Goal: Task Accomplishment & Management: Use online tool/utility

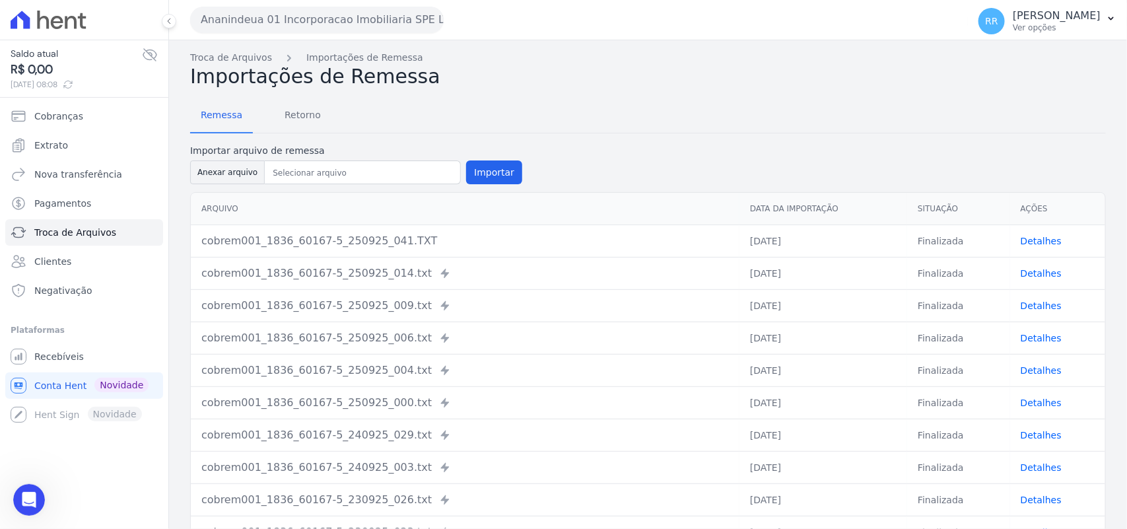
scroll to position [460, 0]
click at [75, 228] on link "Clientes" at bounding box center [84, 261] width 158 height 26
click at [87, 228] on span "Troca de Arquivos" at bounding box center [75, 232] width 82 height 13
click at [131, 228] on link "Troca de Arquivos" at bounding box center [84, 232] width 158 height 26
click at [312, 120] on span "Retorno" at bounding box center [303, 115] width 52 height 26
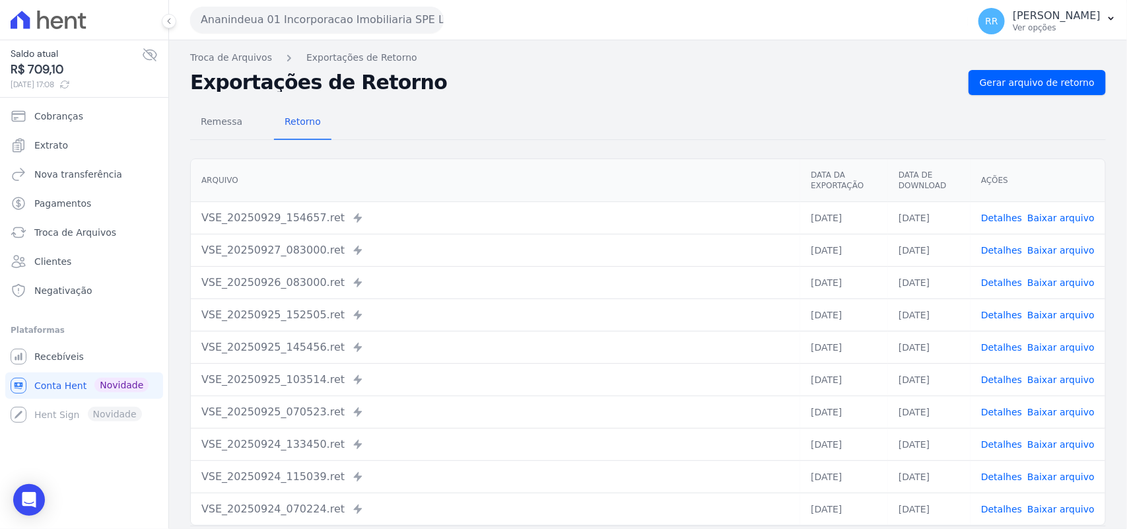
click at [322, 24] on button "Ananindeua 01 Incorporacao Imobiliaria SPE LTDA" at bounding box center [317, 20] width 254 height 26
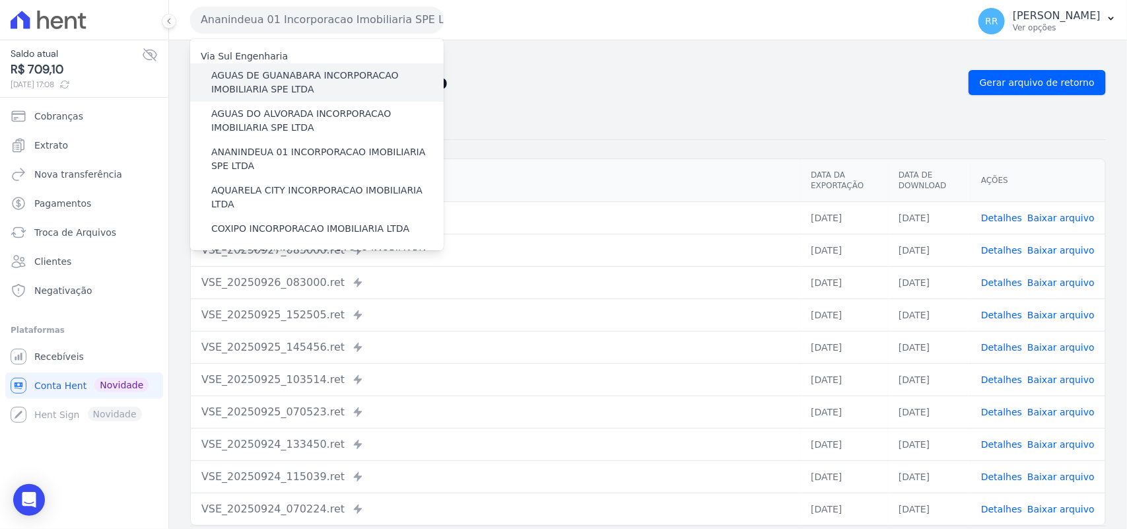
click at [302, 76] on label "AGUAS DE GUANABARA INCORPORACAO IMOBILIARIA SPE LTDA" at bounding box center [327, 83] width 232 height 28
click at [0, 0] on input "AGUAS DE GUANABARA INCORPORACAO IMOBILIARIA SPE LTDA" at bounding box center [0, 0] width 0 height 0
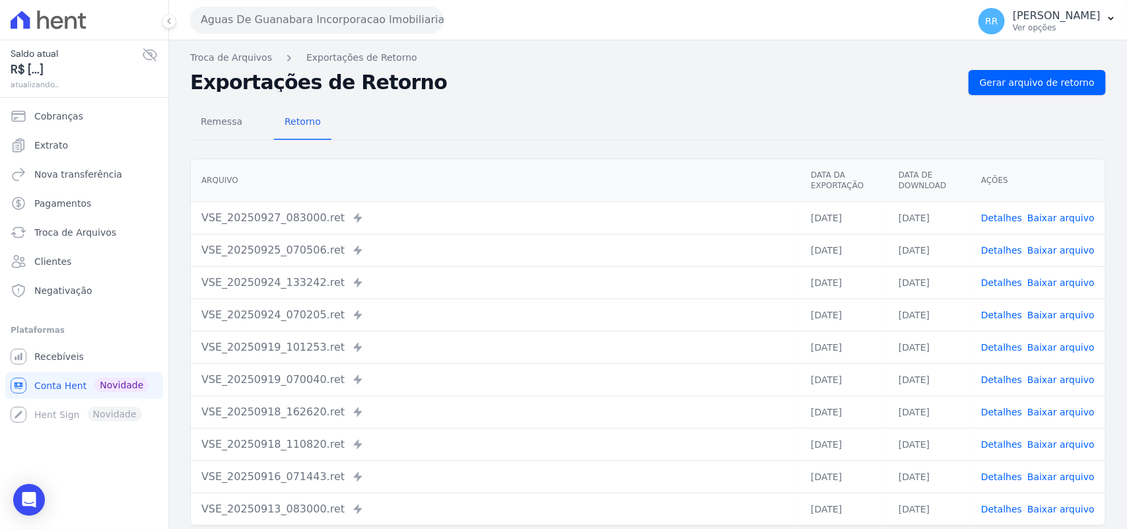
drag, startPoint x: 549, startPoint y: 94, endPoint x: 654, endPoint y: 94, distance: 105.0
click at [553, 95] on div "Remessa Retorno [GEOGRAPHIC_DATA] Data da Exportação Data de Download Ações VSE…" at bounding box center [648, 333] width 916 height 477
click at [904, 81] on span "Gerar arquivo de retorno" at bounding box center [1037, 82] width 115 height 13
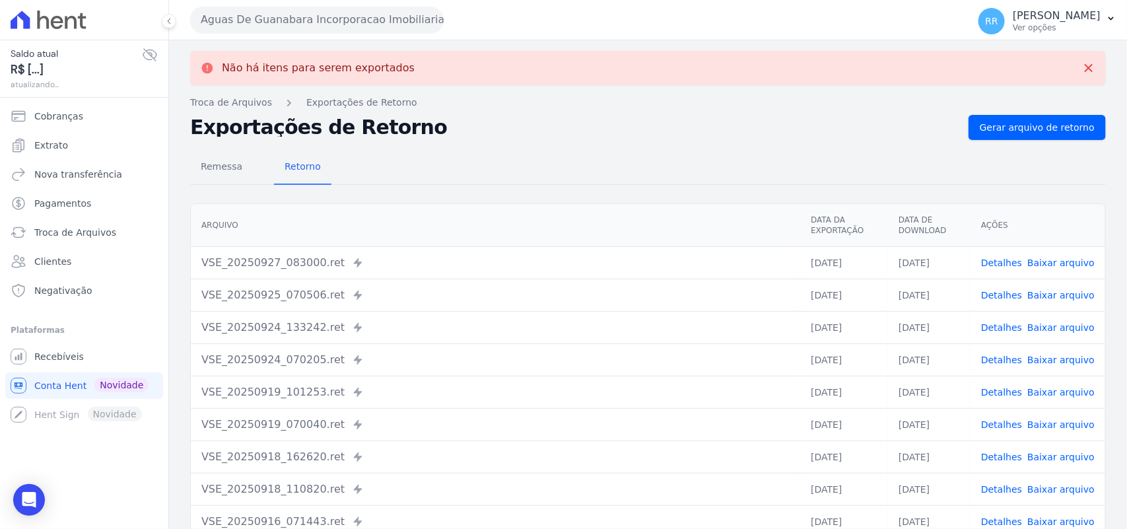
click at [330, 28] on button "Aguas De Guanabara Incorporacao Imobiliaria SPE LTDA" at bounding box center [317, 20] width 254 height 26
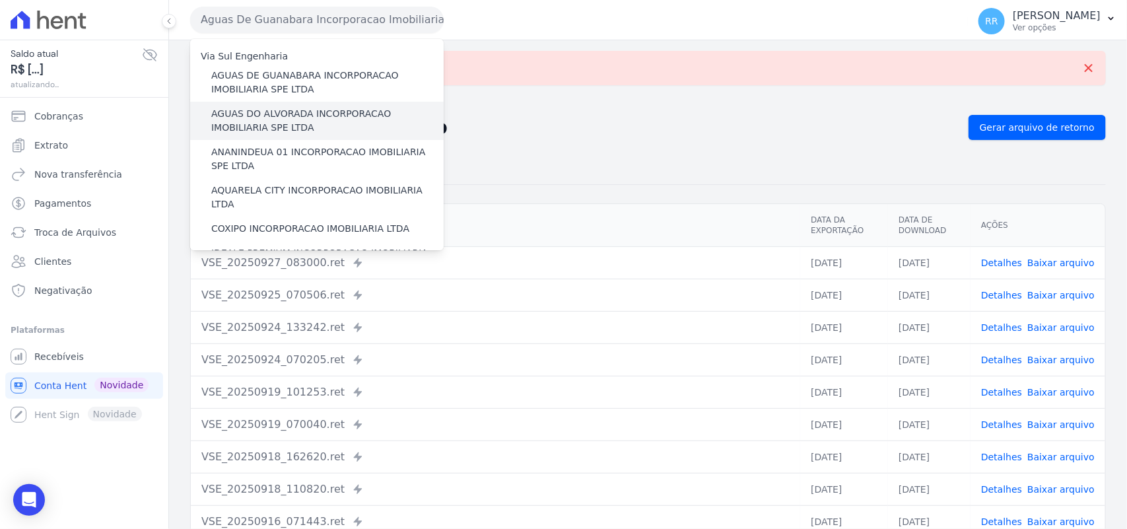
click at [291, 129] on label "AGUAS DO ALVORADA INCORPORACAO IMOBILIARIA SPE LTDA" at bounding box center [327, 121] width 232 height 28
click at [0, 0] on input "AGUAS DO ALVORADA INCORPORACAO IMOBILIARIA SPE LTDA" at bounding box center [0, 0] width 0 height 0
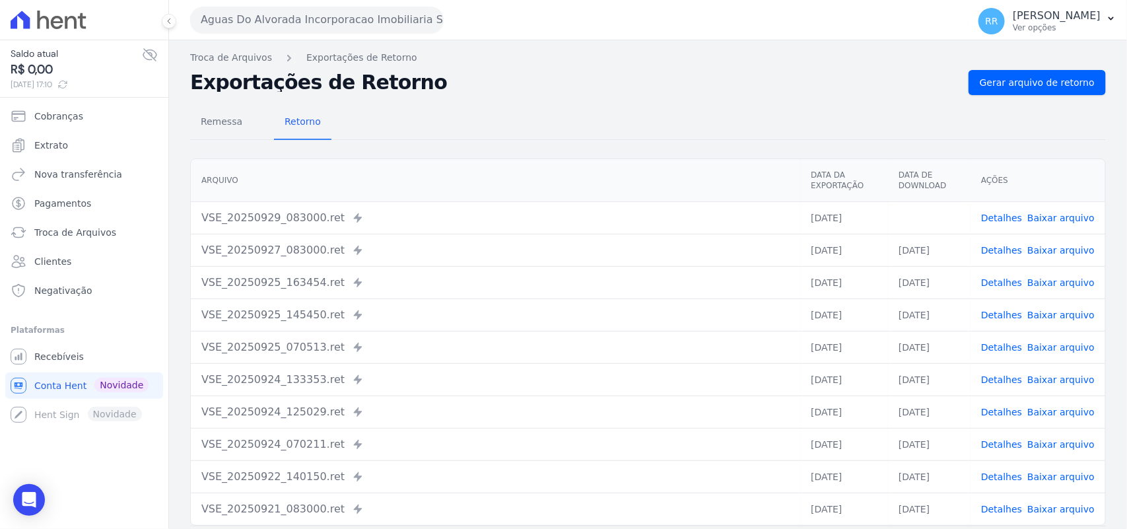
click at [904, 215] on link "Baixar arquivo" at bounding box center [1060, 218] width 67 height 11
click at [836, 108] on div "Remessa Retorno" at bounding box center [648, 123] width 916 height 34
click at [904, 76] on span "Gerar arquivo de retorno" at bounding box center [1037, 82] width 115 height 13
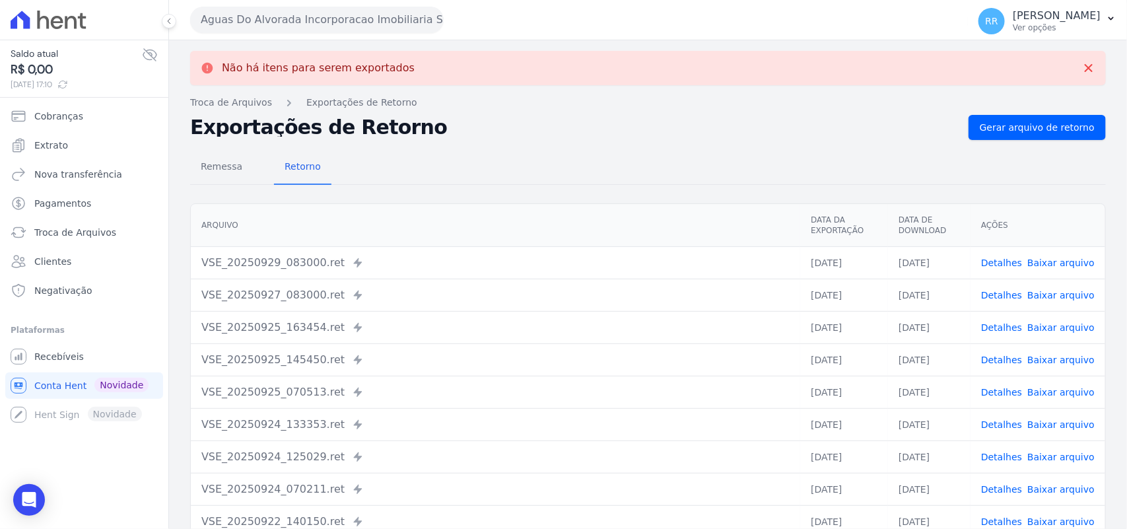
click at [281, 15] on button "Aguas Do Alvorada Incorporacao Imobiliaria SPE LTDA" at bounding box center [317, 20] width 254 height 26
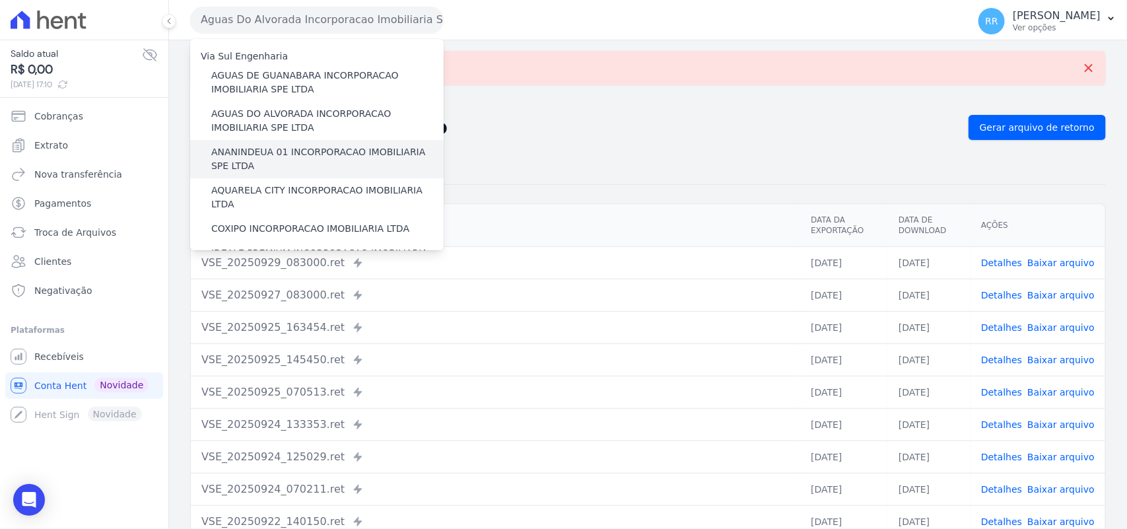
click at [258, 147] on label "ANANINDEUA 01 INCORPORACAO IMOBILIARIA SPE LTDA" at bounding box center [327, 159] width 232 height 28
click at [0, 0] on input "ANANINDEUA 01 INCORPORACAO IMOBILIARIA SPE LTDA" at bounding box center [0, 0] width 0 height 0
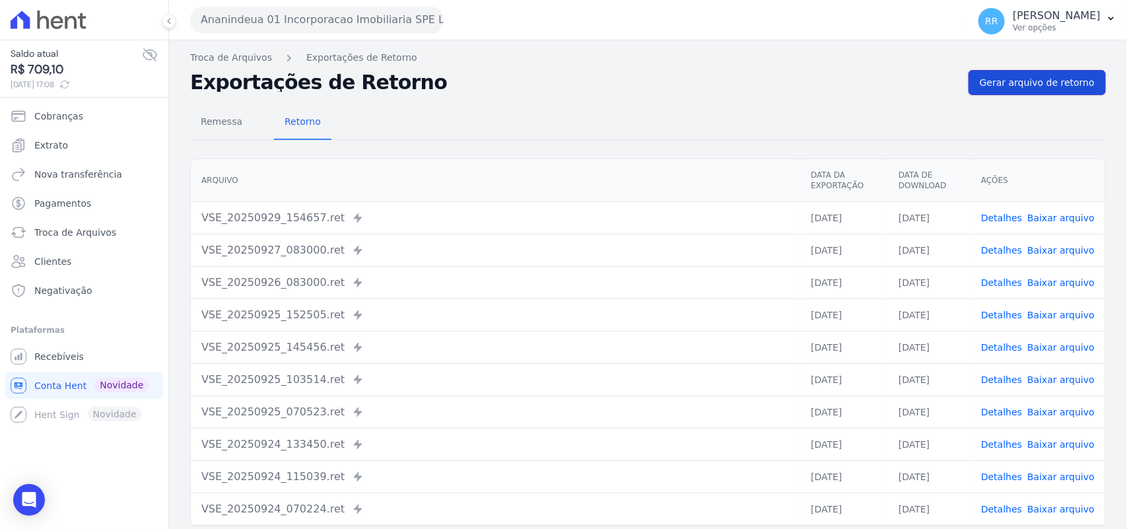
click at [904, 90] on link "Gerar arquivo de retorno" at bounding box center [1037, 82] width 137 height 25
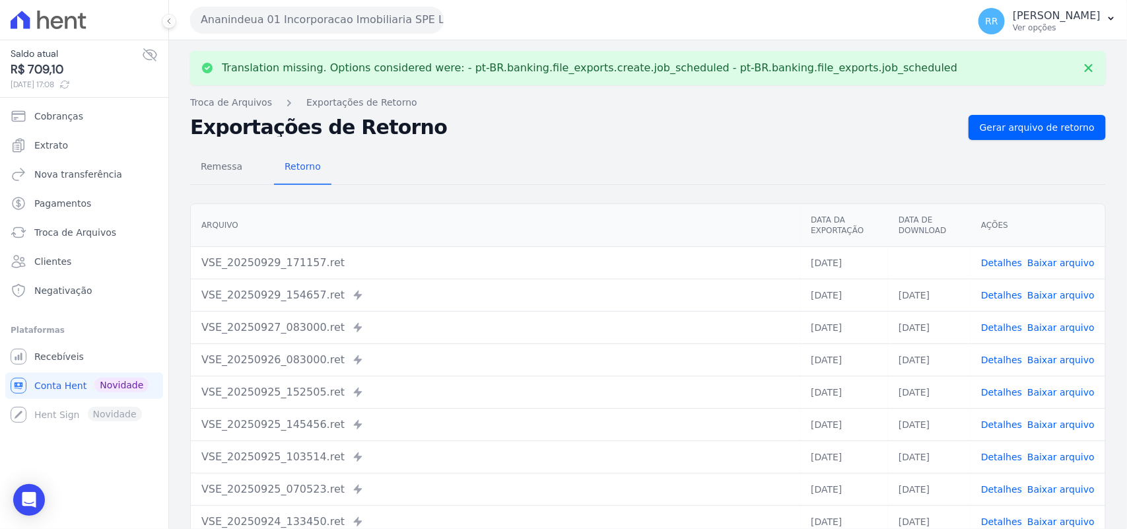
click at [904, 228] on link "Baixar arquivo" at bounding box center [1060, 263] width 67 height 11
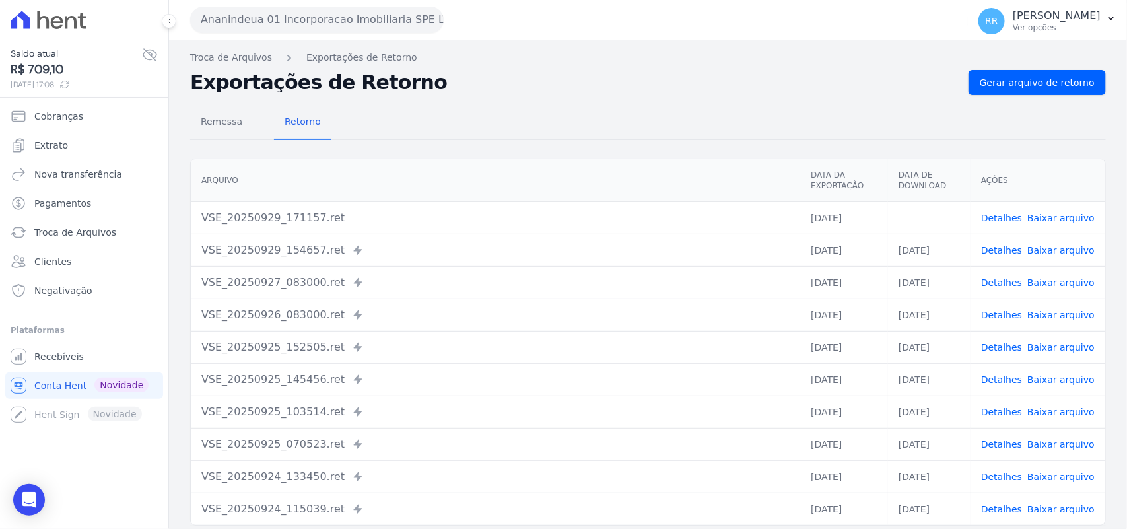
click at [505, 96] on div "Remessa Retorno [GEOGRAPHIC_DATA] Data da Exportação Data de Download Ações VSE…" at bounding box center [648, 333] width 916 height 477
click at [904, 81] on span "Gerar arquivo de retorno" at bounding box center [1037, 82] width 115 height 13
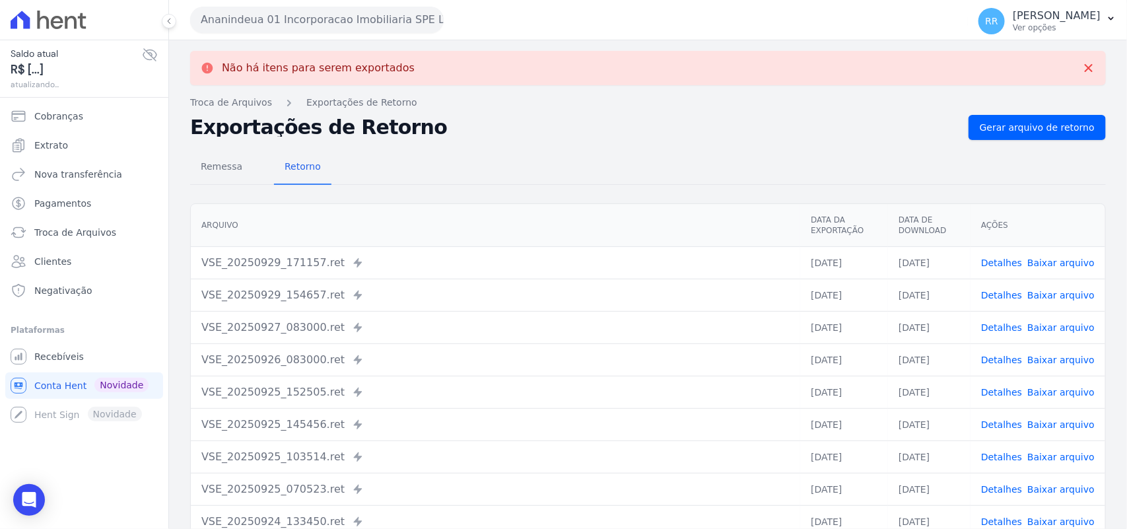
click at [305, 20] on button "Ananindeua 01 Incorporacao Imobiliaria SPE LTDA" at bounding box center [317, 20] width 254 height 26
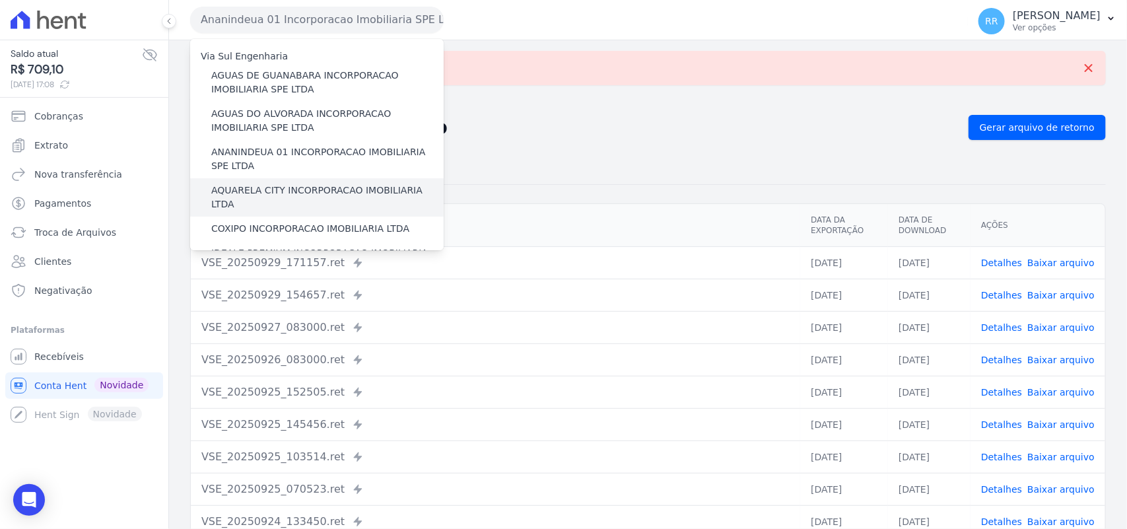
click at [275, 186] on label "AQUARELA CITY INCORPORACAO IMOBILIARIA LTDA" at bounding box center [327, 198] width 232 height 28
click at [0, 0] on input "AQUARELA CITY INCORPORACAO IMOBILIARIA LTDA" at bounding box center [0, 0] width 0 height 0
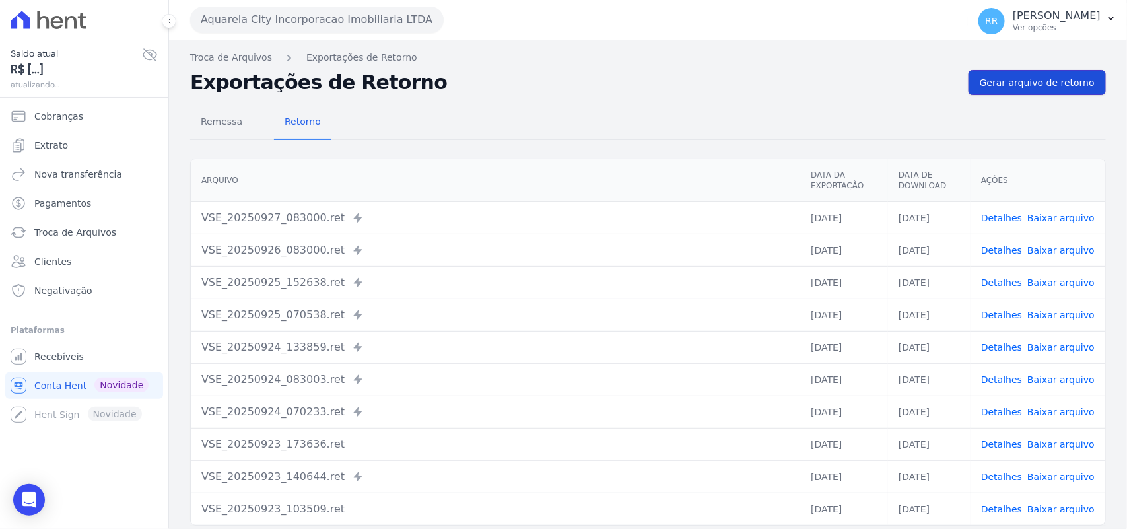
click at [904, 83] on span "Gerar arquivo de retorno" at bounding box center [1037, 82] width 115 height 13
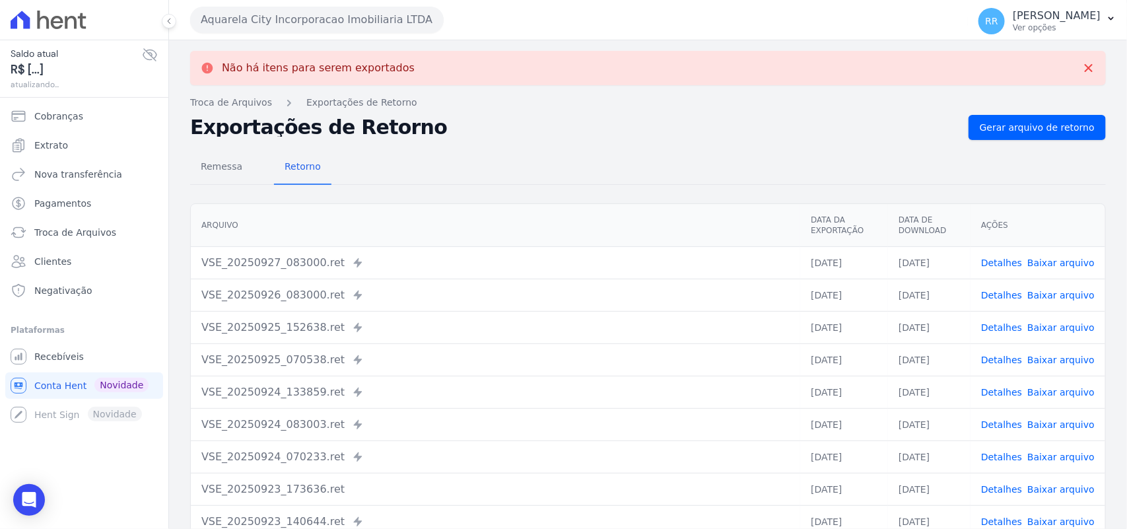
click at [318, 25] on button "Aquarela City Incorporacao Imobiliaria LTDA" at bounding box center [317, 20] width 254 height 26
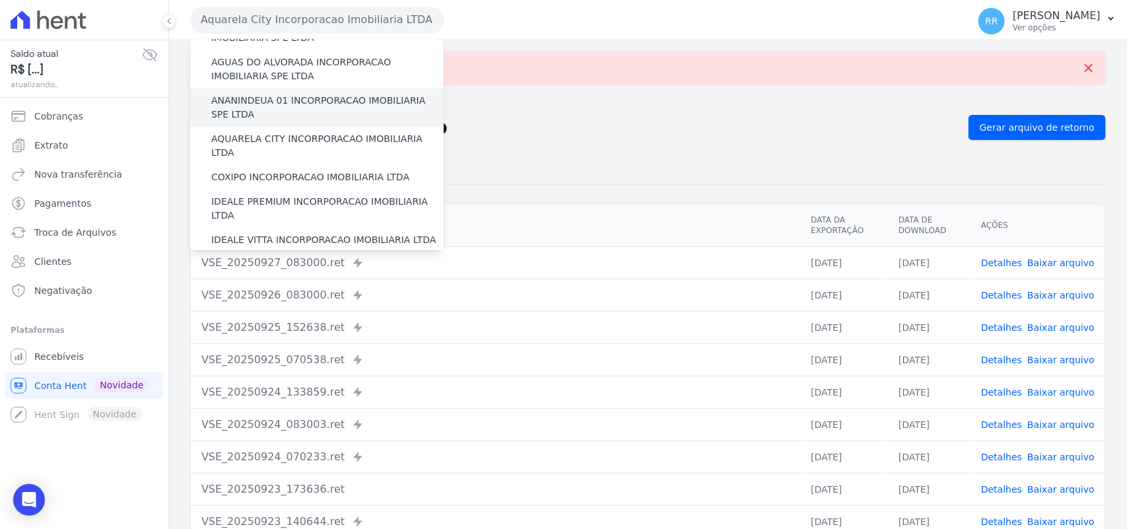
scroll to position [55, 0]
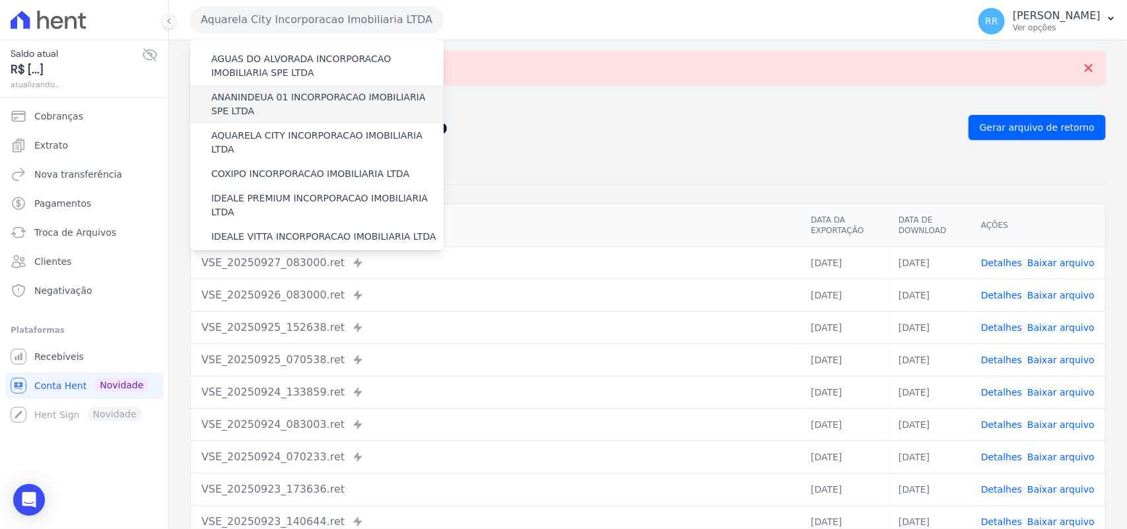
click at [267, 167] on label "COXIPO INCORPORACAO IMOBILIARIA LTDA" at bounding box center [310, 174] width 198 height 14
click at [0, 0] on input "COXIPO INCORPORACAO IMOBILIARIA LTDA" at bounding box center [0, 0] width 0 height 0
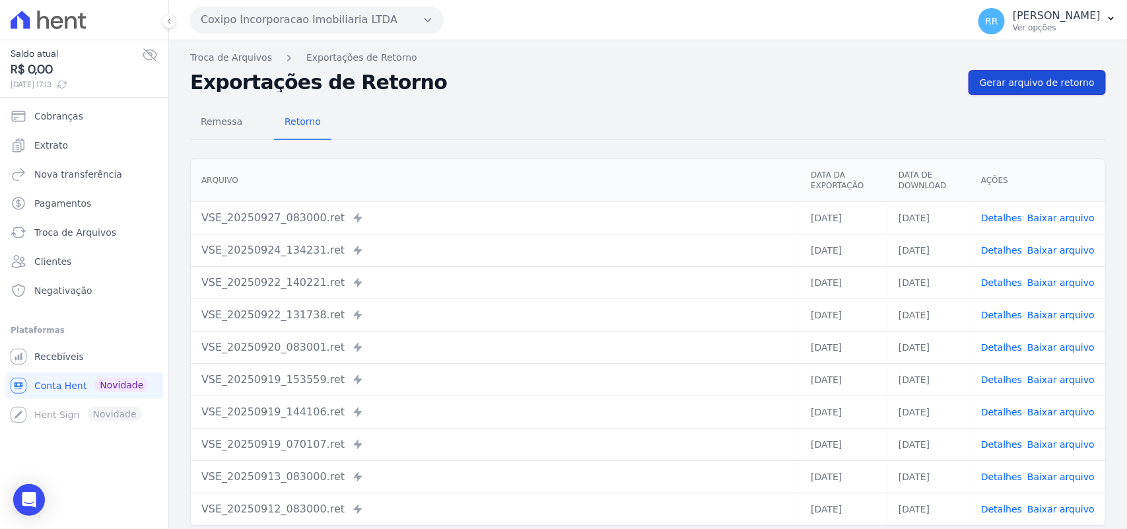
click at [904, 90] on link "Gerar arquivo de retorno" at bounding box center [1037, 82] width 137 height 25
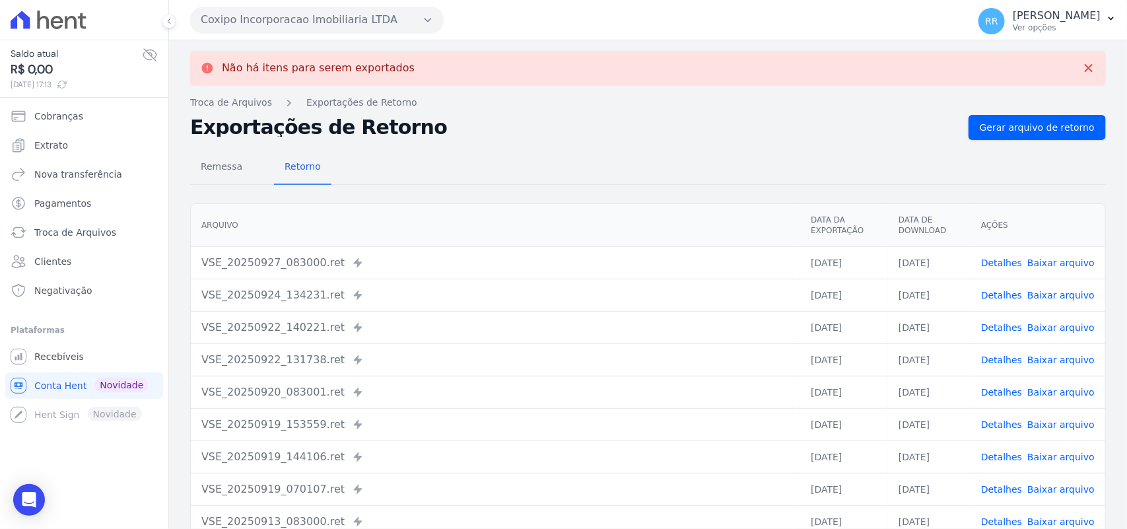
click at [243, 25] on button "Coxipo Incorporacao Imobiliaria LTDA" at bounding box center [317, 20] width 254 height 26
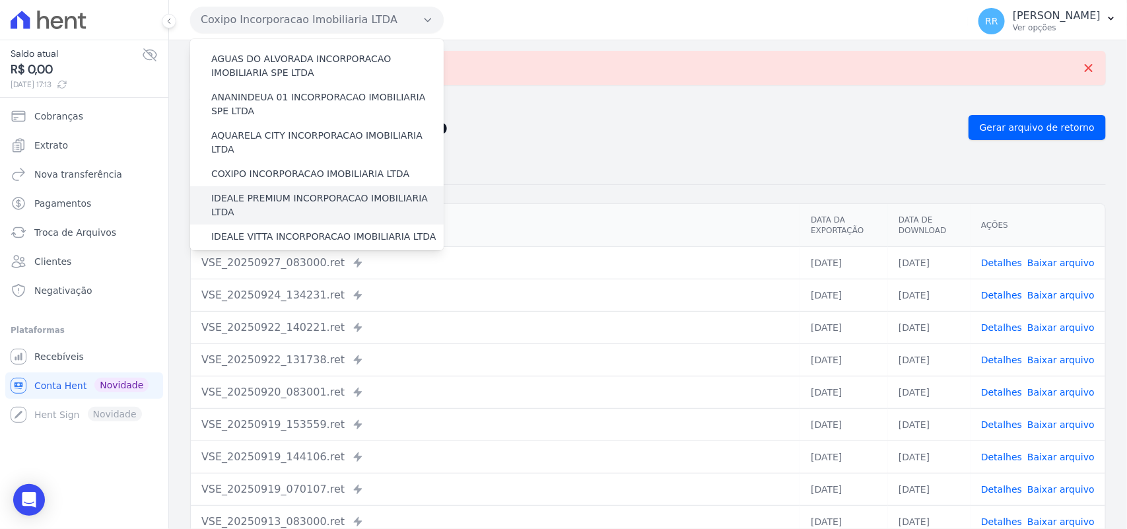
click at [244, 191] on label "IDEALE PREMIUM INCORPORACAO IMOBILIARIA LTDA" at bounding box center [327, 205] width 232 height 28
click at [0, 0] on input "IDEALE PREMIUM INCORPORACAO IMOBILIARIA LTDA" at bounding box center [0, 0] width 0 height 0
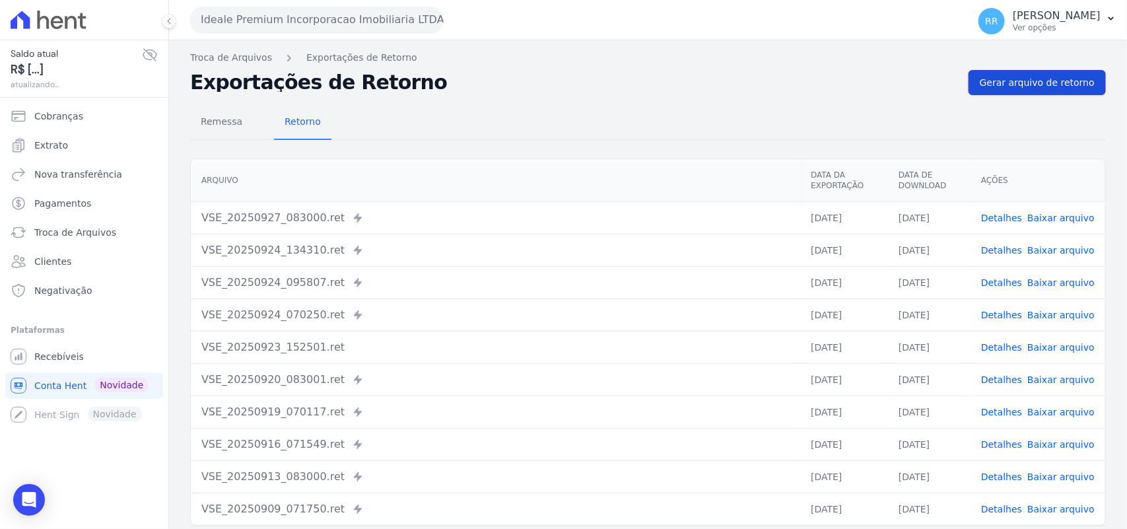
click at [904, 86] on span "Gerar arquivo de retorno" at bounding box center [1037, 82] width 115 height 13
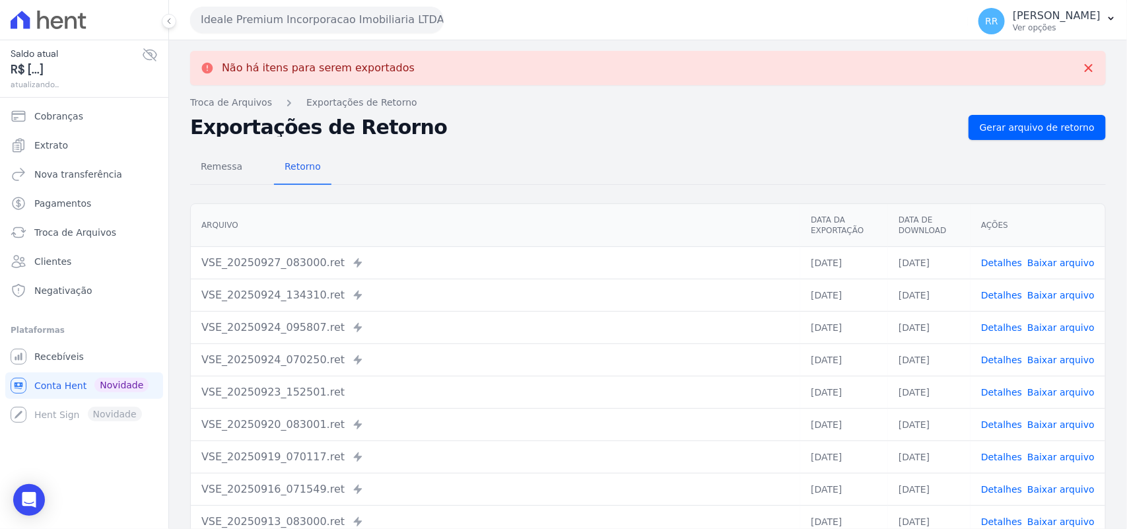
click at [311, 17] on button "Ideale Premium Incorporacao Imobiliaria LTDA" at bounding box center [317, 20] width 254 height 26
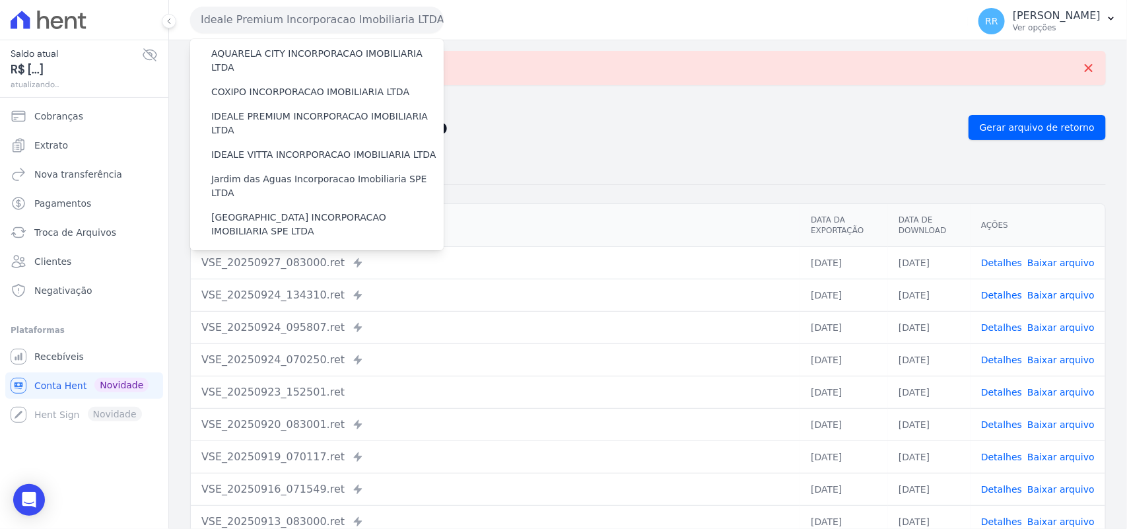
scroll to position [137, 0]
click at [268, 172] on label "Jardim das Aguas Incorporacao Imobiliaria SPE LTDA" at bounding box center [327, 186] width 232 height 28
click at [0, 0] on input "Jardim das Aguas Incorporacao Imobiliaria SPE LTDA" at bounding box center [0, 0] width 0 height 0
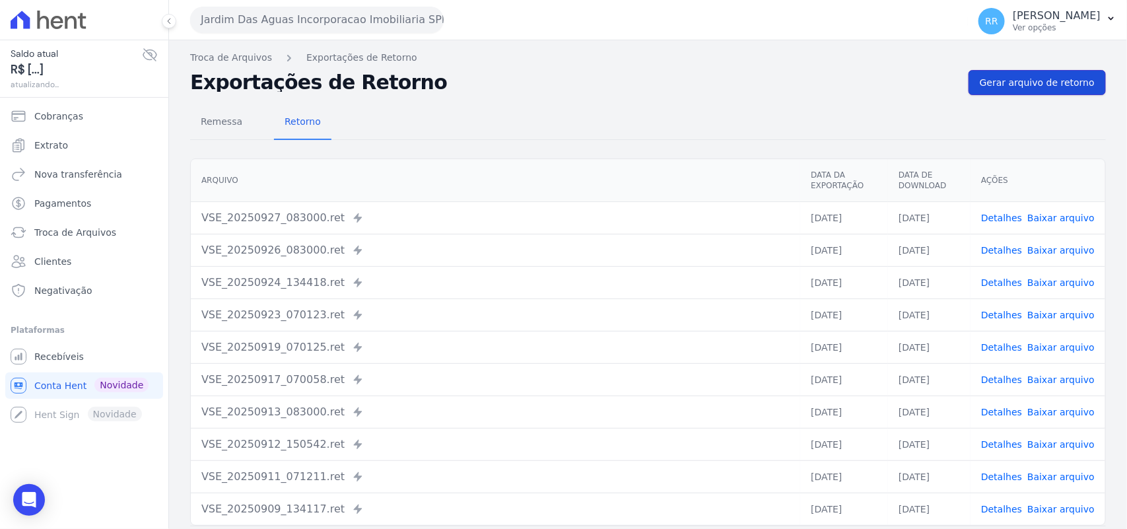
click at [904, 70] on link "Gerar arquivo de retorno" at bounding box center [1037, 82] width 137 height 25
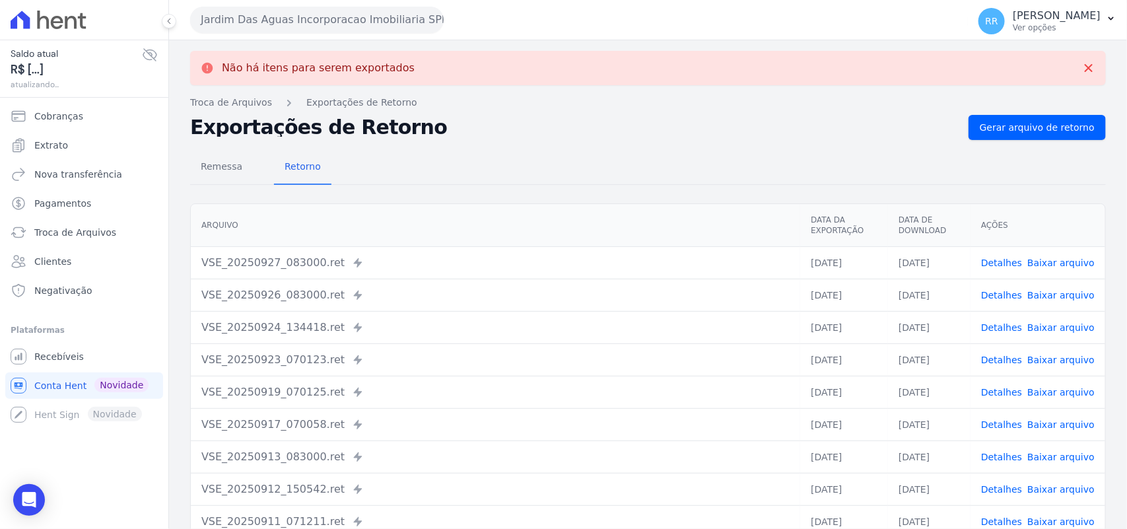
click at [279, 17] on button "Jardim Das Aguas Incorporacao Imobiliaria SPE LTDA" at bounding box center [317, 20] width 254 height 26
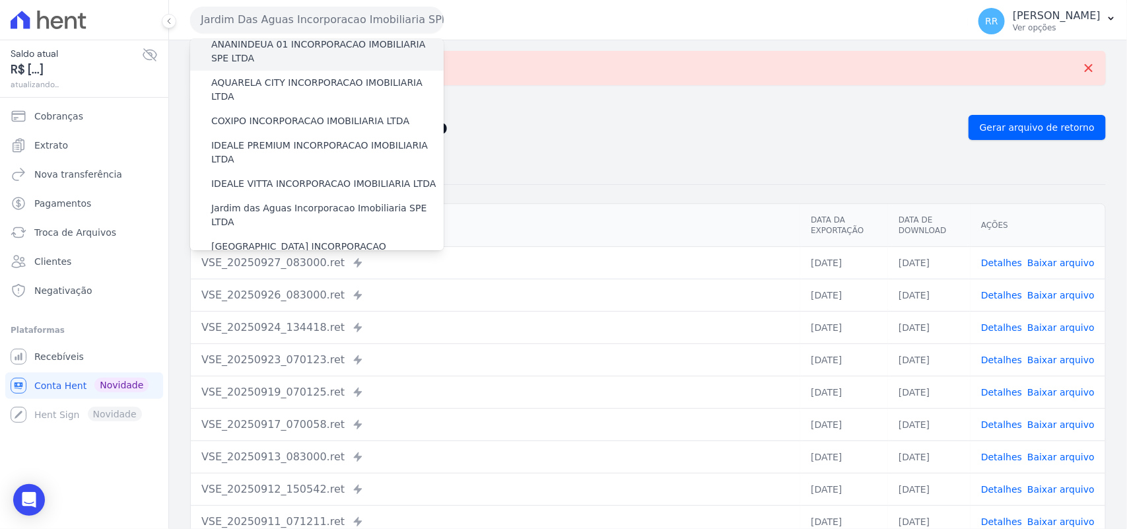
scroll to position [165, 0]
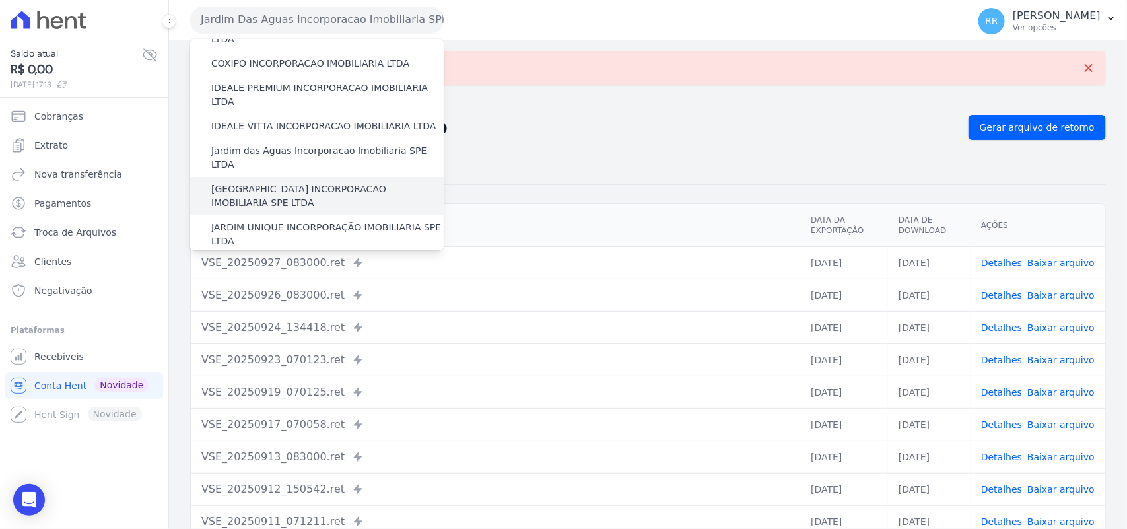
click at [271, 182] on label "[GEOGRAPHIC_DATA] INCORPORACAO IMOBILIARIA SPE LTDA" at bounding box center [327, 196] width 232 height 28
click at [0, 0] on input "[GEOGRAPHIC_DATA] INCORPORACAO IMOBILIARIA SPE LTDA" at bounding box center [0, 0] width 0 height 0
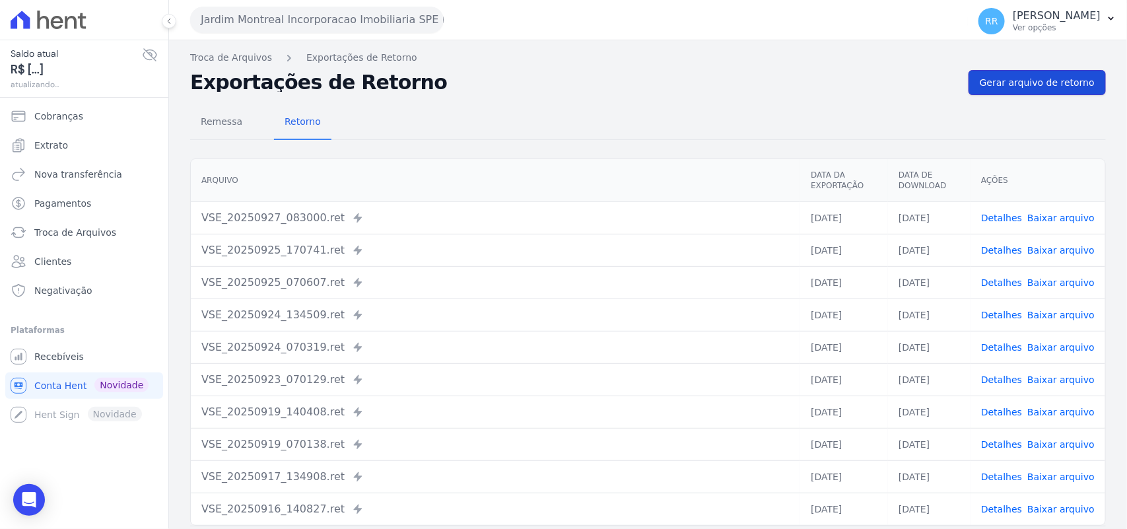
click at [904, 81] on span "Gerar arquivo de retorno" at bounding box center [1037, 82] width 115 height 13
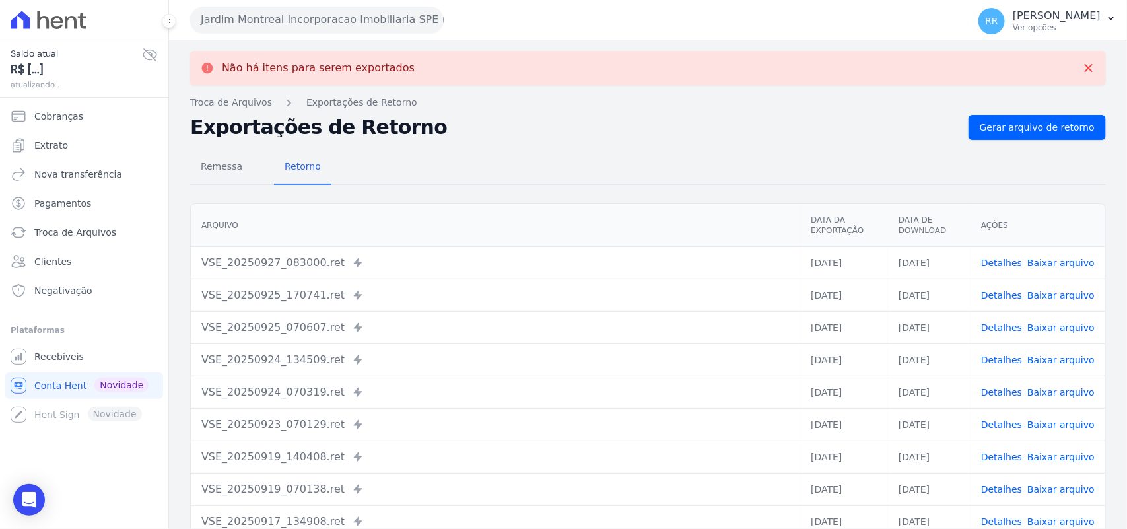
click at [366, 22] on button "Jardim Montreal Incorporacao Imobiliaria SPE LTDA" at bounding box center [317, 20] width 254 height 26
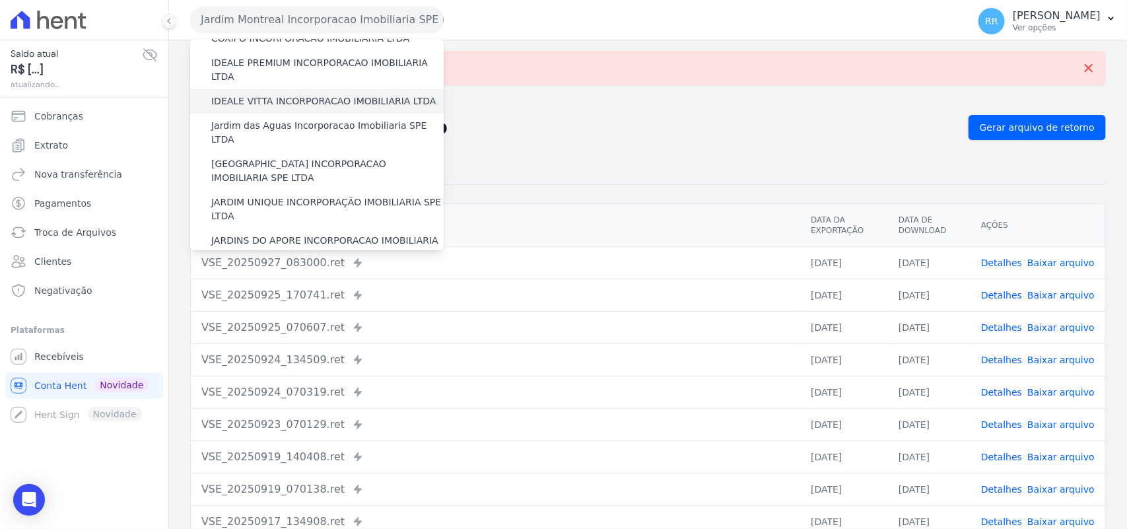
scroll to position [192, 0]
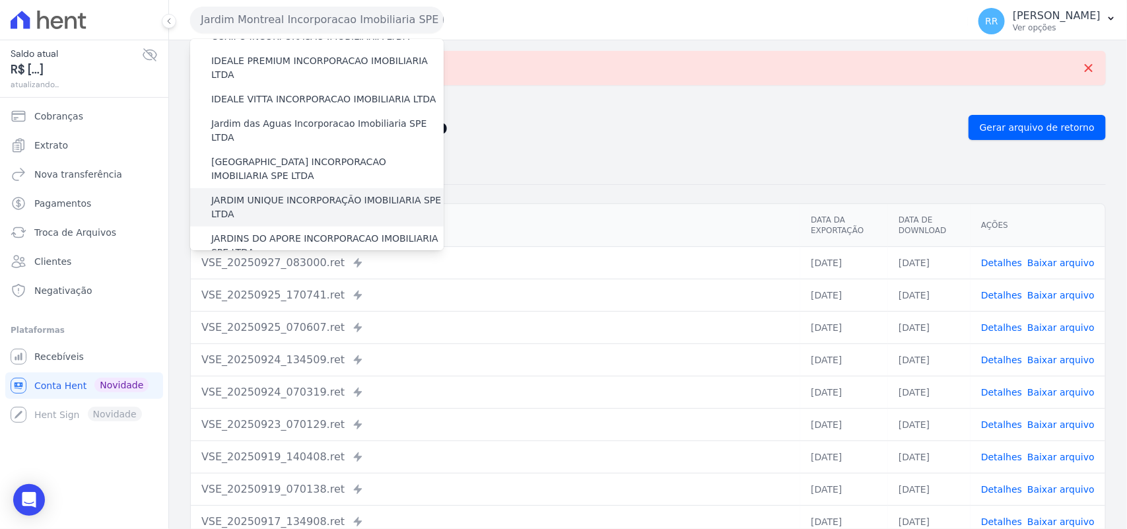
click at [261, 193] on label "JARDIM UNIQUE INCORPORAÇÃO IMOBILIARIA SPE LTDA" at bounding box center [327, 207] width 232 height 28
click at [0, 0] on input "JARDIM UNIQUE INCORPORAÇÃO IMOBILIARIA SPE LTDA" at bounding box center [0, 0] width 0 height 0
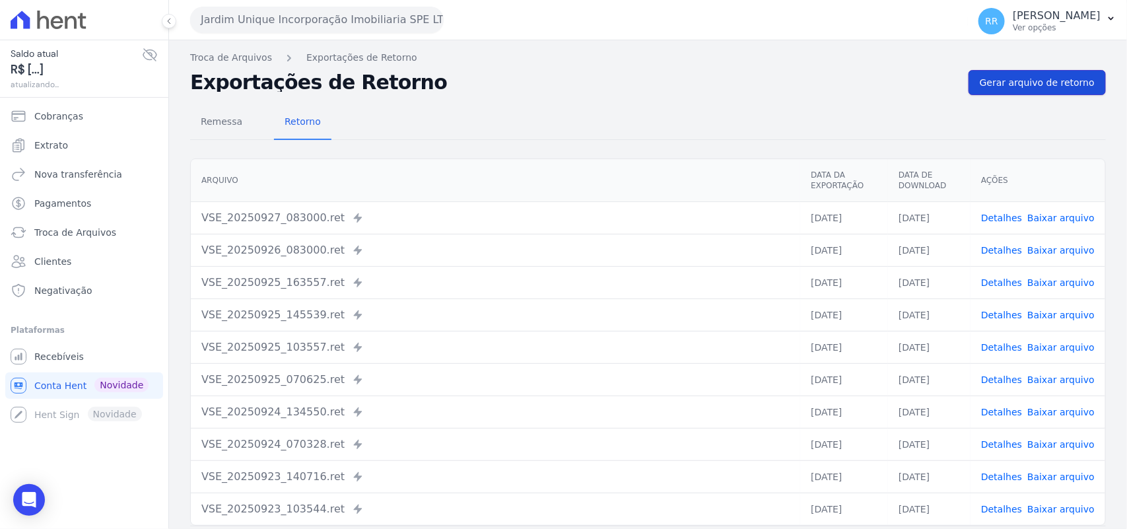
click at [904, 90] on link "Gerar arquivo de retorno" at bounding box center [1037, 82] width 137 height 25
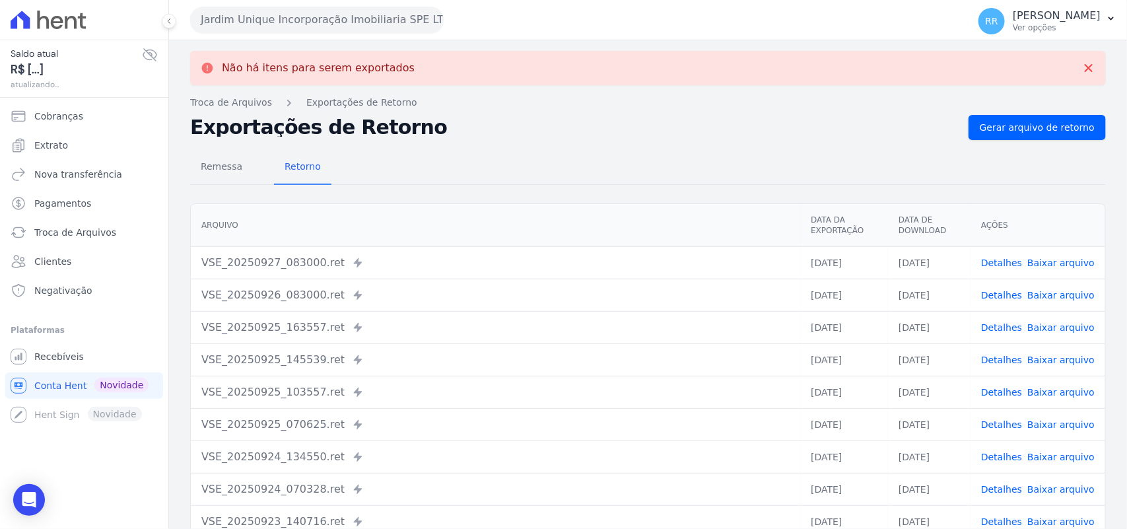
click at [337, 15] on button "Jardim Unique Incorporação Imobiliaria SPE LTDA" at bounding box center [317, 20] width 254 height 26
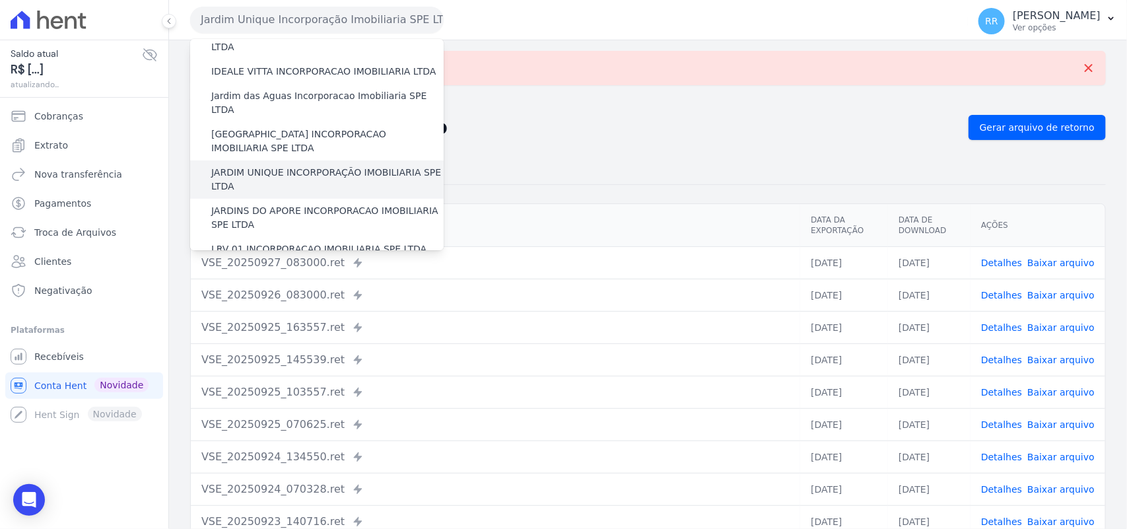
scroll to position [248, 0]
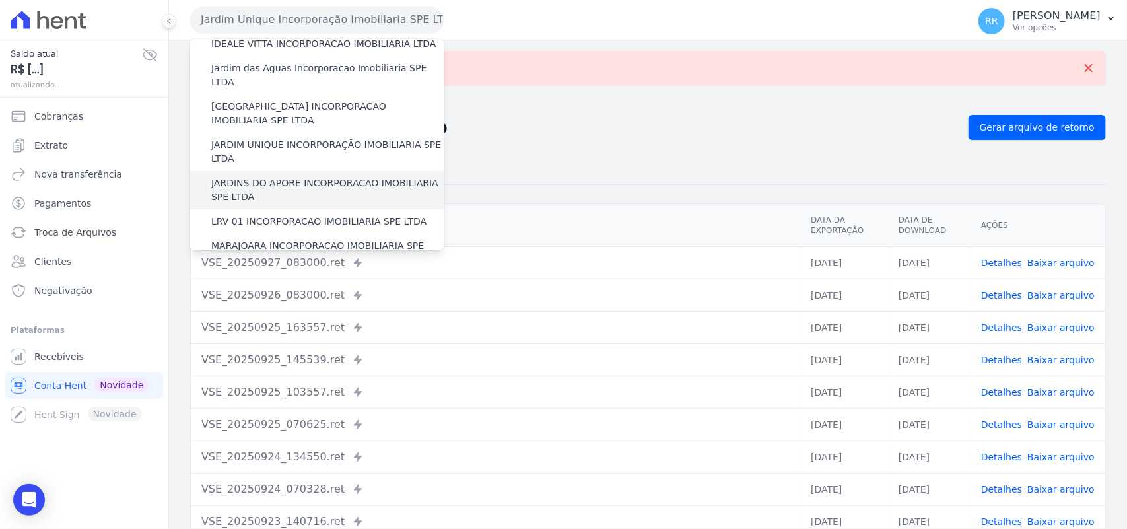
click at [266, 176] on label "JARDINS DO APORE INCORPORACAO IMOBILIARIA SPE LTDA" at bounding box center [327, 190] width 232 height 28
click at [0, 0] on input "JARDINS DO APORE INCORPORACAO IMOBILIARIA SPE LTDA" at bounding box center [0, 0] width 0 height 0
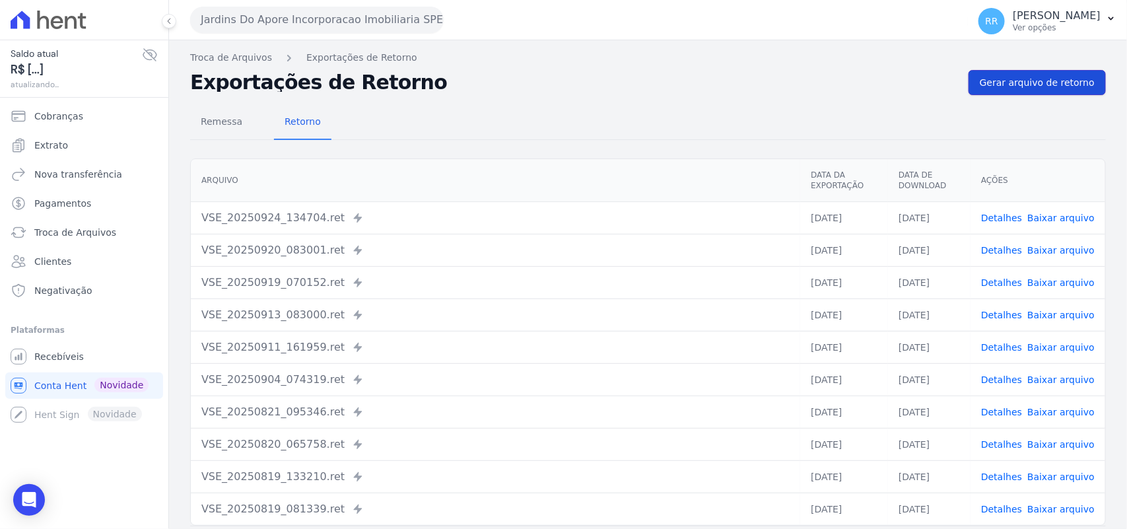
click at [904, 83] on span "Gerar arquivo de retorno" at bounding box center [1037, 82] width 115 height 13
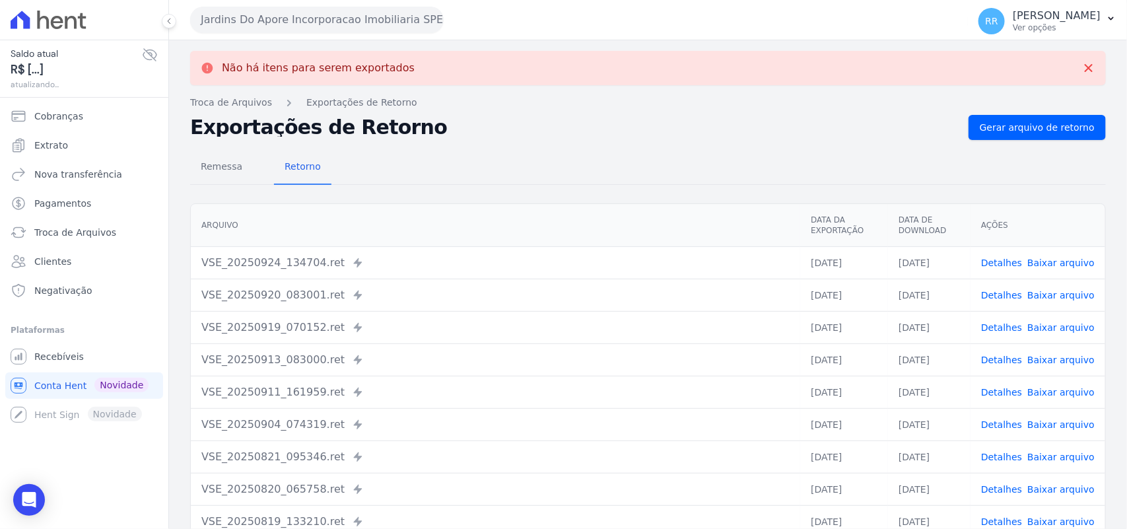
click at [322, 21] on button "Jardins Do Apore Incorporacao Imobiliaria SPE LTDA" at bounding box center [317, 20] width 254 height 26
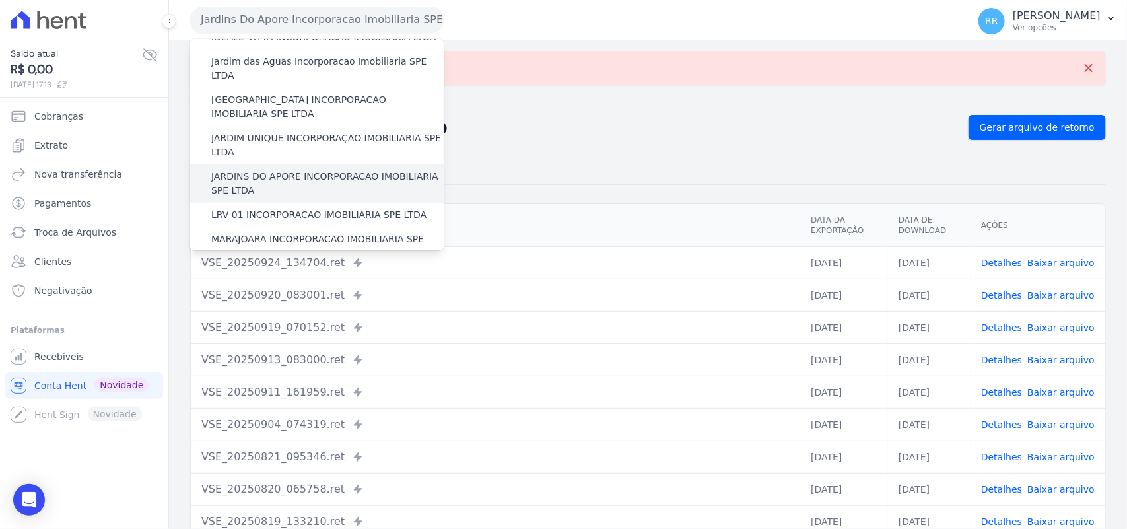
scroll to position [275, 0]
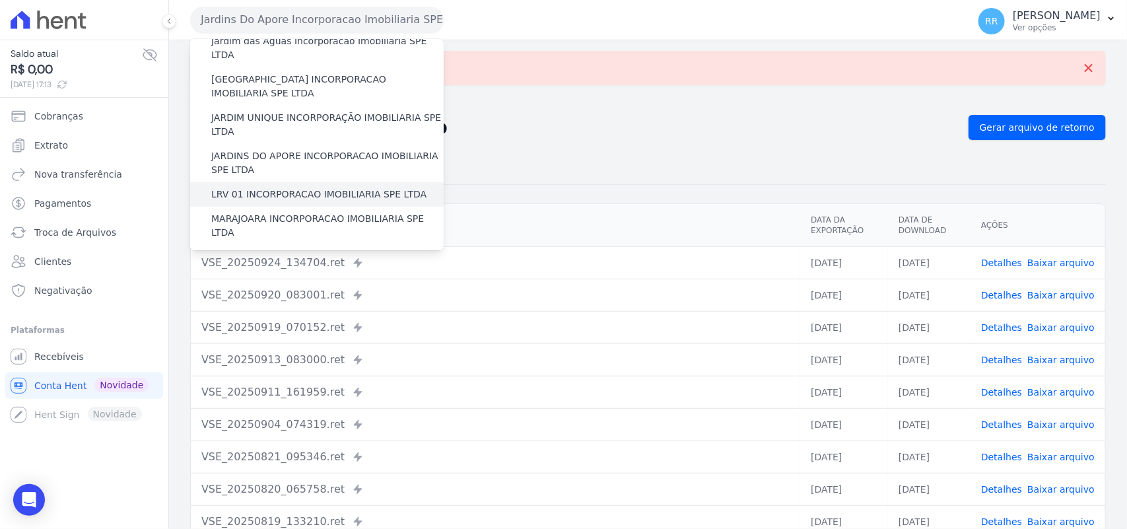
click at [267, 188] on label "LRV 01 INCORPORACAO IMOBILIARIA SPE LTDA" at bounding box center [318, 195] width 215 height 14
click at [0, 0] on input "LRV 01 INCORPORACAO IMOBILIARIA SPE LTDA" at bounding box center [0, 0] width 0 height 0
click at [275, 188] on label "LRV 01 INCORPORACAO IMOBILIARIA SPE LTDA" at bounding box center [318, 195] width 215 height 14
click at [0, 0] on input "LRV 01 INCORPORACAO IMOBILIARIA SPE LTDA" at bounding box center [0, 0] width 0 height 0
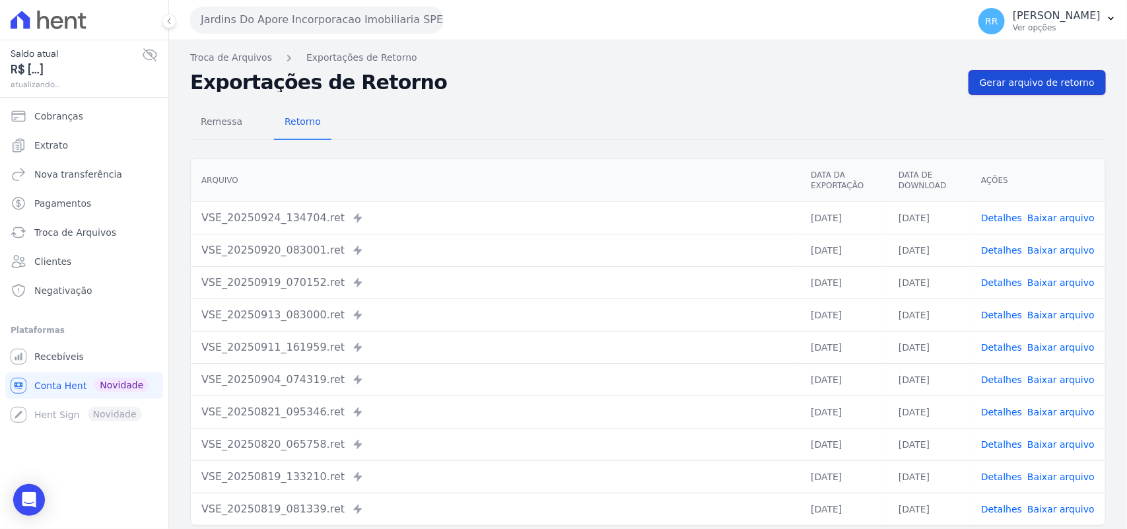
click at [904, 85] on span "Gerar arquivo de retorno" at bounding box center [1037, 82] width 115 height 13
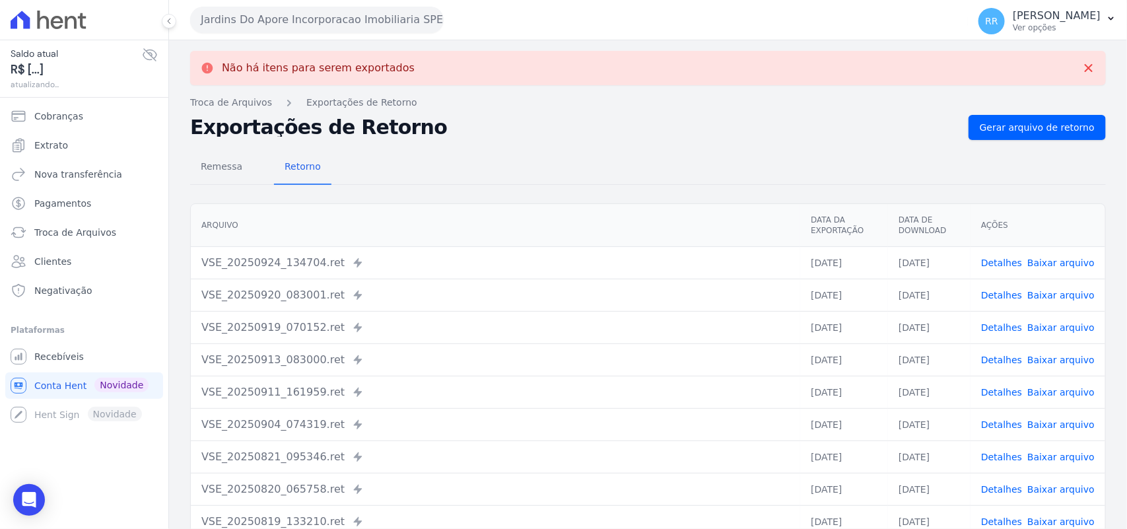
click at [285, 13] on button "Jardins Do Apore Incorporacao Imobiliaria SPE LTDA" at bounding box center [317, 20] width 254 height 26
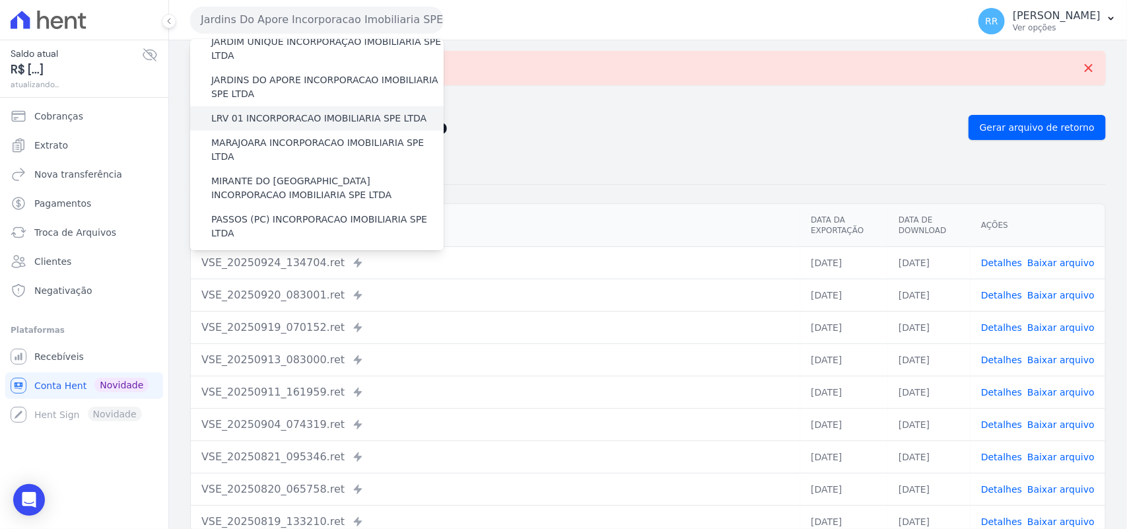
scroll to position [357, 0]
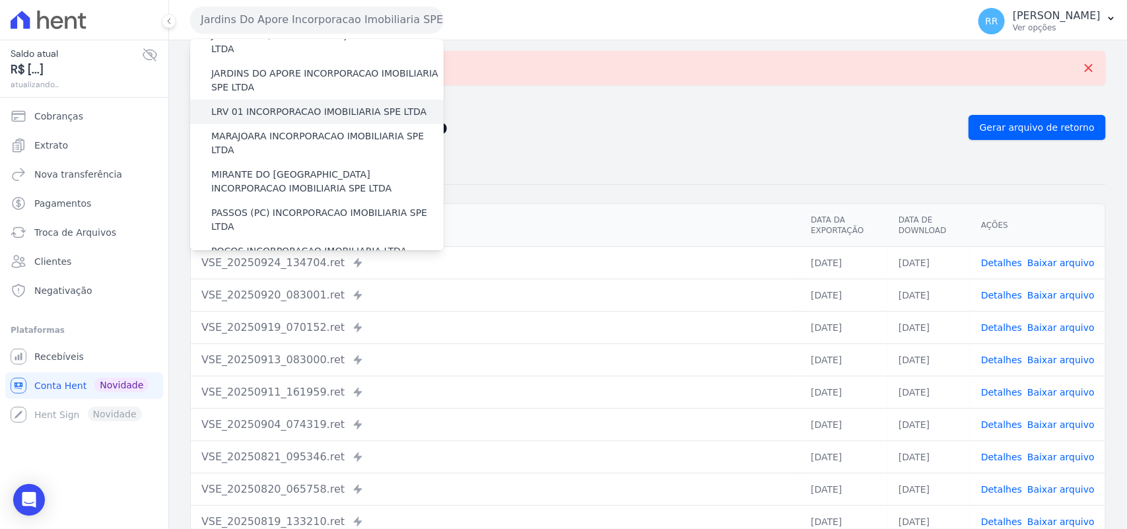
click at [276, 105] on label "LRV 01 INCORPORACAO IMOBILIARIA SPE LTDA" at bounding box center [318, 112] width 215 height 14
click at [0, 0] on input "LRV 01 INCORPORACAO IMOBILIARIA SPE LTDA" at bounding box center [0, 0] width 0 height 0
click at [291, 105] on label "LRV 01 INCORPORACAO IMOBILIARIA SPE LTDA" at bounding box center [318, 112] width 215 height 14
click at [0, 0] on input "LRV 01 INCORPORACAO IMOBILIARIA SPE LTDA" at bounding box center [0, 0] width 0 height 0
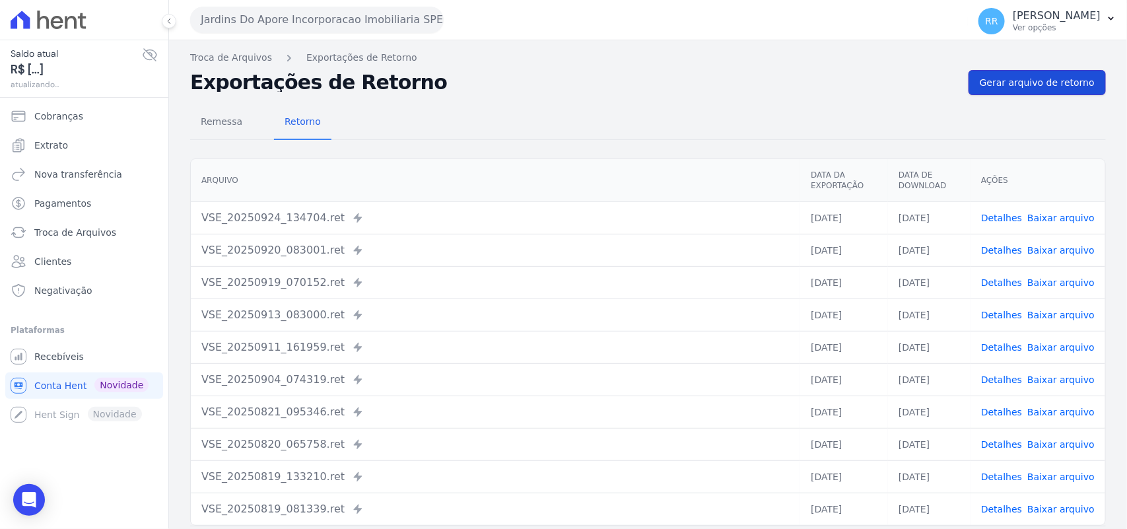
click at [904, 83] on span "Gerar arquivo de retorno" at bounding box center [1037, 82] width 115 height 13
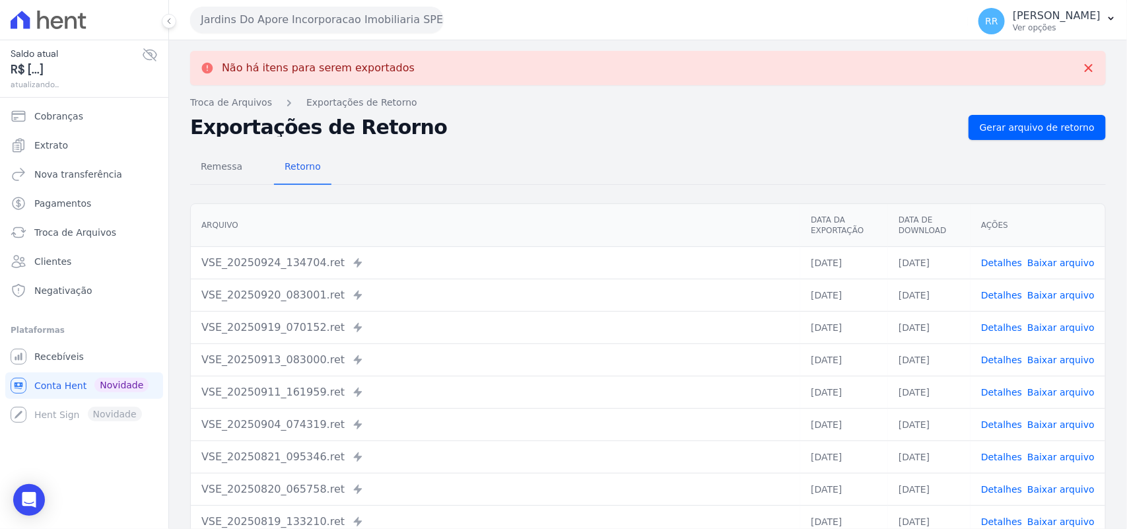
click at [357, 22] on button "Jardins Do Apore Incorporacao Imobiliaria SPE LTDA" at bounding box center [317, 20] width 254 height 26
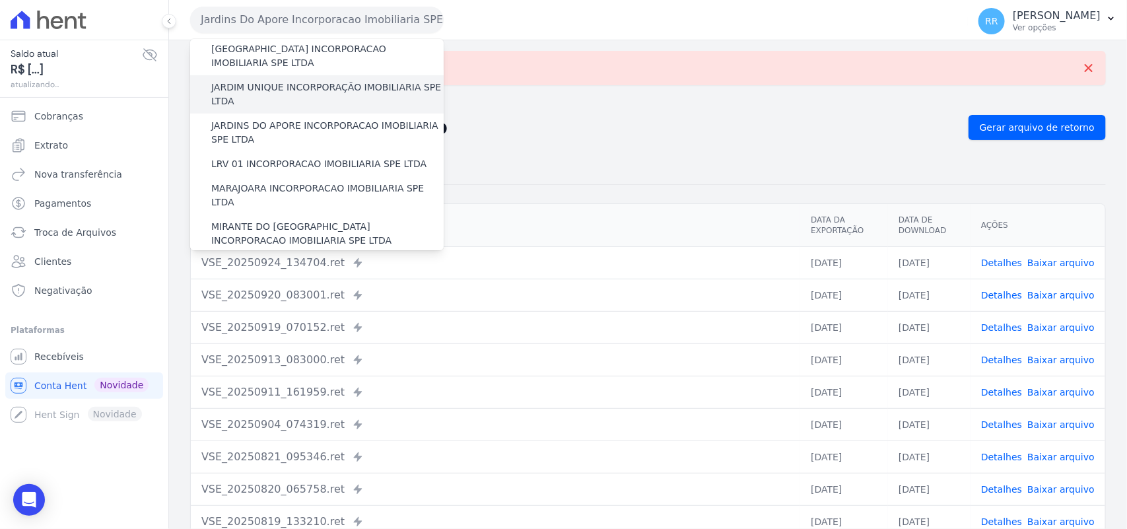
scroll to position [302, 0]
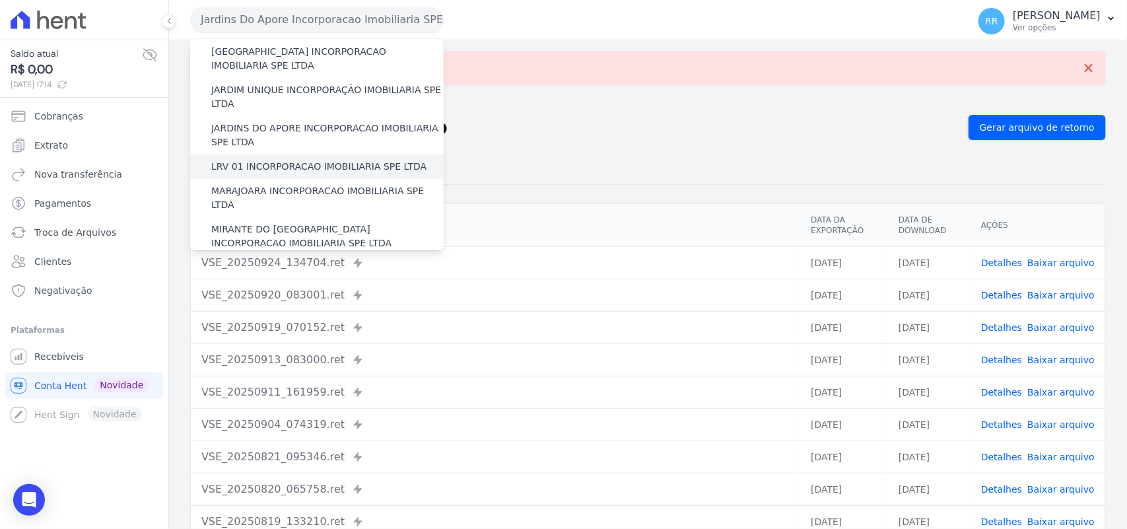
click at [267, 160] on label "LRV 01 INCORPORACAO IMOBILIARIA SPE LTDA" at bounding box center [318, 167] width 215 height 14
click at [0, 0] on input "LRV 01 INCORPORACAO IMOBILIARIA SPE LTDA" at bounding box center [0, 0] width 0 height 0
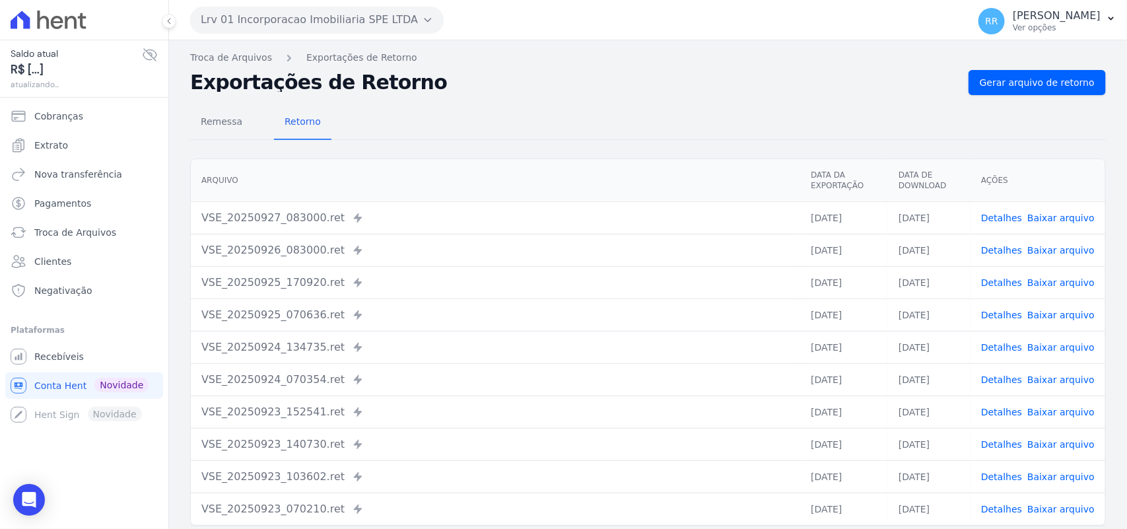
click at [904, 98] on div "Remessa Retorno [GEOGRAPHIC_DATA] Data da Exportação Data de Download Ações VSE…" at bounding box center [648, 333] width 916 height 477
click at [904, 87] on span "Gerar arquivo de retorno" at bounding box center [1037, 82] width 115 height 13
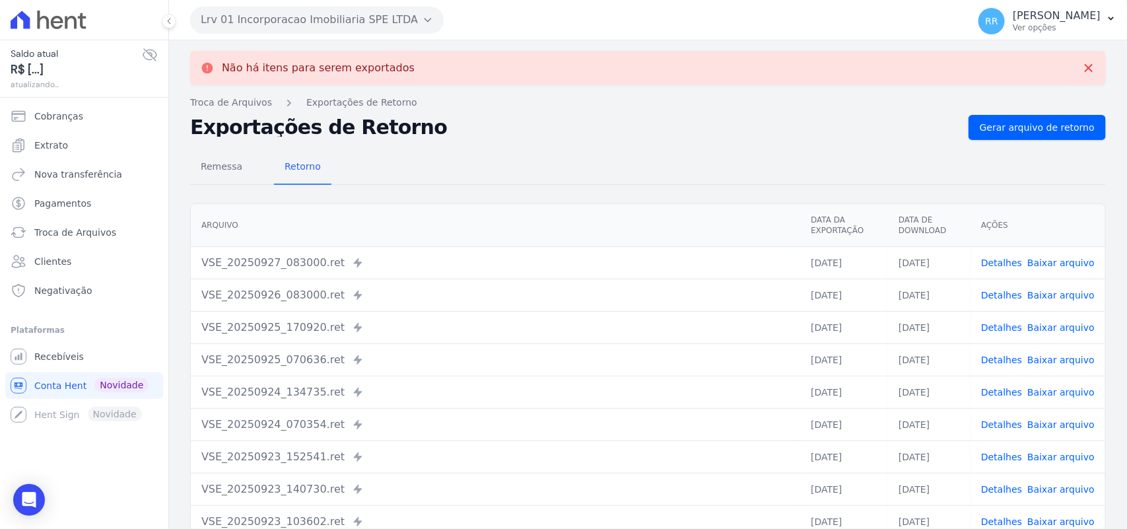
click at [312, 36] on div "Lrv 01 Incorporacao Imobiliaria SPE LTDA Via Sul Engenharia AGUAS DE [GEOGRAPHI…" at bounding box center [576, 19] width 773 height 41
click at [312, 27] on button "Lrv 01 Incorporacao Imobiliaria SPE LTDA" at bounding box center [317, 20] width 254 height 26
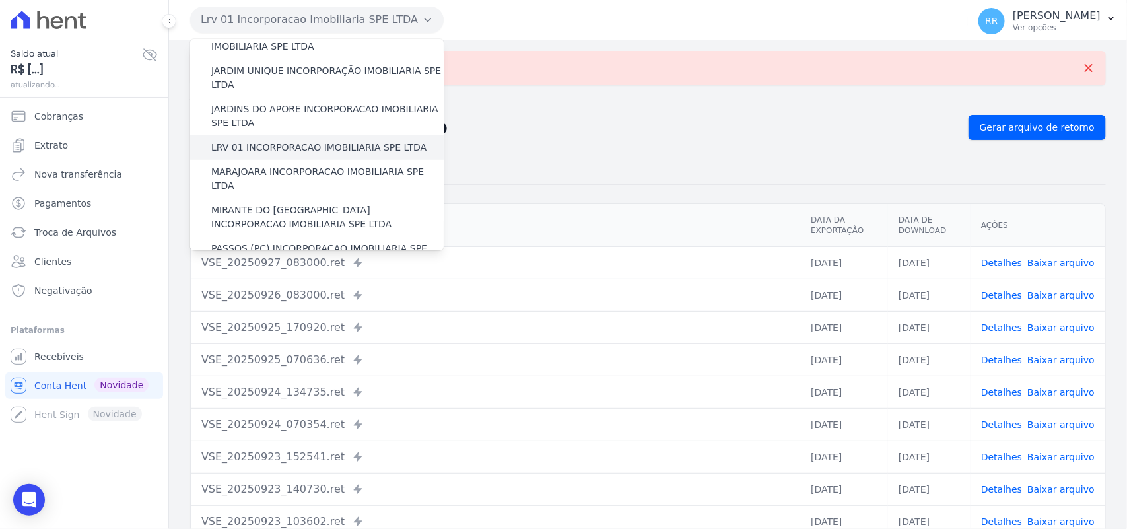
scroll to position [330, 0]
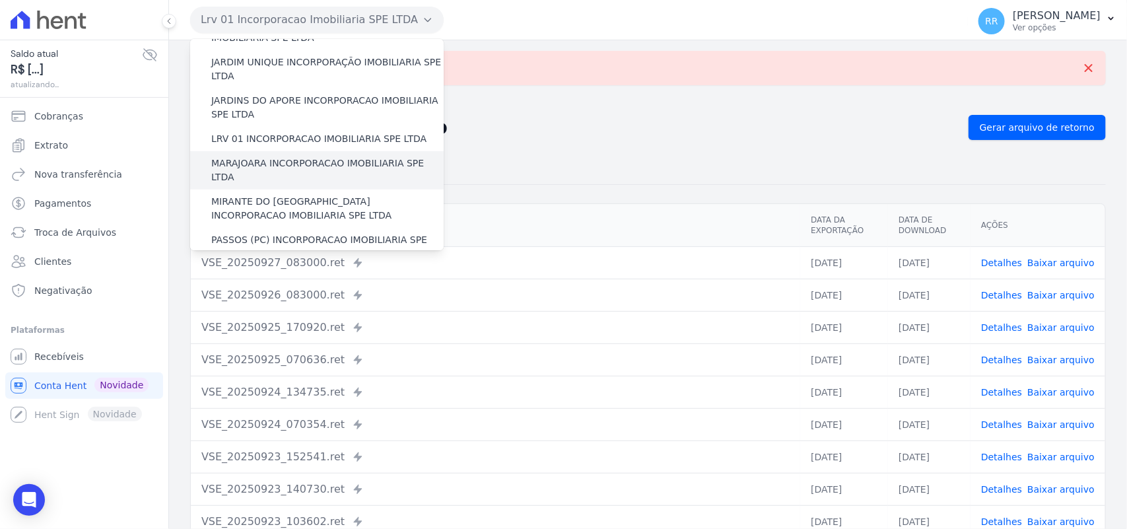
click at [242, 156] on label "MARAJOARA INCORPORACAO IMOBILIARIA SPE LTDA" at bounding box center [327, 170] width 232 height 28
click at [0, 0] on input "MARAJOARA INCORPORACAO IMOBILIARIA SPE LTDA" at bounding box center [0, 0] width 0 height 0
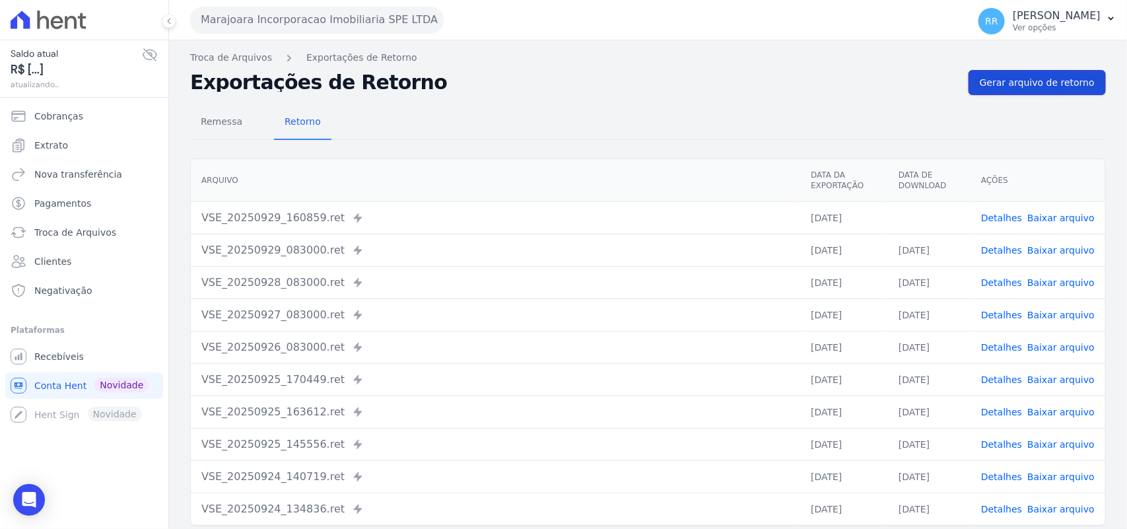
click at [904, 71] on link "Gerar arquivo de retorno" at bounding box center [1037, 82] width 137 height 25
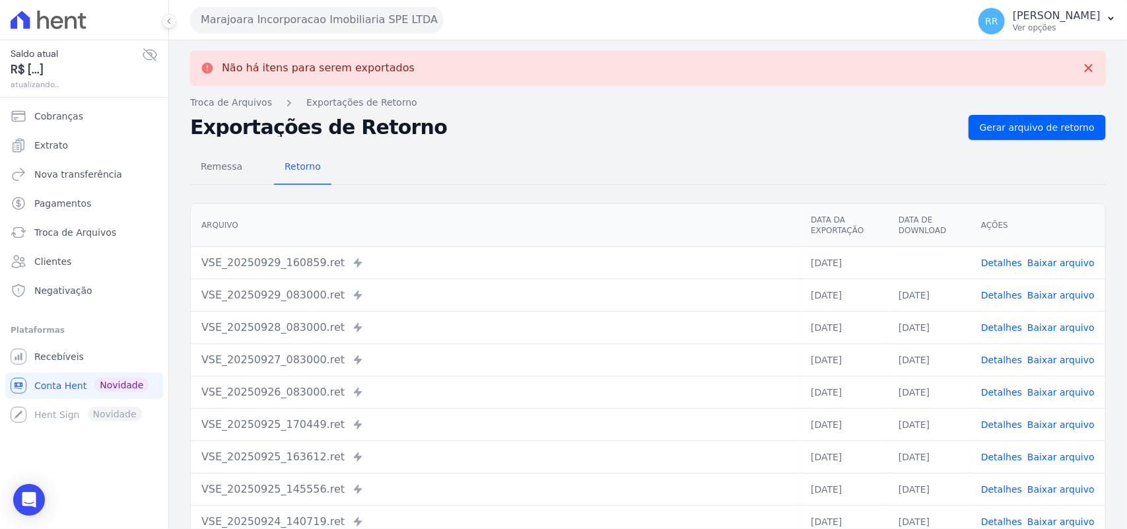
click at [904, 228] on link "Baixar arquivo" at bounding box center [1060, 263] width 67 height 11
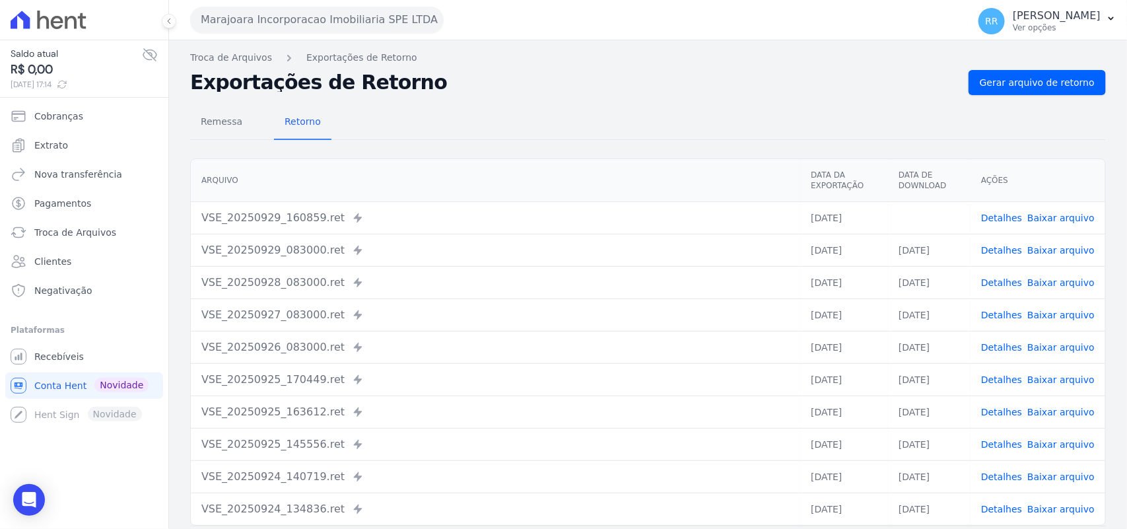
click at [588, 112] on div "Remessa Retorno" at bounding box center [648, 123] width 916 height 34
click at [310, 38] on div "Marajoara Incorporacao Imobiliaria SPE LTDA Via Sul Engenharia AGUAS DE [GEOGRA…" at bounding box center [576, 19] width 773 height 41
click at [309, 22] on button "Marajoara Incorporacao Imobiliaria SPE LTDA" at bounding box center [317, 20] width 254 height 26
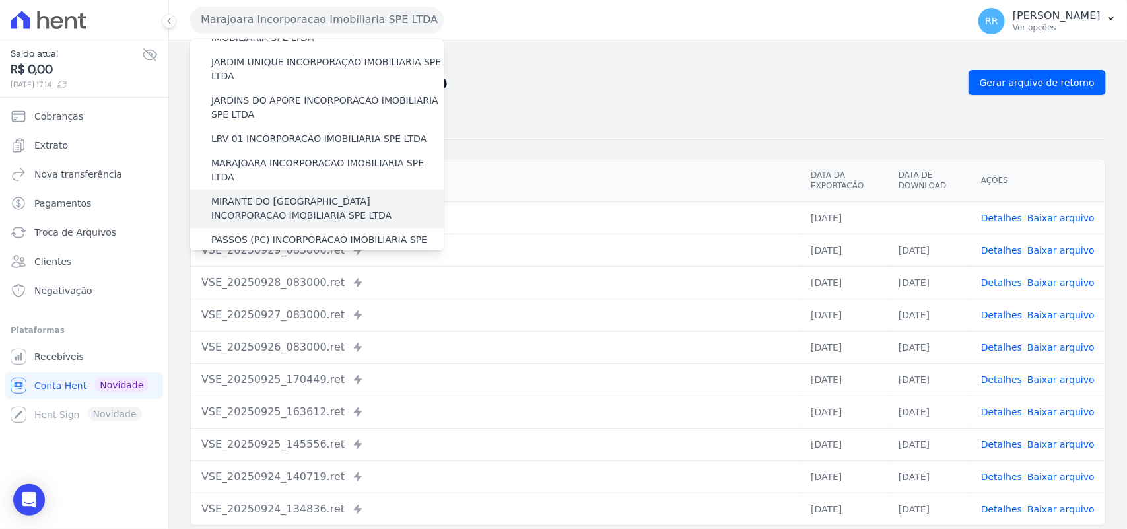
click at [245, 195] on label "MIRANTE DO [GEOGRAPHIC_DATA] INCORPORACAO IMOBILIARIA SPE LTDA" at bounding box center [327, 209] width 232 height 28
click at [0, 0] on input "MIRANTE DO [GEOGRAPHIC_DATA] INCORPORACAO IMOBILIARIA SPE LTDA" at bounding box center [0, 0] width 0 height 0
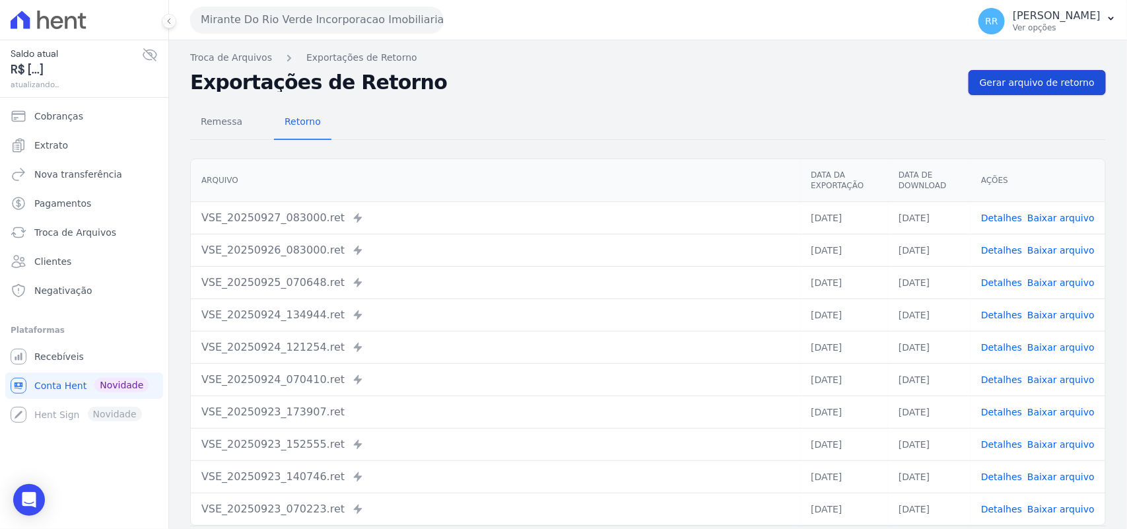
click at [904, 83] on span "Gerar arquivo de retorno" at bounding box center [1037, 82] width 115 height 13
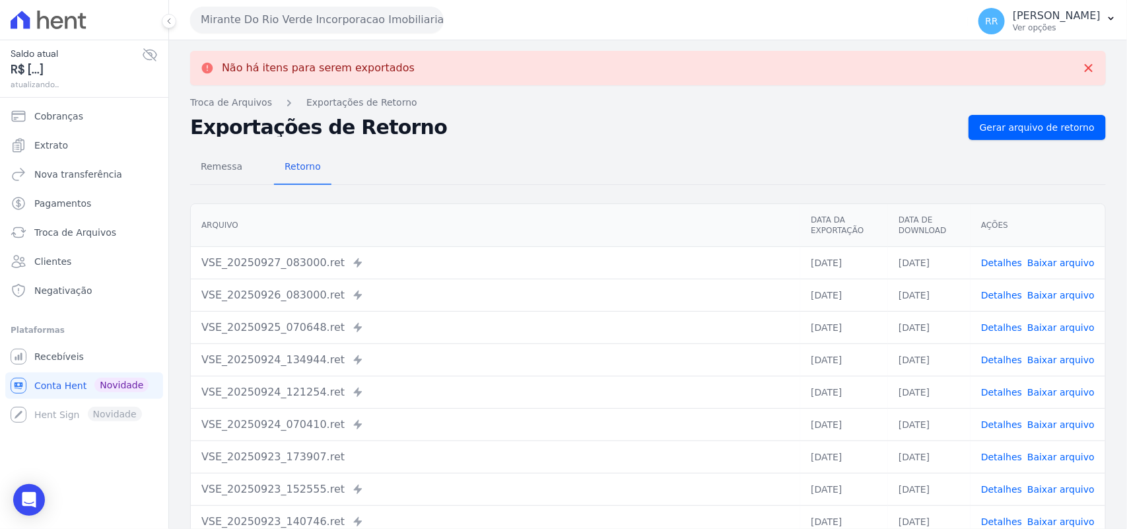
click at [368, 18] on button "Mirante Do Rio Verde Incorporacao Imobiliaria SPE LTDA" at bounding box center [317, 20] width 254 height 26
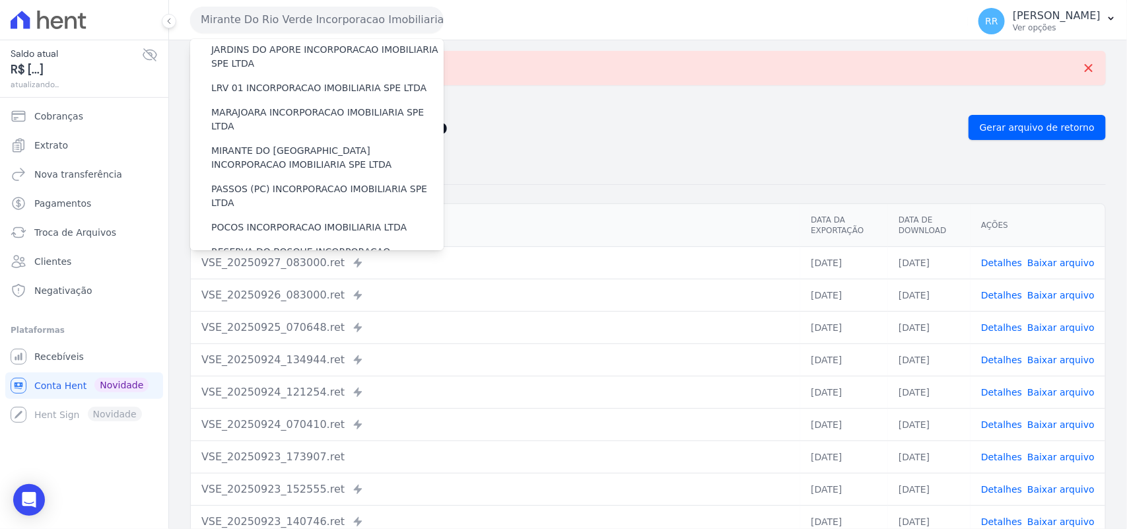
scroll to position [440, 0]
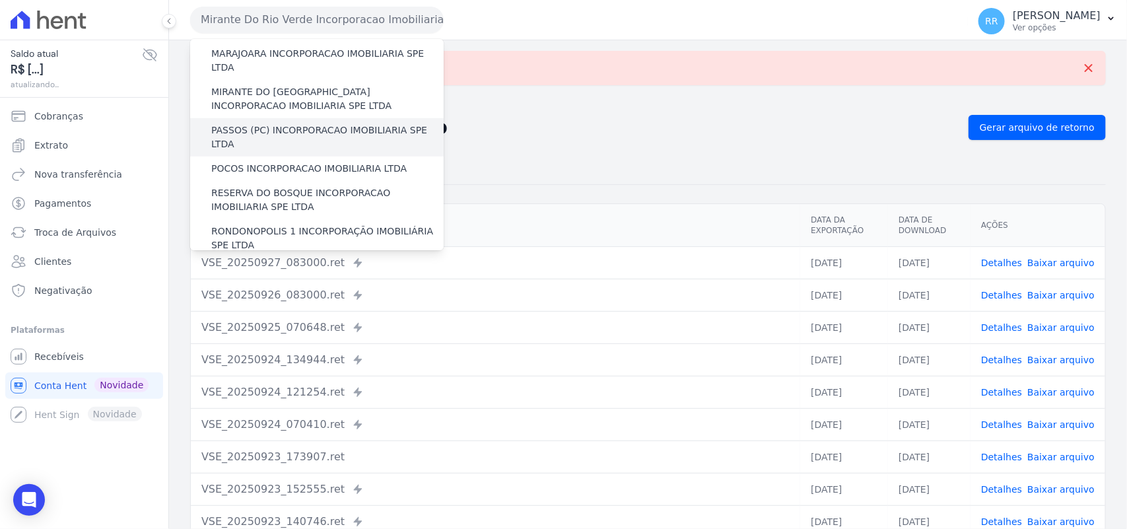
click at [254, 123] on label "PASSOS (PC) INCORPORACAO IMOBILIARIA SPE LTDA" at bounding box center [327, 137] width 232 height 28
click at [0, 0] on input "PASSOS (PC) INCORPORACAO IMOBILIARIA SPE LTDA" at bounding box center [0, 0] width 0 height 0
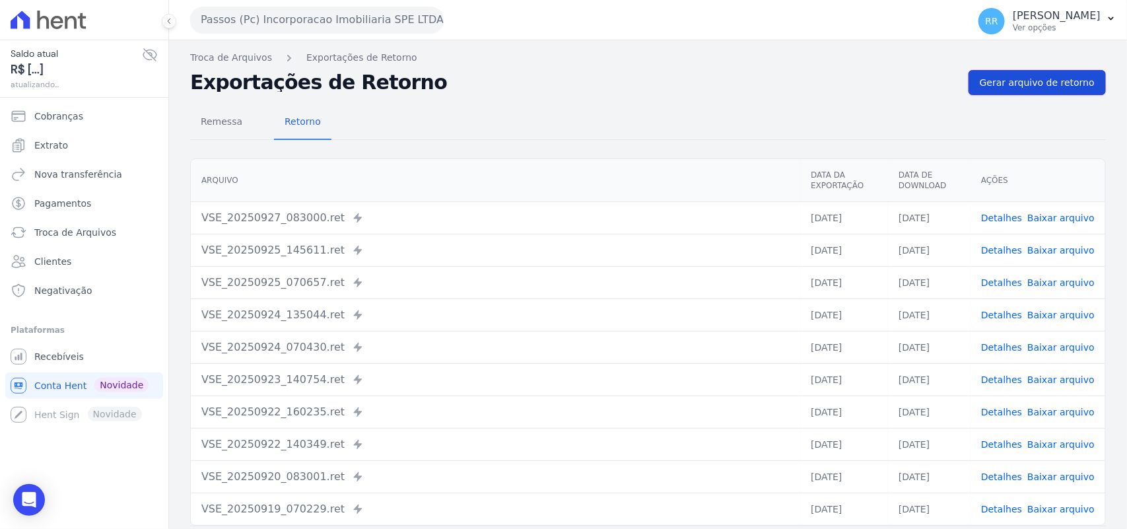
click at [904, 90] on link "Gerar arquivo de retorno" at bounding box center [1037, 82] width 137 height 25
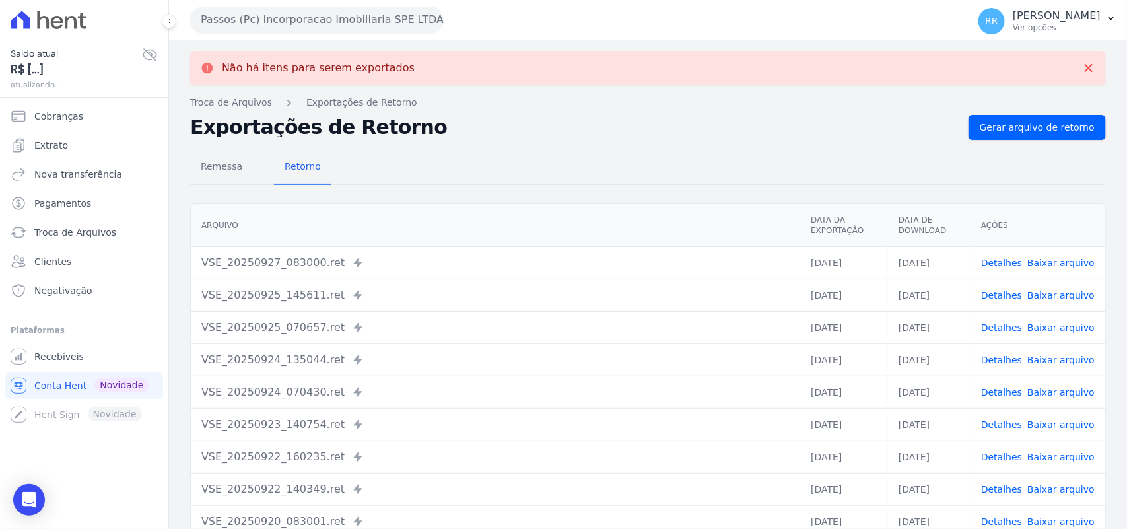
click at [316, 15] on button "Passos (Pc) Incorporacao Imobiliaria SPE LTDA" at bounding box center [317, 20] width 254 height 26
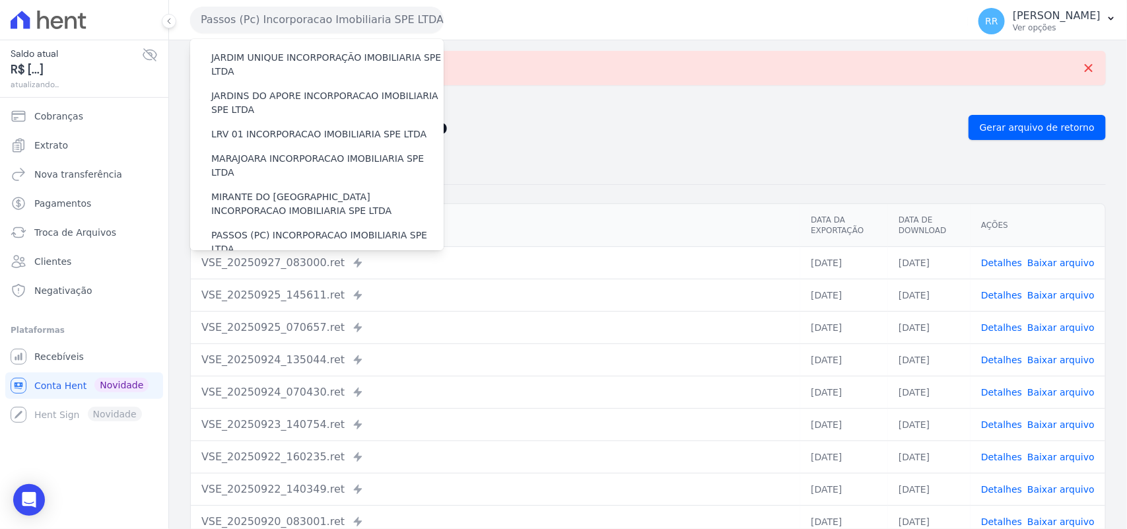
scroll to position [413, 0]
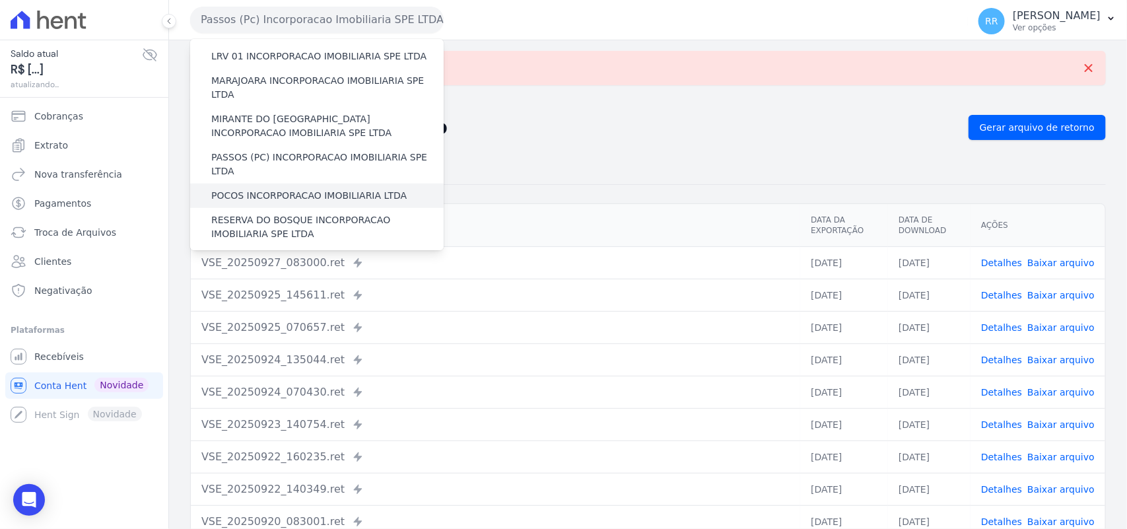
click at [301, 184] on div "POCOS INCORPORACAO IMOBILIARIA LTDA" at bounding box center [317, 196] width 254 height 24
click at [302, 189] on label "POCOS INCORPORACAO IMOBILIARIA LTDA" at bounding box center [308, 196] width 195 height 14
click at [0, 0] on input "POCOS INCORPORACAO IMOBILIARIA LTDA" at bounding box center [0, 0] width 0 height 0
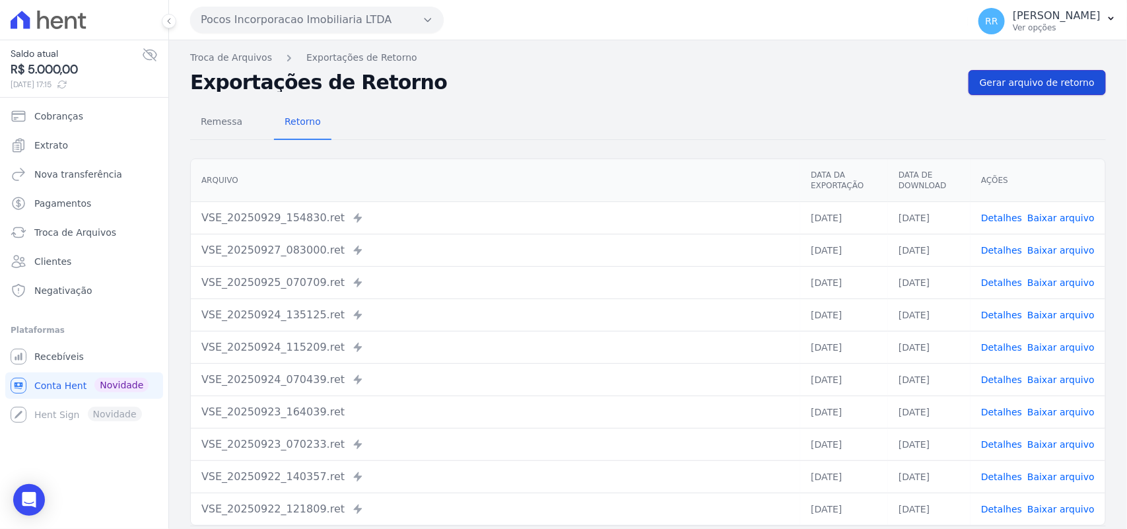
click at [904, 89] on span "Gerar arquivo de retorno" at bounding box center [1037, 82] width 115 height 13
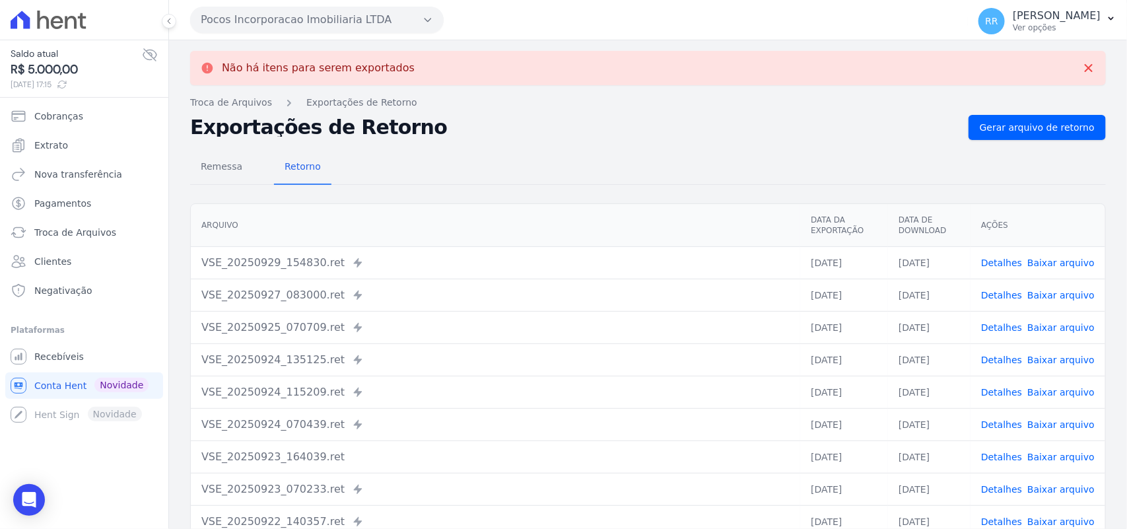
click at [316, 35] on div "Pocos Incorporacao Imobiliaria LTDA Via Sul Engenharia AGUAS DE [GEOGRAPHIC_DAT…" at bounding box center [576, 19] width 773 height 41
click at [319, 22] on button "Pocos Incorporacao Imobiliaria LTDA" at bounding box center [317, 20] width 254 height 26
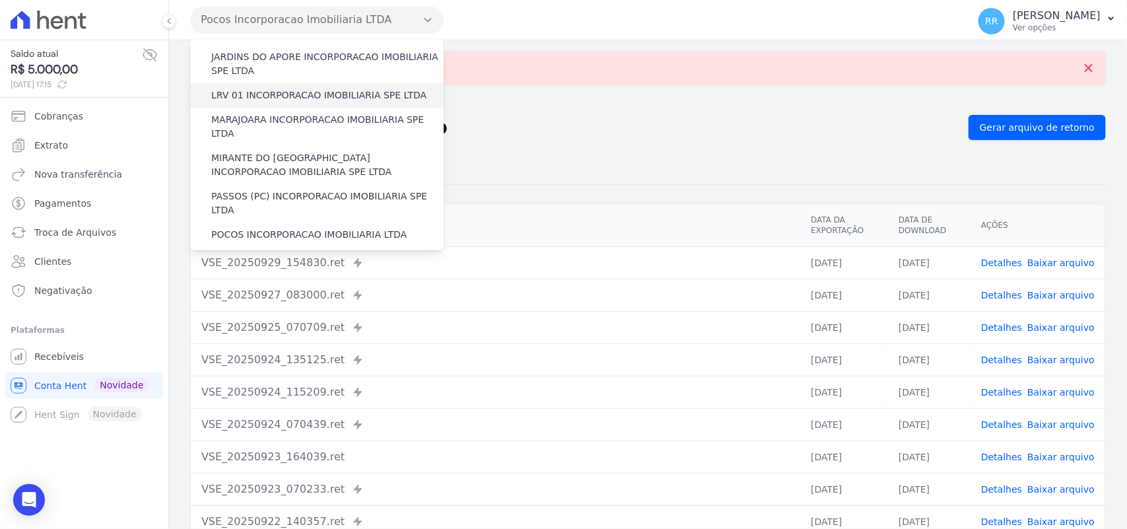
scroll to position [385, 0]
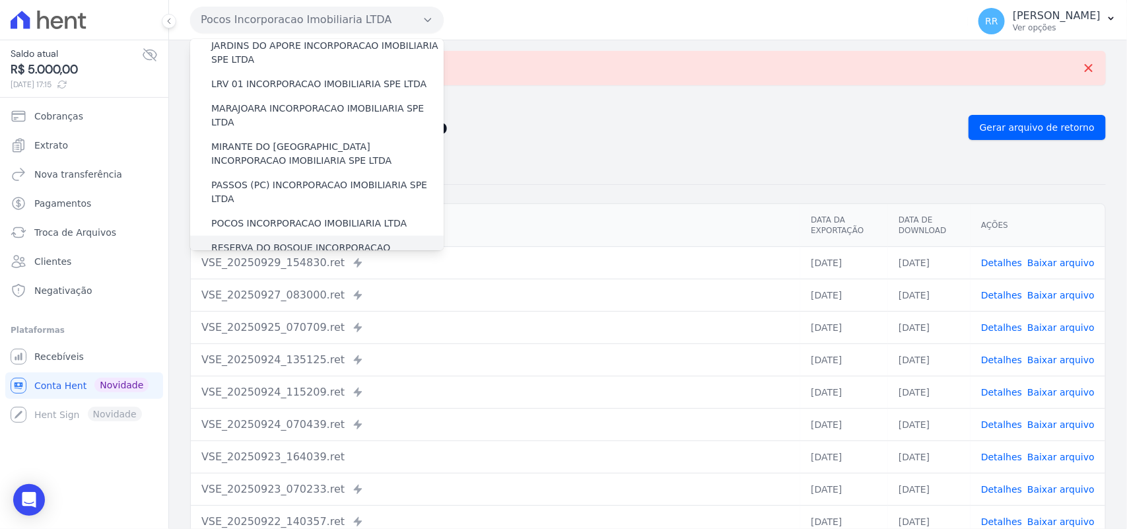
click at [267, 228] on label "RESERVA DO BOSQUE INCORPORACAO IMOBILIARIA SPE LTDA" at bounding box center [327, 255] width 232 height 28
click at [0, 0] on input "RESERVA DO BOSQUE INCORPORACAO IMOBILIARIA SPE LTDA" at bounding box center [0, 0] width 0 height 0
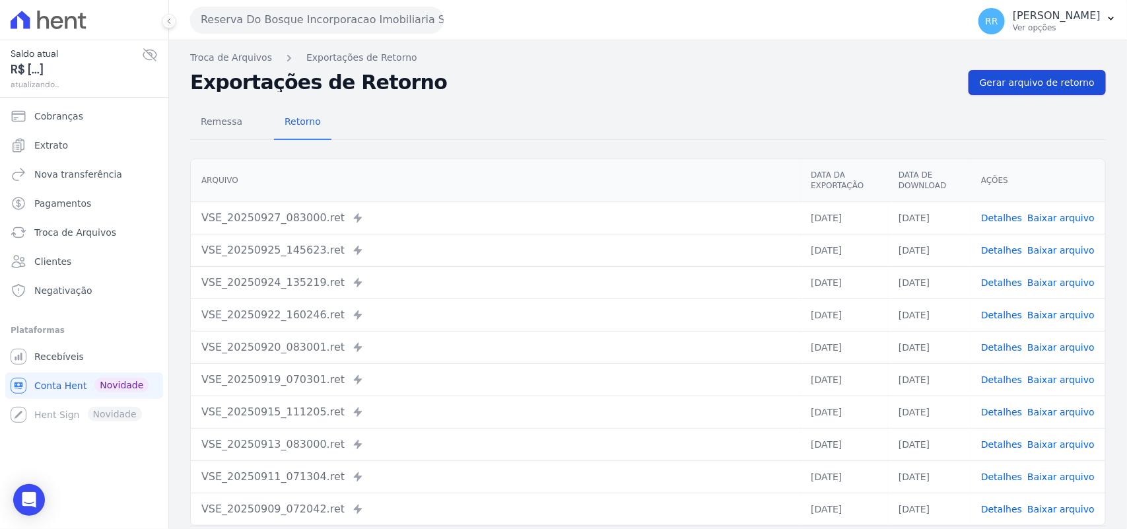
click at [904, 81] on span "Gerar arquivo de retorno" at bounding box center [1037, 82] width 115 height 13
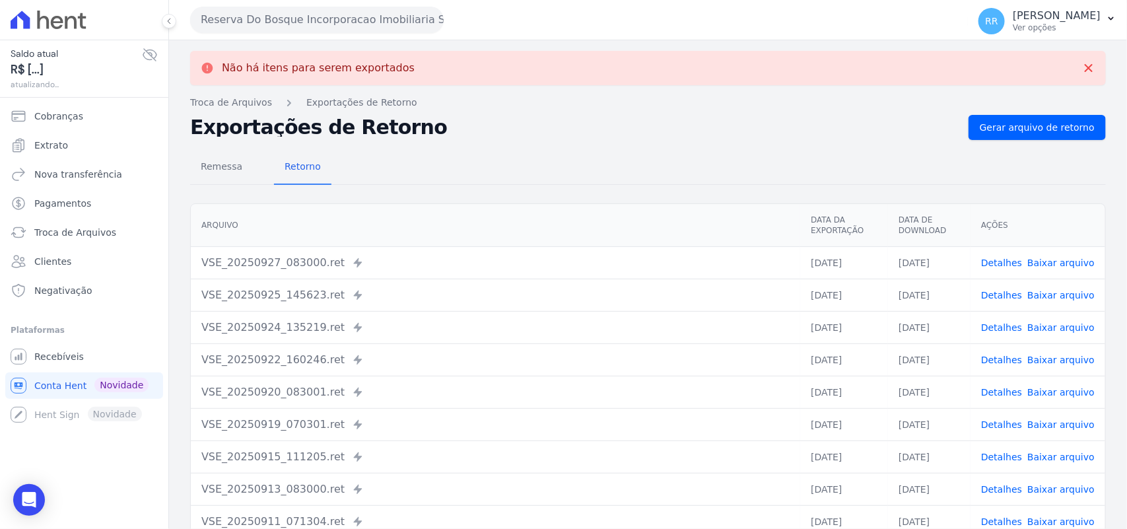
click at [267, 27] on button "Reserva Do Bosque Incorporacao Imobiliaria SPE LTDA" at bounding box center [317, 20] width 254 height 26
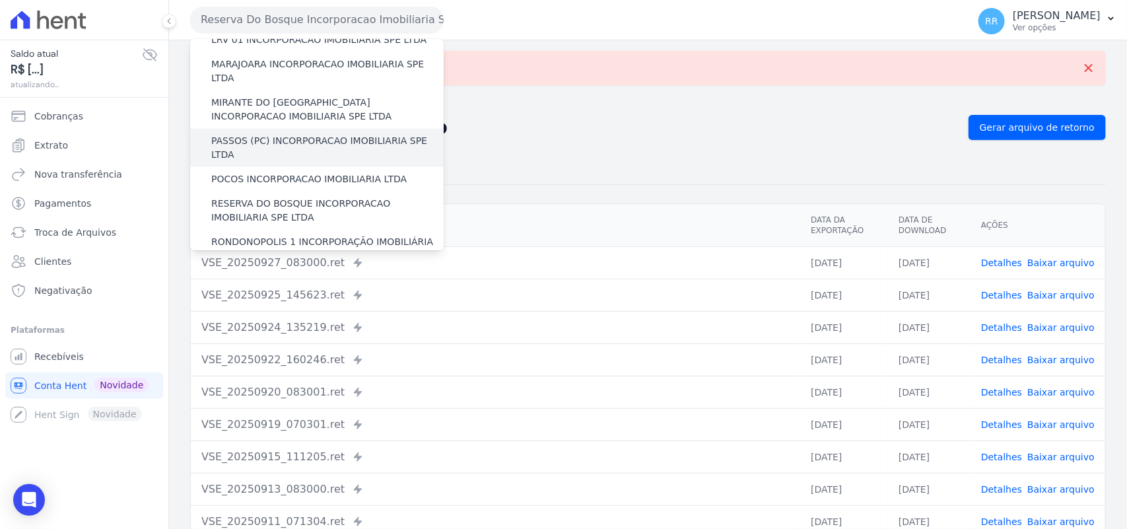
scroll to position [522, 0]
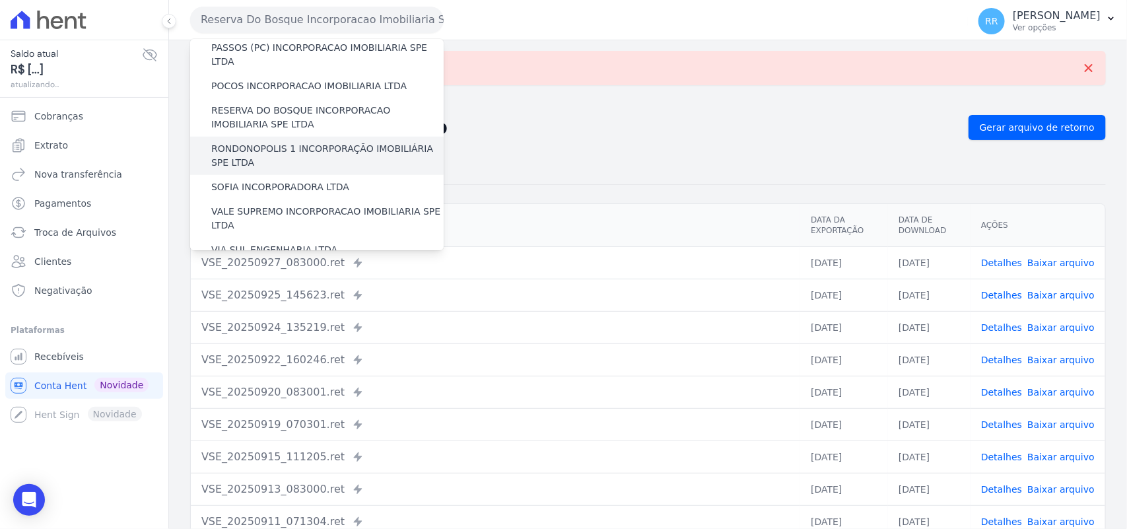
click at [268, 142] on label "RONDONOPOLIS 1 INCORPORAÇÃO IMOBILIÁRIA SPE LTDA" at bounding box center [327, 156] width 232 height 28
click at [0, 0] on input "RONDONOPOLIS 1 INCORPORAÇÃO IMOBILIÁRIA SPE LTDA" at bounding box center [0, 0] width 0 height 0
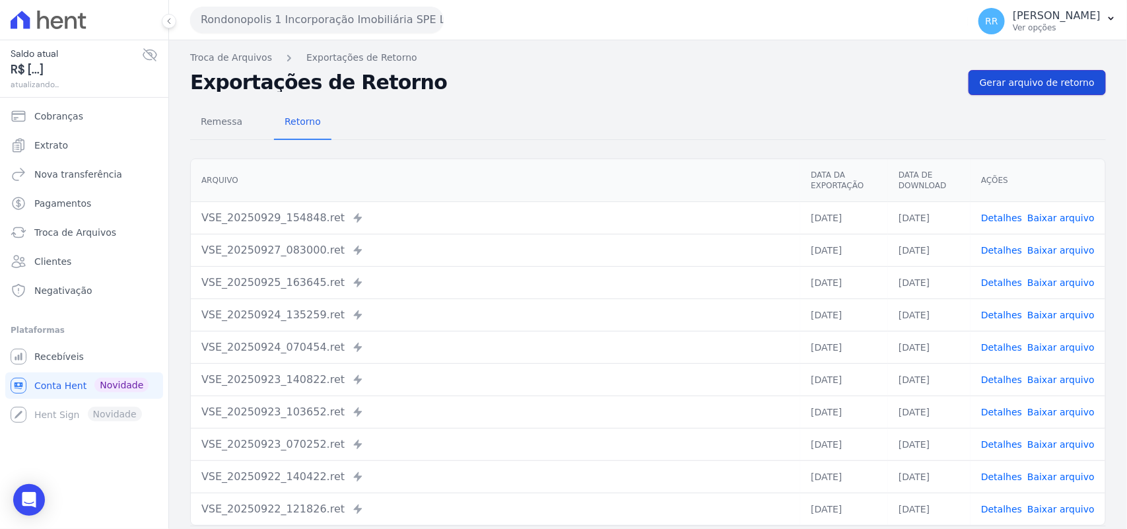
click at [904, 79] on span "Gerar arquivo de retorno" at bounding box center [1037, 82] width 115 height 13
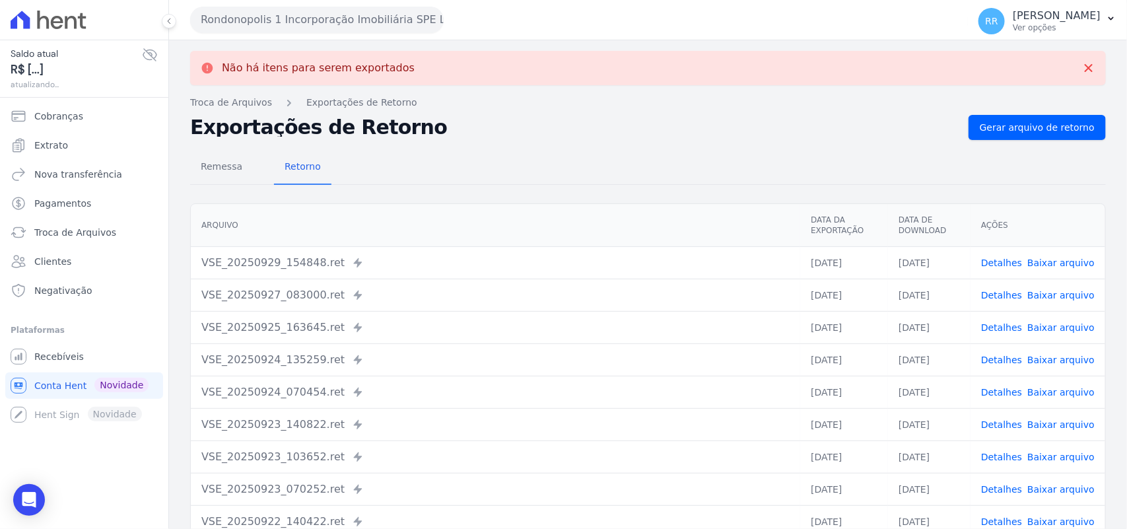
click at [215, 13] on button "Rondonopolis 1 Incorporação Imobiliária SPE LTDA" at bounding box center [317, 20] width 254 height 26
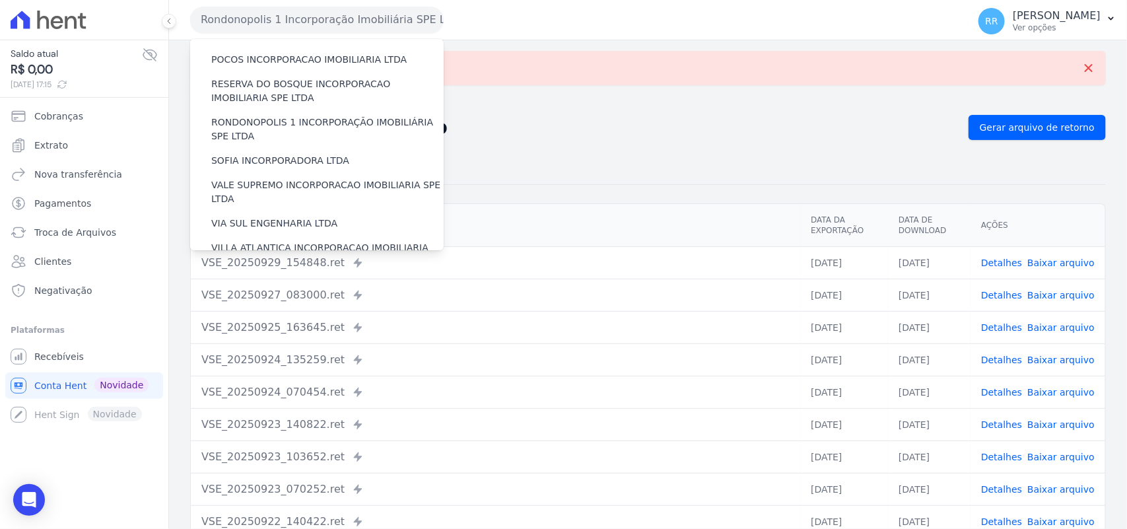
scroll to position [550, 0]
click at [292, 153] on label "SOFIA INCORPORADORA LTDA" at bounding box center [280, 160] width 138 height 14
click at [0, 0] on input "SOFIA INCORPORADORA LTDA" at bounding box center [0, 0] width 0 height 0
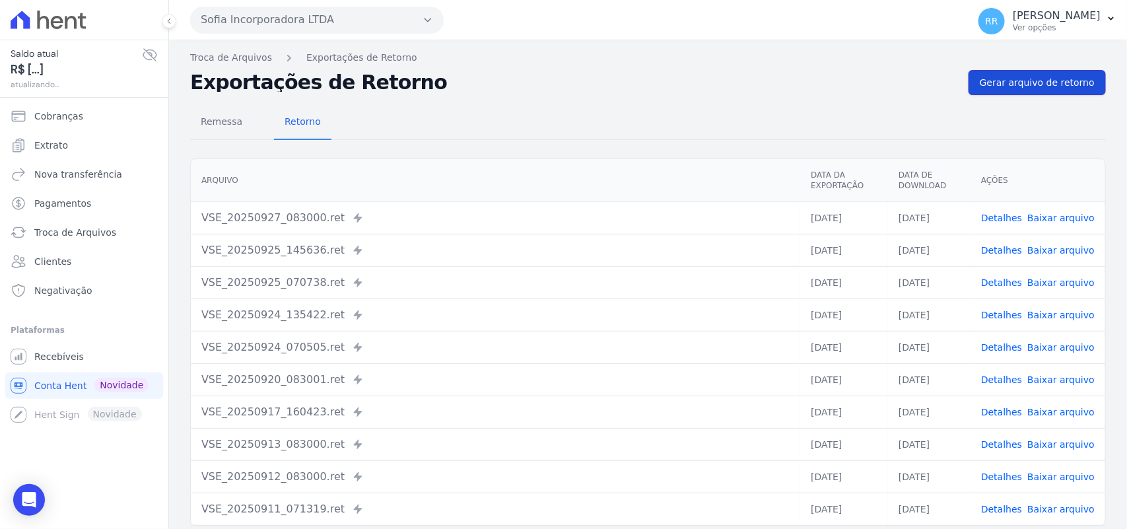
click at [904, 81] on span "Gerar arquivo de retorno" at bounding box center [1037, 82] width 115 height 13
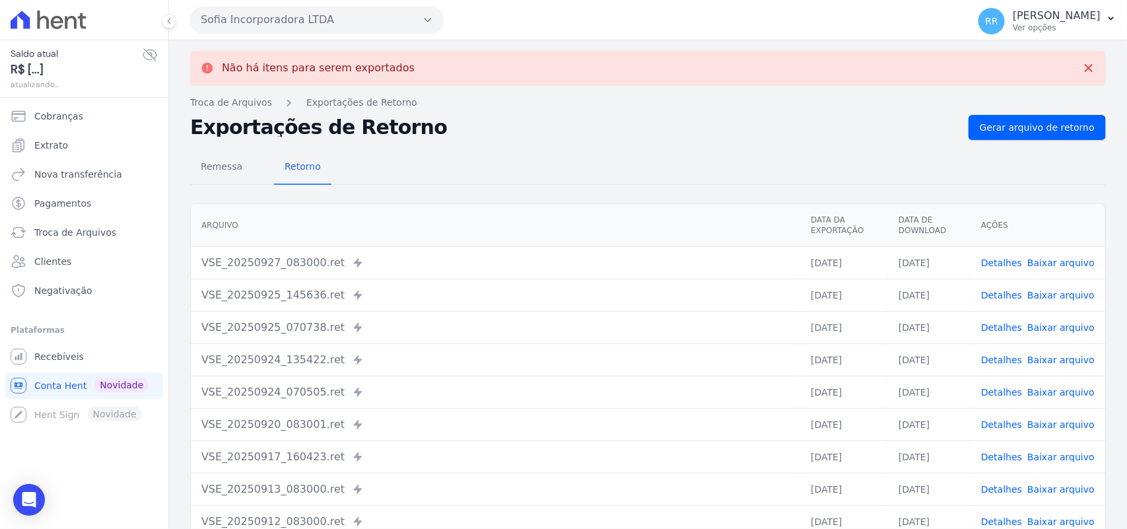
click at [300, 28] on button "Sofia Incorporadora LTDA" at bounding box center [317, 20] width 254 height 26
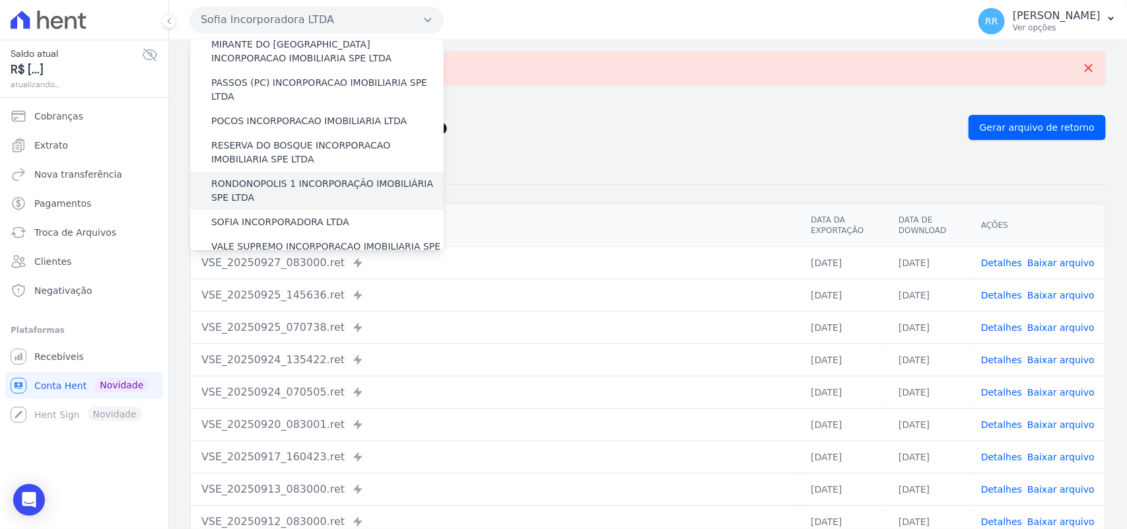
scroll to position [495, 0]
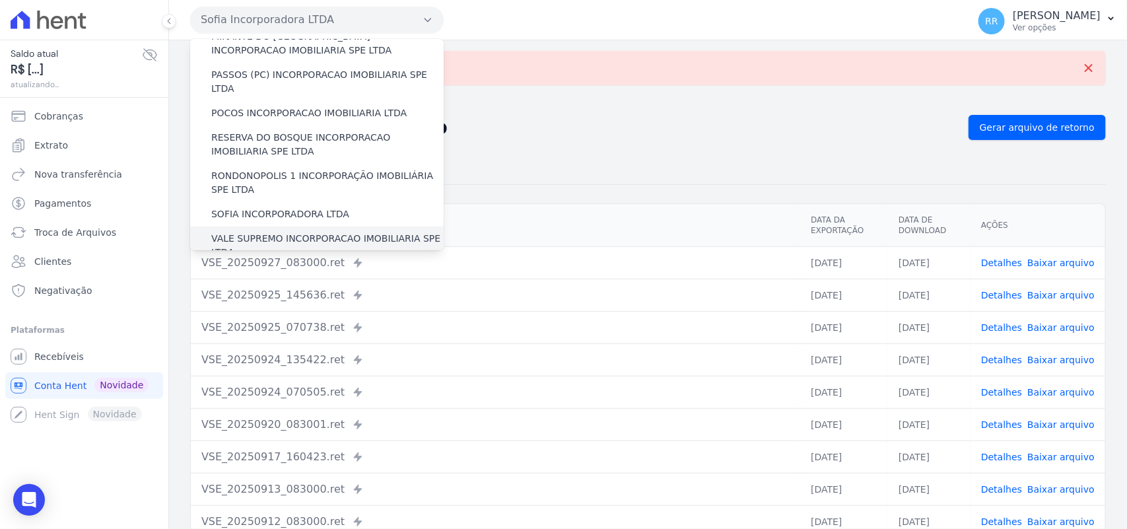
click at [241, 228] on label "VALE SUPREMO INCORPORACAO IMOBILIARIA SPE LTDA" at bounding box center [327, 246] width 232 height 28
click at [0, 0] on input "VALE SUPREMO INCORPORACAO IMOBILIARIA SPE LTDA" at bounding box center [0, 0] width 0 height 0
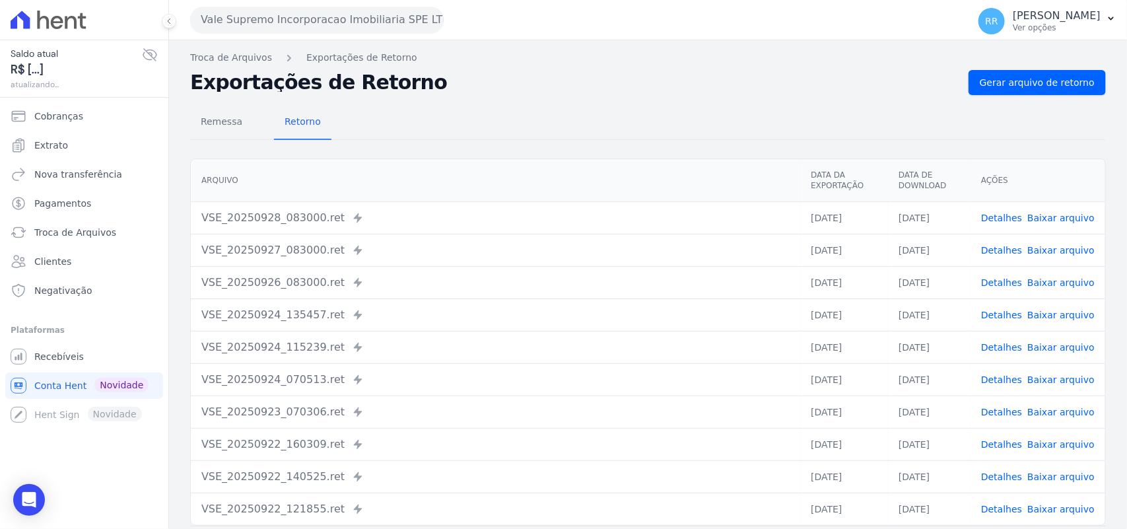
click at [904, 46] on div "Troca de Arquivos Exportações de Retorno Exportações de Retorno Gerar arquivo d…" at bounding box center [648, 311] width 958 height 543
click at [904, 81] on span "Gerar arquivo de retorno" at bounding box center [1037, 82] width 115 height 13
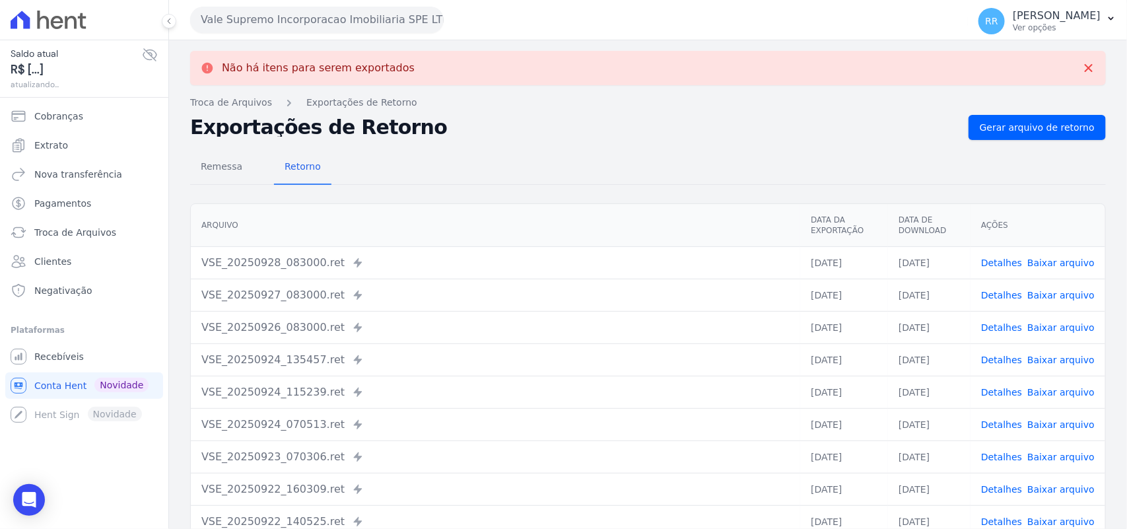
click at [322, 24] on button "Vale Supremo Incorporacao Imobiliaria SPE LTDA" at bounding box center [317, 20] width 254 height 26
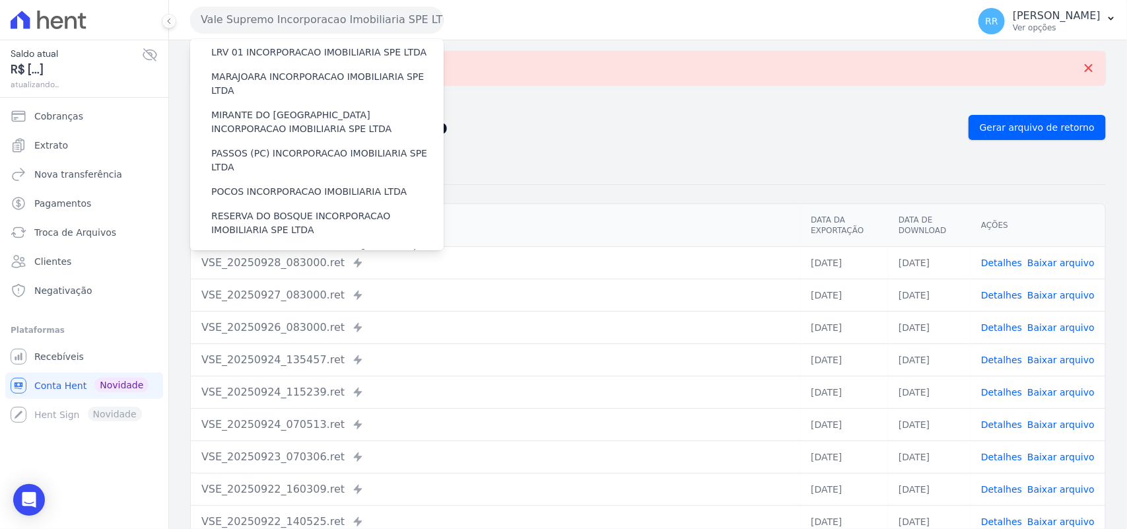
scroll to position [550, 0]
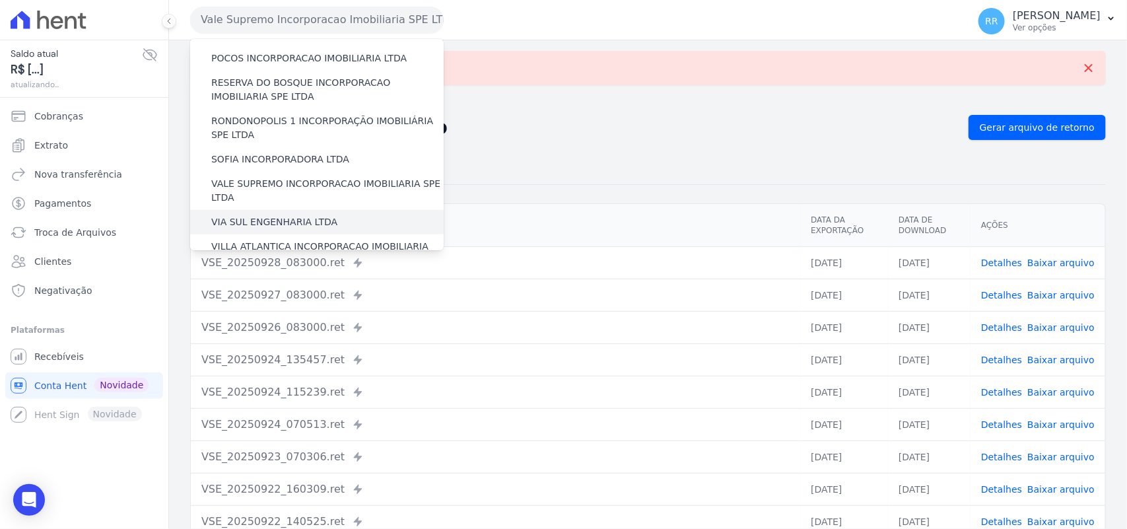
click at [332, 210] on div "VIA SUL ENGENHARIA LTDA" at bounding box center [317, 222] width 254 height 24
click at [312, 215] on label "VIA SUL ENGENHARIA LTDA" at bounding box center [274, 222] width 126 height 14
click at [0, 0] on input "VIA SUL ENGENHARIA LTDA" at bounding box center [0, 0] width 0 height 0
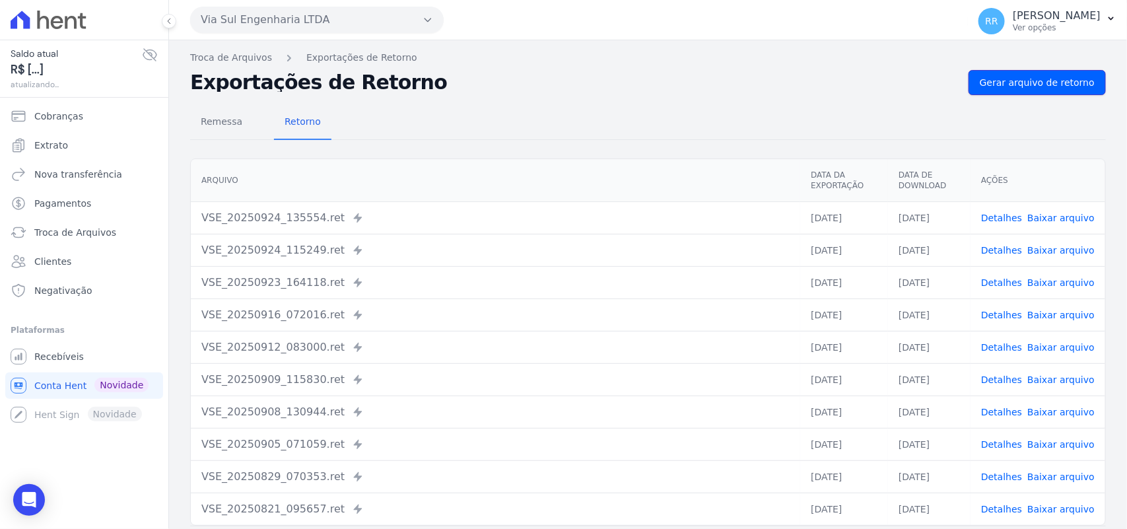
click at [904, 92] on link "Gerar arquivo de retorno" at bounding box center [1037, 82] width 137 height 25
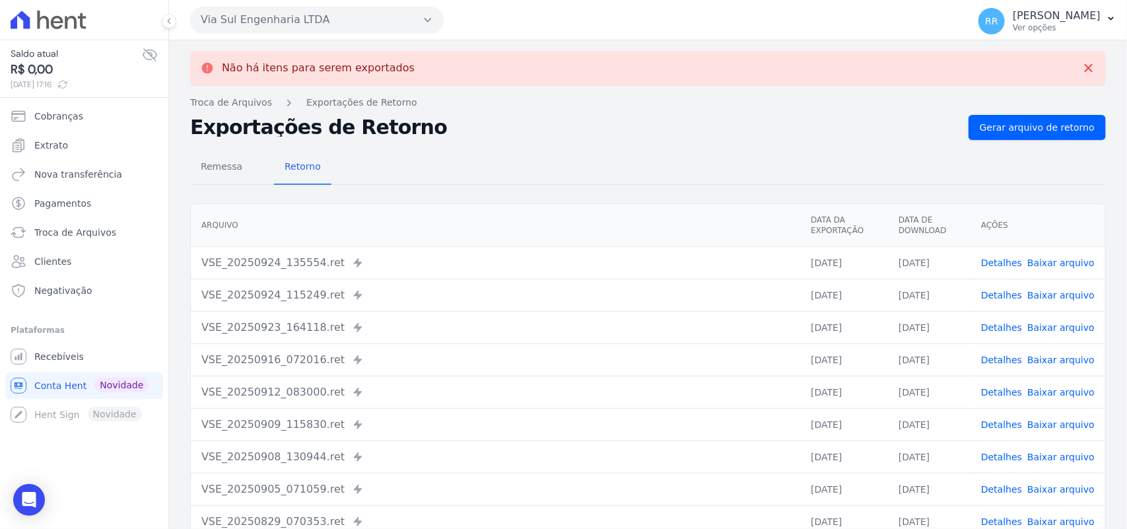
click at [337, 20] on button "Via Sul Engenharia LTDA" at bounding box center [317, 20] width 254 height 26
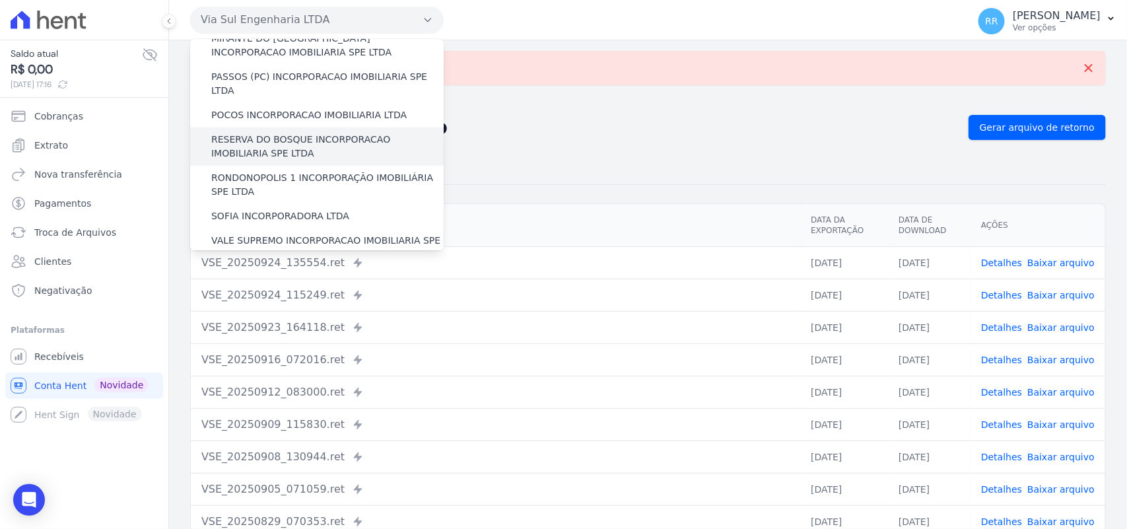
scroll to position [603, 0]
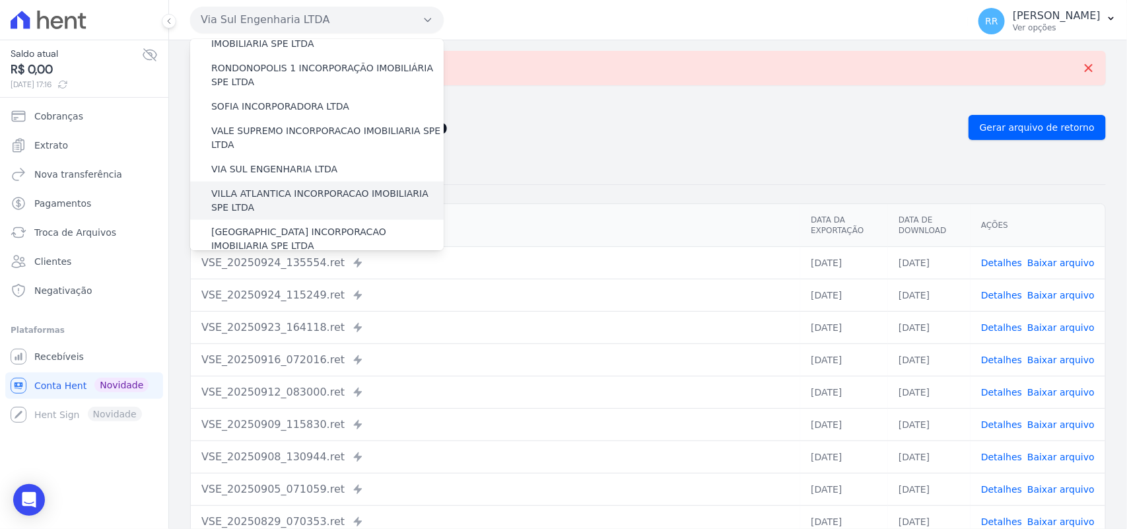
click at [252, 182] on div "VILLA ATLANTICA INCORPORACAO IMOBILIARIA SPE LTDA" at bounding box center [317, 201] width 254 height 38
click at [244, 187] on label "VILLA ATLANTICA INCORPORACAO IMOBILIARIA SPE LTDA" at bounding box center [327, 201] width 232 height 28
click at [0, 0] on input "VILLA ATLANTICA INCORPORACAO IMOBILIARIA SPE LTDA" at bounding box center [0, 0] width 0 height 0
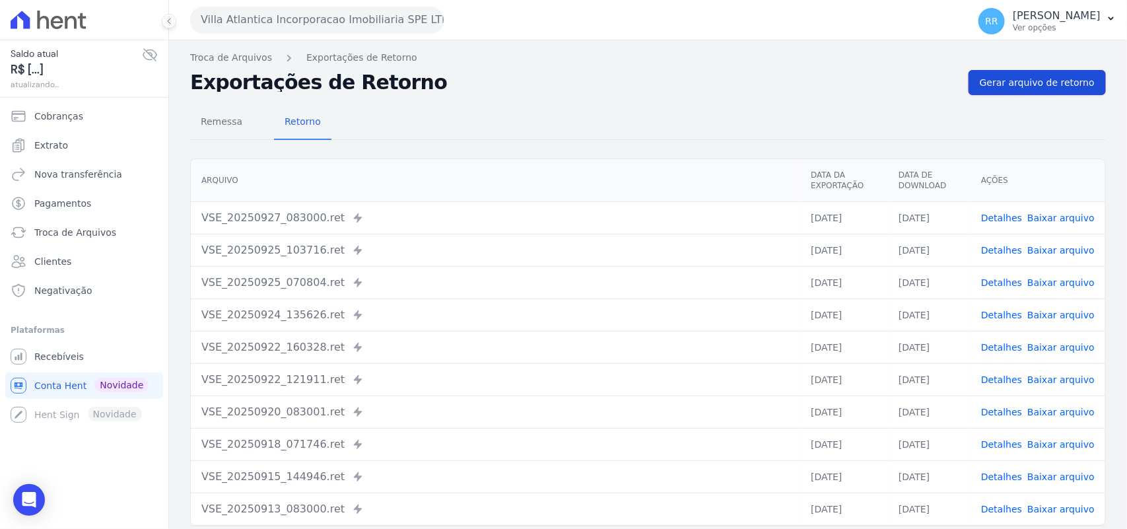
click at [904, 83] on span "Gerar arquivo de retorno" at bounding box center [1037, 82] width 115 height 13
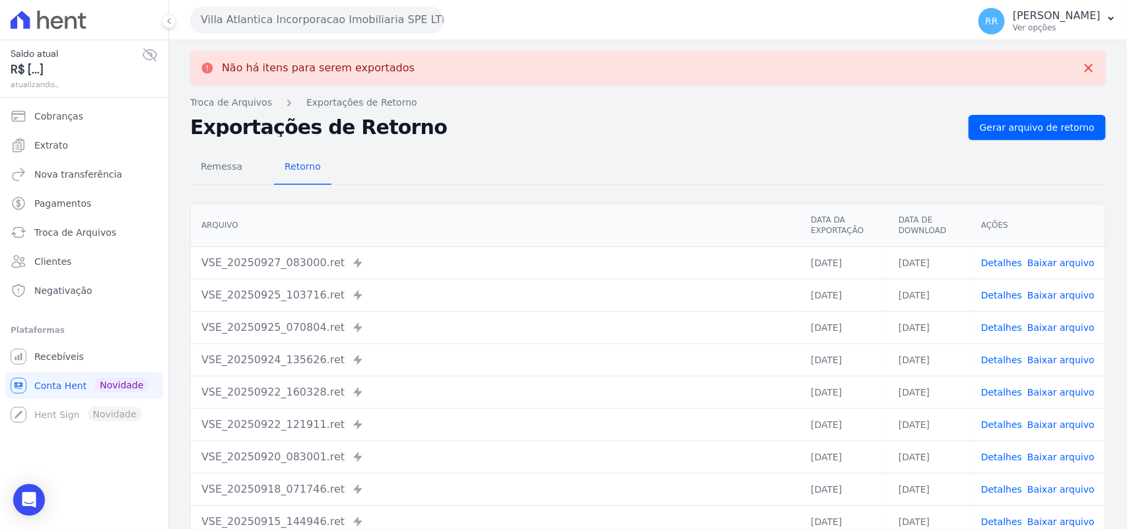
click at [390, 25] on button "Villa Atlantica Incorporacao Imobiliaria SPE LTDA" at bounding box center [317, 20] width 254 height 26
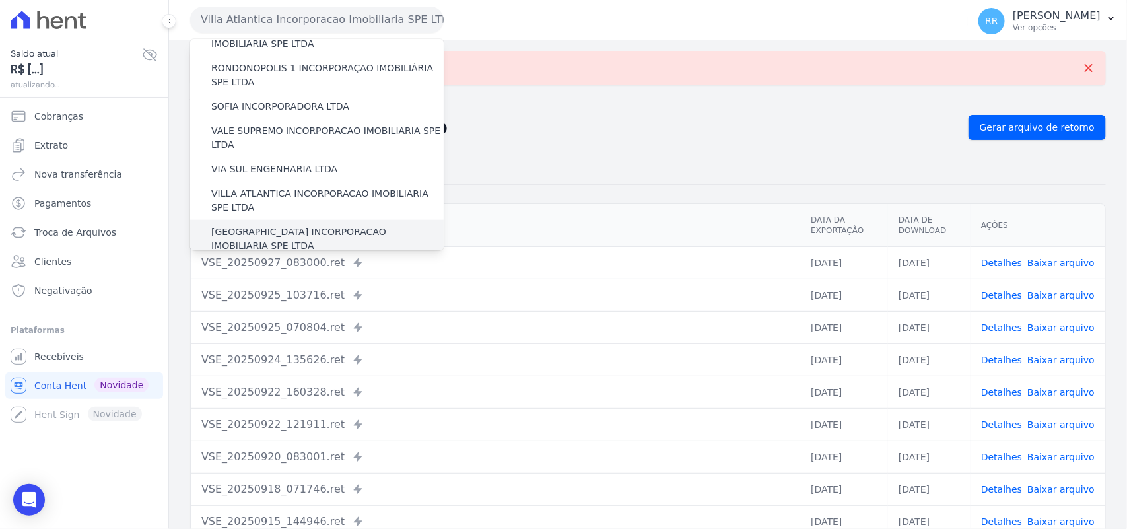
click at [275, 225] on label "[GEOGRAPHIC_DATA] INCORPORACAO IMOBILIARIA SPE LTDA" at bounding box center [327, 239] width 232 height 28
click at [0, 0] on input "[GEOGRAPHIC_DATA] INCORPORACAO IMOBILIARIA SPE LTDA" at bounding box center [0, 0] width 0 height 0
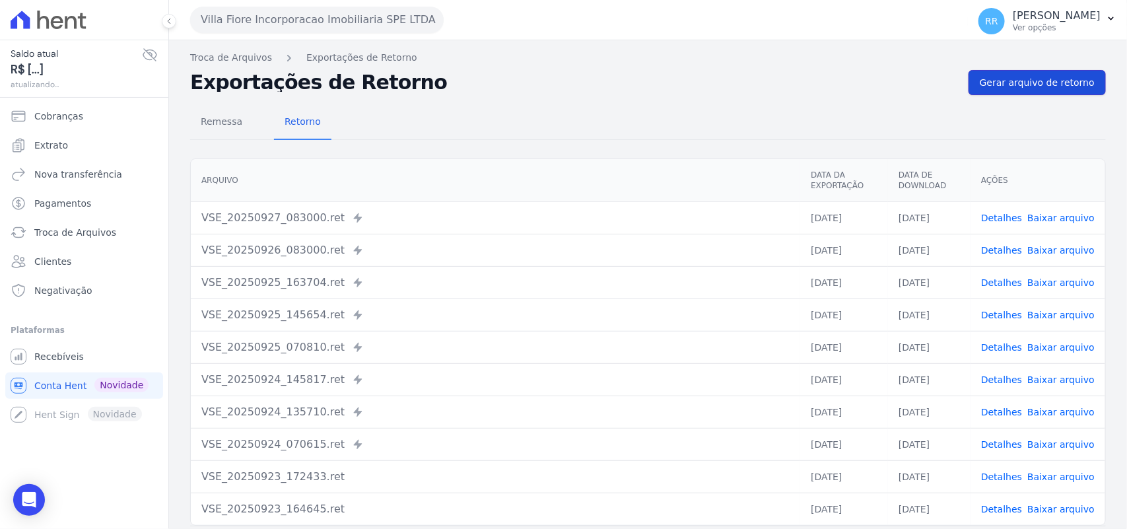
click at [904, 81] on span "Gerar arquivo de retorno" at bounding box center [1037, 82] width 115 height 13
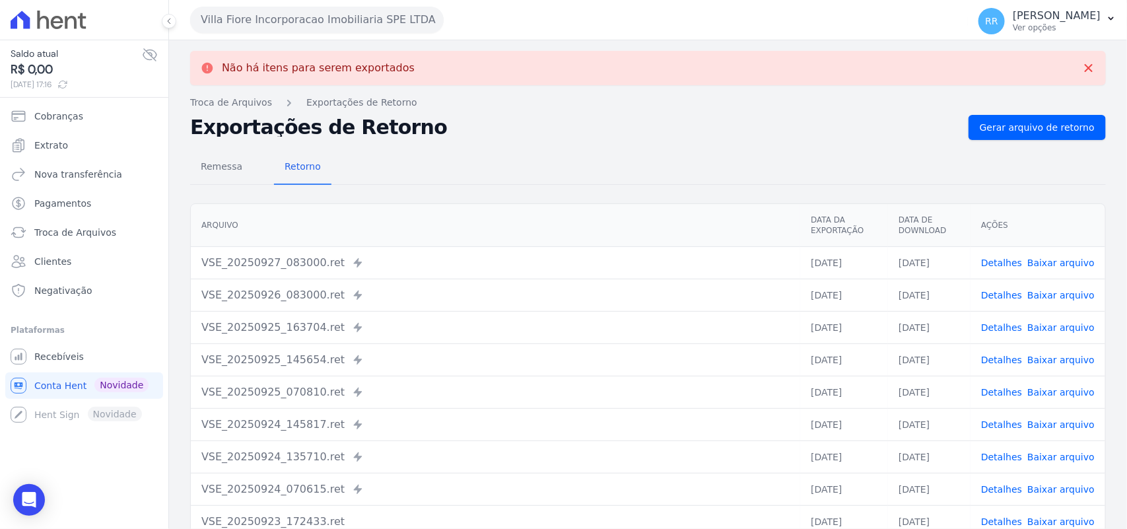
click at [322, 11] on button "Villa Fiore Incorporacao Imobiliaria SPE LTDA" at bounding box center [317, 20] width 254 height 26
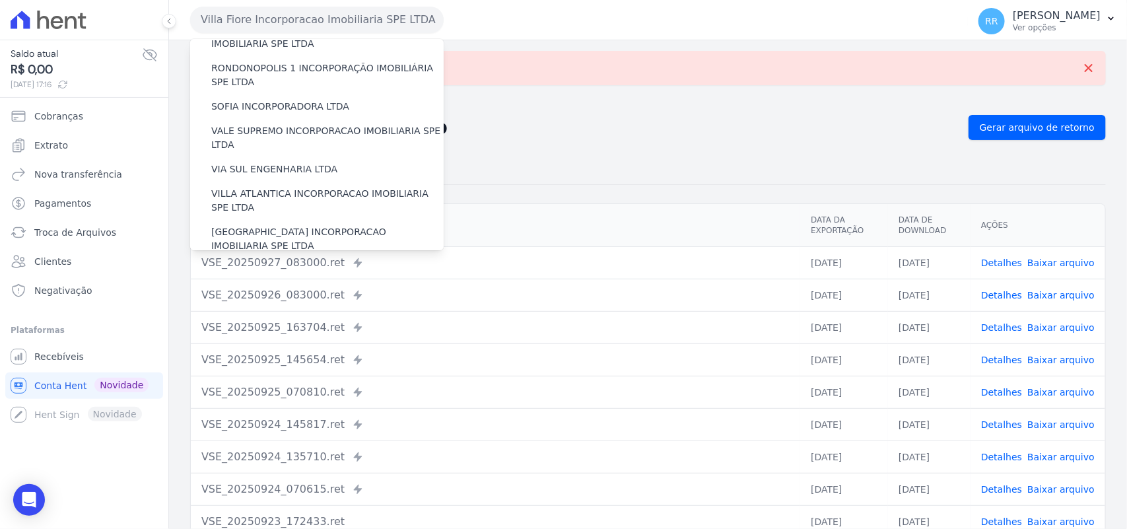
click at [230, 228] on label "VILLA TROPICAL INCORPORAÇÃO IMOBILIÁRIA SPE LTDA" at bounding box center [327, 277] width 232 height 28
click at [0, 0] on input "VILLA TROPICAL INCORPORAÇÃO IMOBILIÁRIA SPE LTDA" at bounding box center [0, 0] width 0 height 0
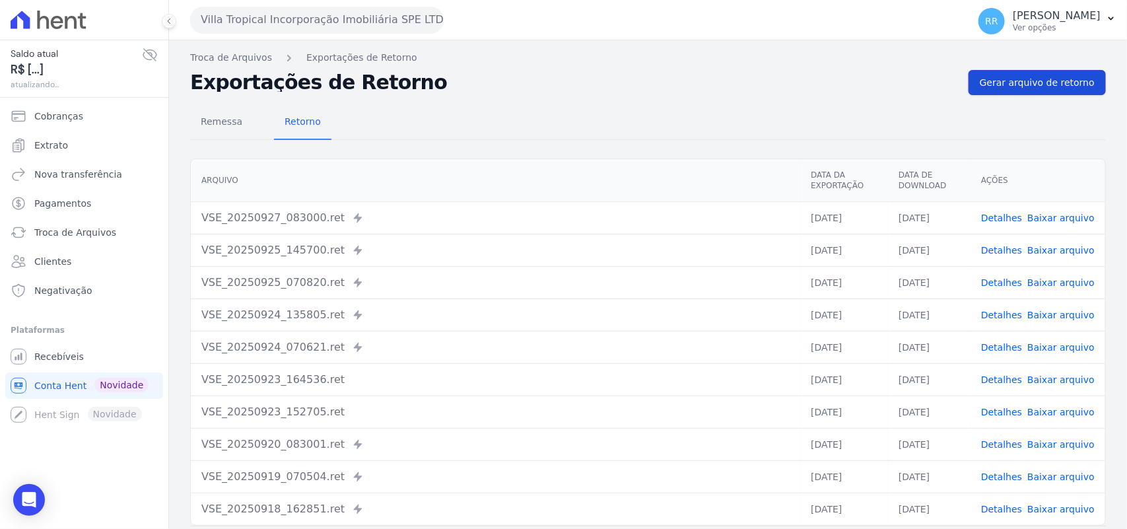
click at [904, 86] on span "Gerar arquivo de retorno" at bounding box center [1037, 82] width 115 height 13
click at [242, 20] on button "Villa Tropical Incorporação Imobiliária SPE LTDA" at bounding box center [317, 20] width 254 height 26
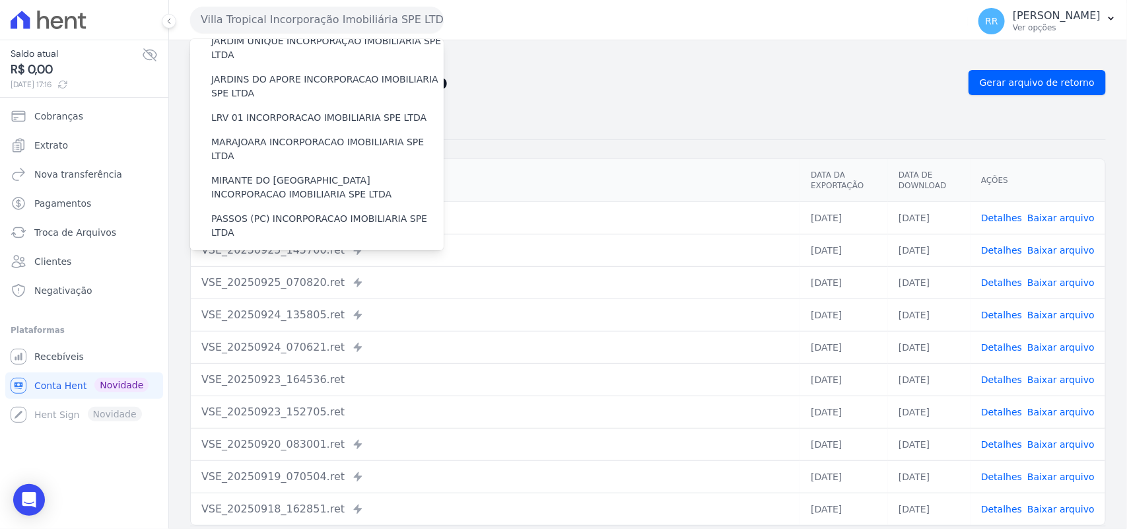
scroll to position [357, 0]
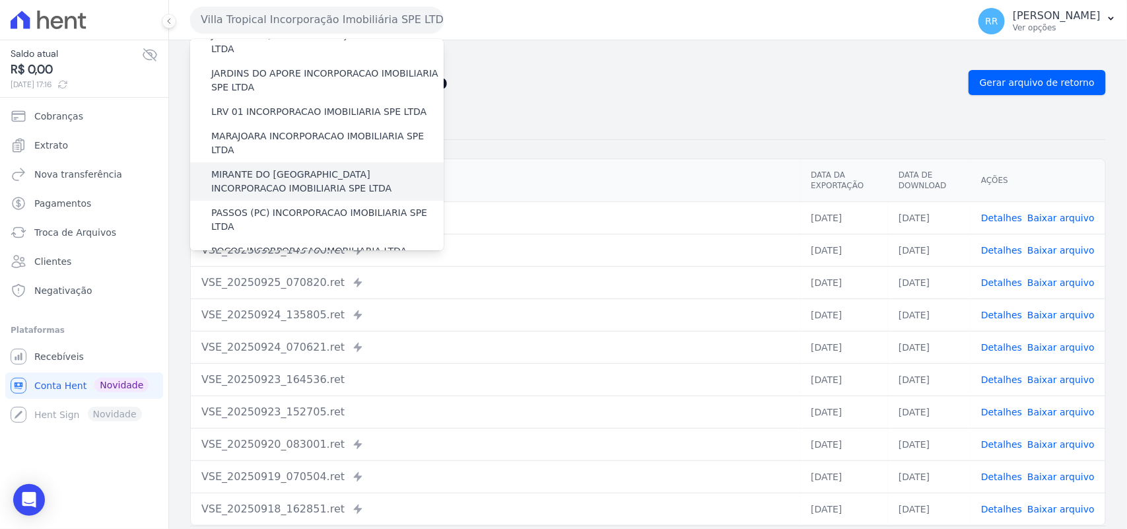
click at [251, 168] on label "MIRANTE DO [GEOGRAPHIC_DATA] INCORPORACAO IMOBILIARIA SPE LTDA" at bounding box center [327, 182] width 232 height 28
click at [0, 0] on input "MIRANTE DO [GEOGRAPHIC_DATA] INCORPORACAO IMOBILIARIA SPE LTDA" at bounding box center [0, 0] width 0 height 0
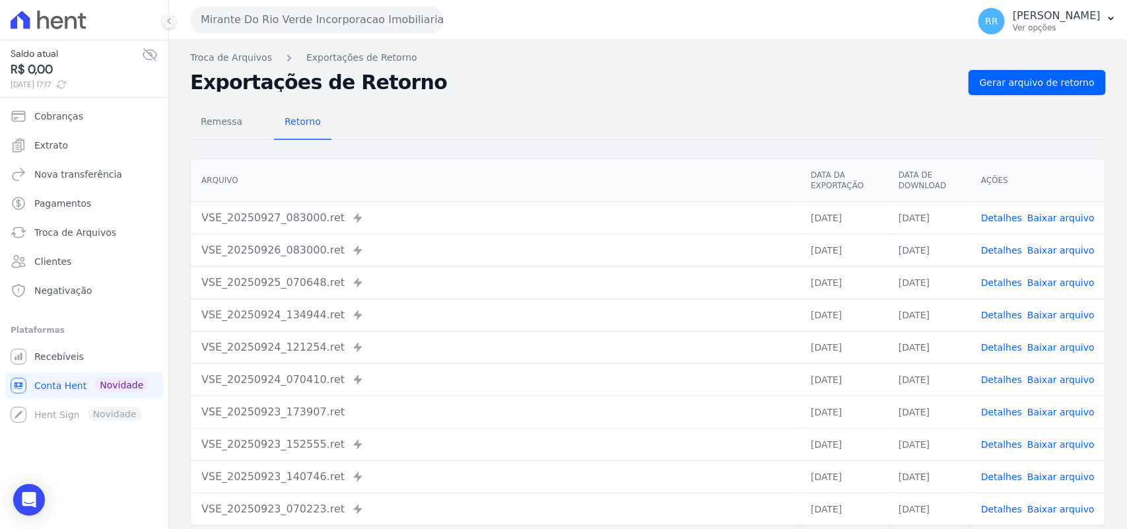
click at [904, 209] on td "Detalhes Baixar arquivo" at bounding box center [1038, 217] width 135 height 32
click at [904, 216] on link "Detalhes" at bounding box center [1001, 218] width 41 height 11
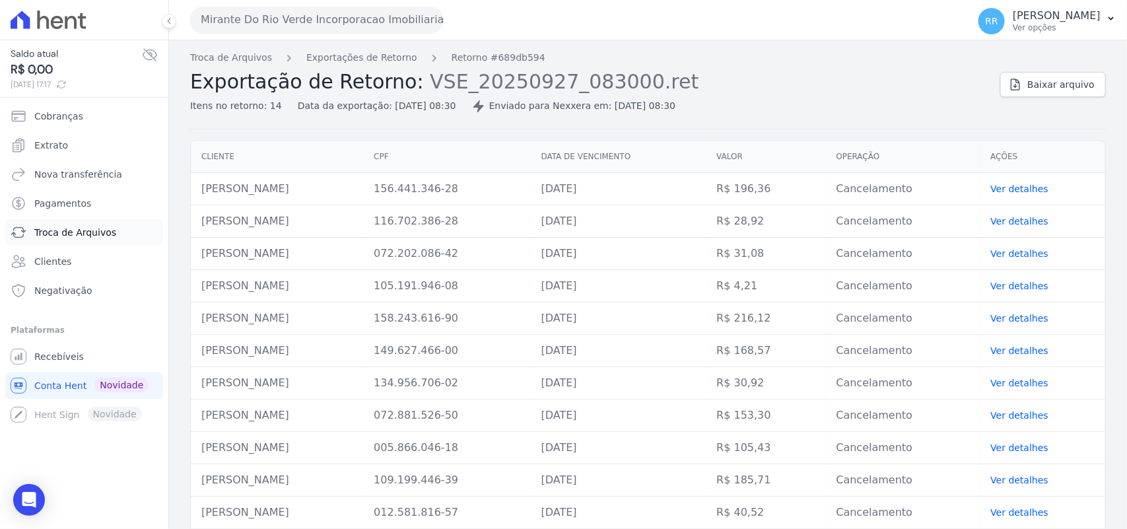
click at [67, 228] on span "Troca de Arquivos" at bounding box center [75, 232] width 82 height 13
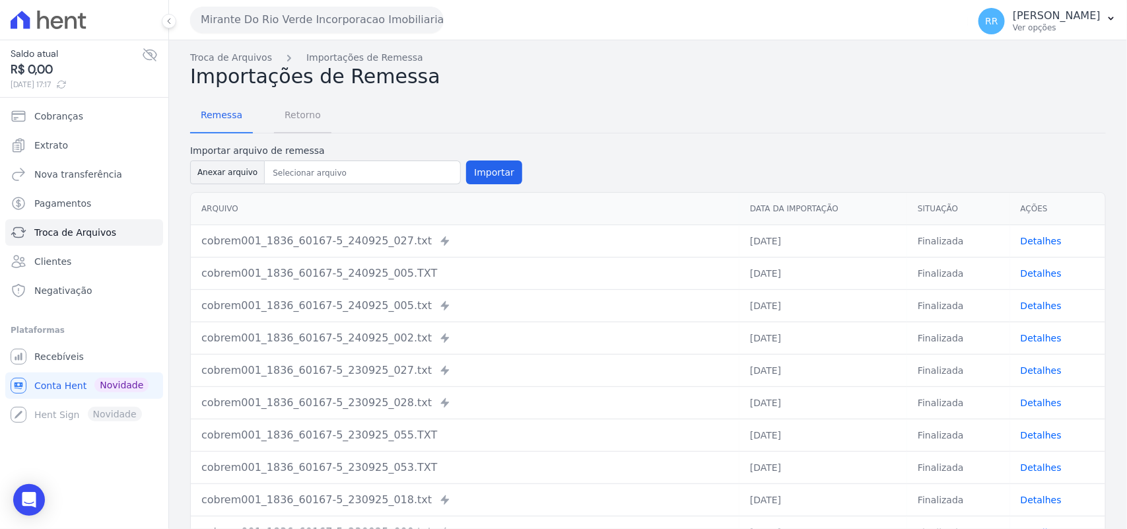
click at [317, 116] on span "Retorno" at bounding box center [303, 115] width 52 height 26
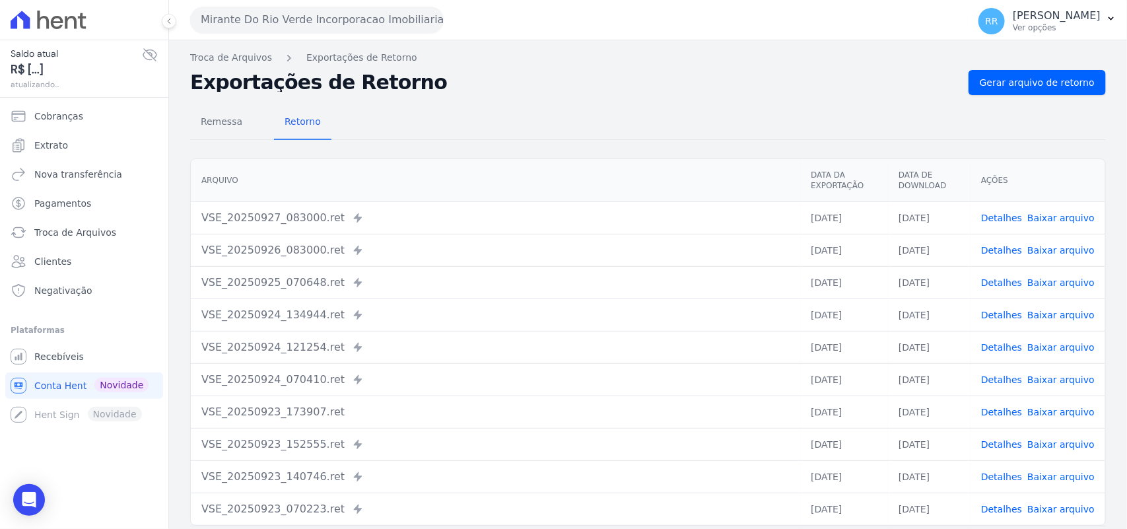
click at [904, 228] on td "Detalhes Baixar arquivo" at bounding box center [1038, 250] width 135 height 32
click at [904, 228] on link "Detalhes" at bounding box center [1001, 250] width 41 height 11
click at [904, 83] on span "Gerar arquivo de retorno" at bounding box center [1037, 82] width 115 height 13
click at [242, 11] on button "Mirante Do Rio Verde Incorporacao Imobiliaria SPE LTDA" at bounding box center [317, 20] width 254 height 26
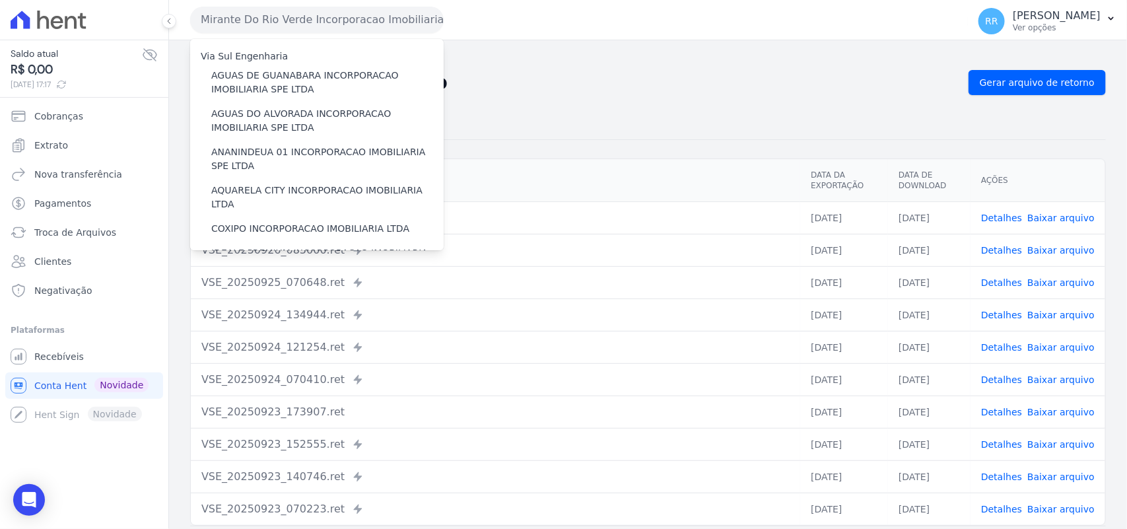
click at [629, 114] on div "Remessa Retorno" at bounding box center [648, 123] width 916 height 34
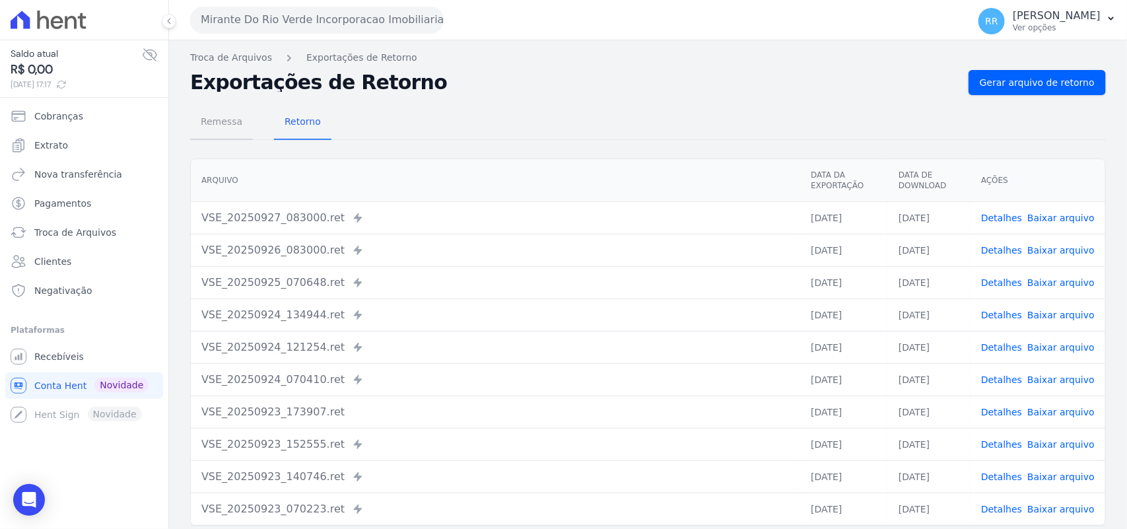
click at [219, 129] on span "Remessa" at bounding box center [221, 121] width 57 height 26
click at [223, 123] on span "Remessa" at bounding box center [221, 121] width 57 height 26
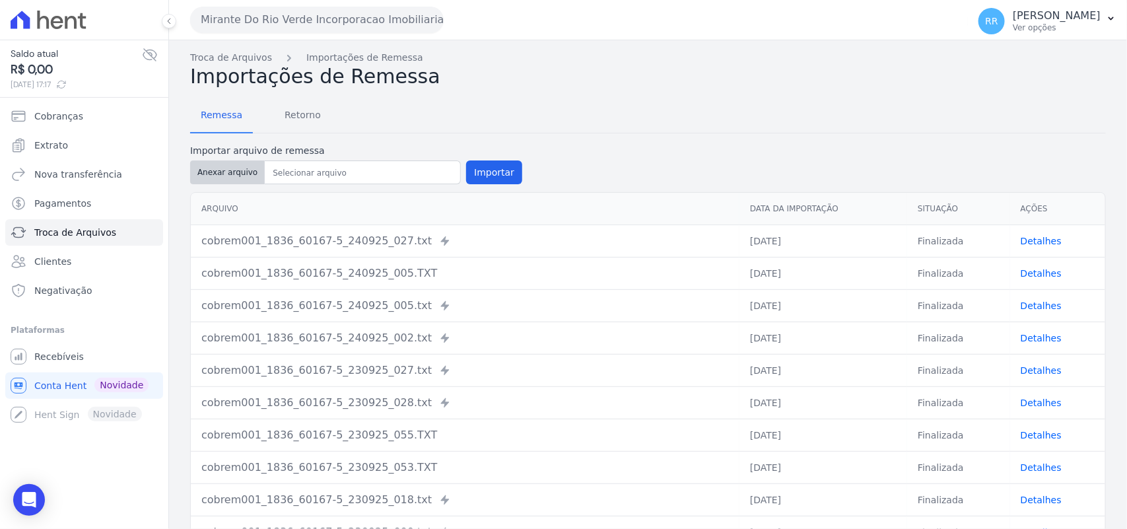
click at [252, 170] on button "Anexar arquivo" at bounding box center [227, 172] width 75 height 24
type input "cobrem001_1836_60167-5_290925_008.TXT"
click at [497, 170] on button "Importar" at bounding box center [494, 172] width 56 height 24
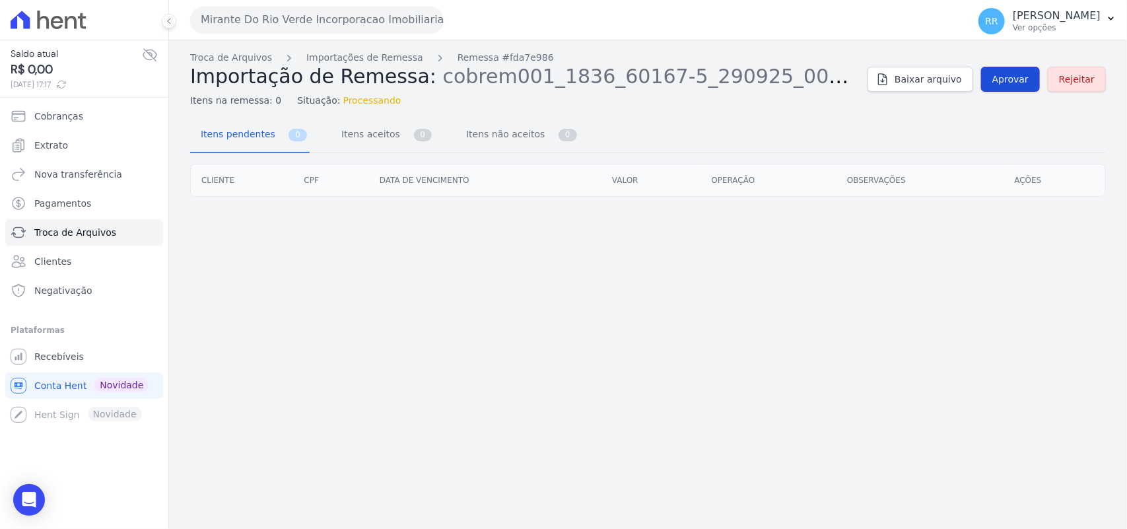
click at [904, 88] on link "Aprovar" at bounding box center [1010, 79] width 59 height 25
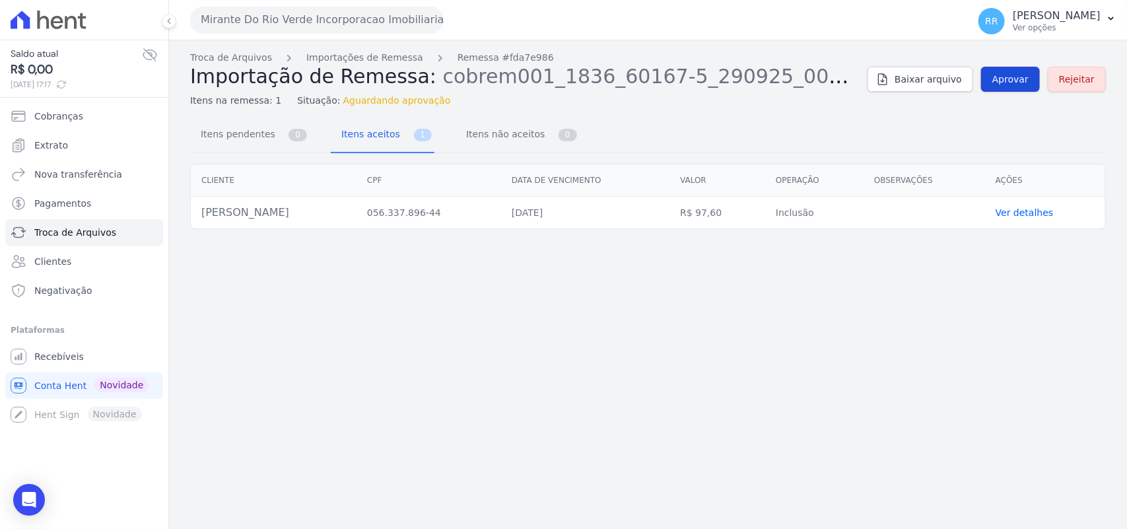
click at [904, 88] on link "Aprovar" at bounding box center [1010, 79] width 59 height 25
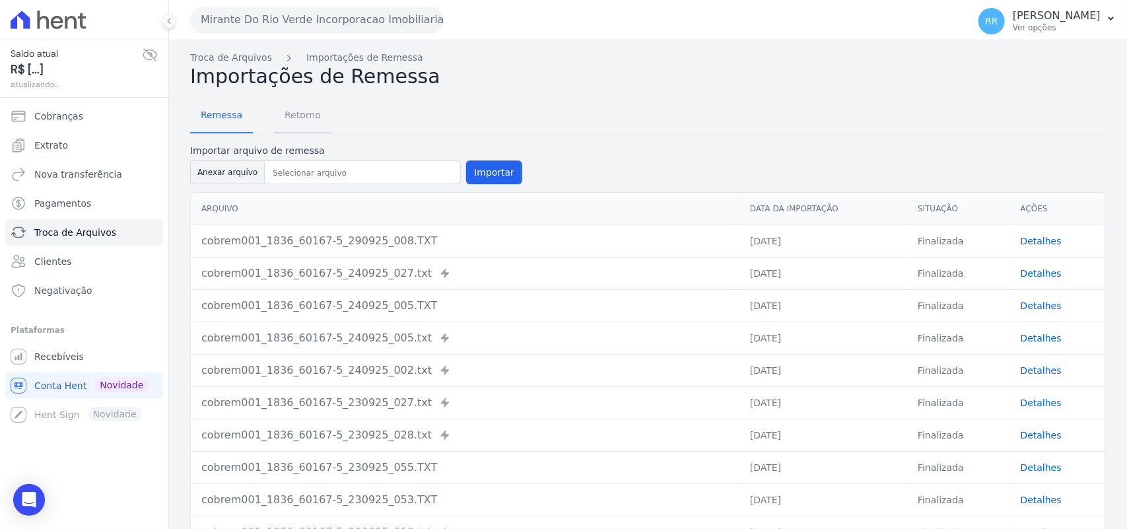
click at [317, 120] on span "Retorno" at bounding box center [303, 115] width 52 height 26
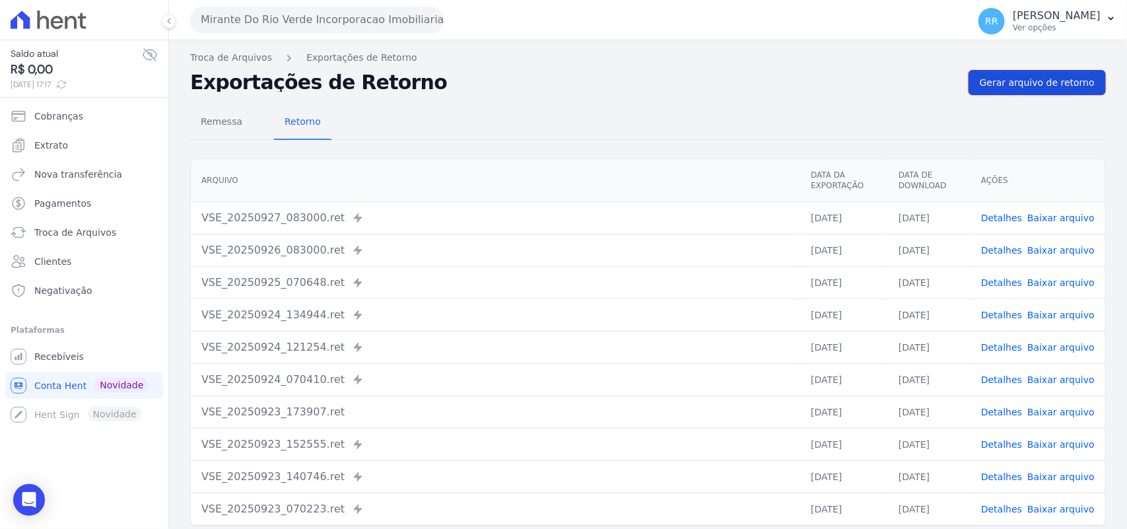
click at [904, 83] on span "Gerar arquivo de retorno" at bounding box center [1037, 82] width 115 height 13
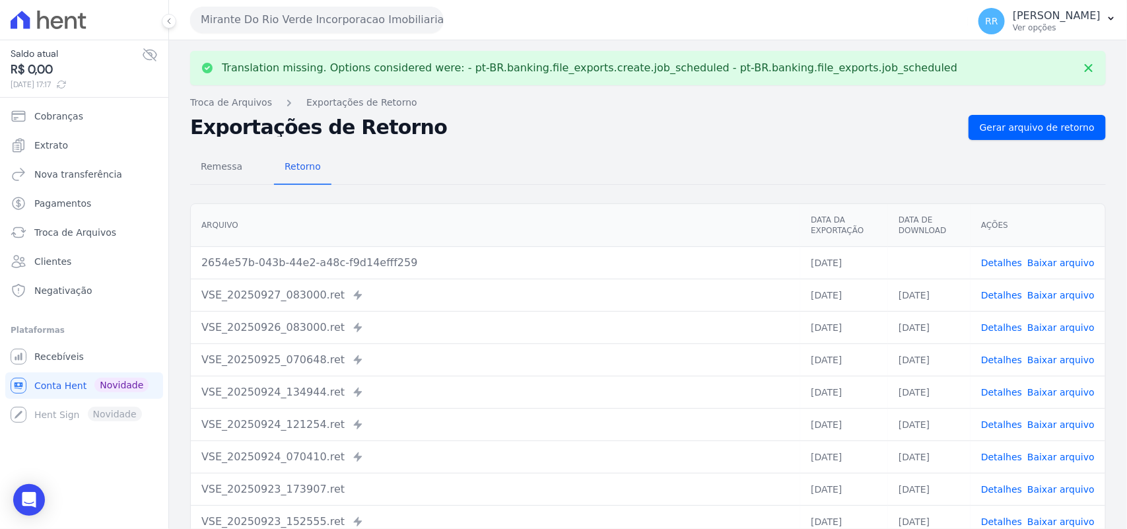
click at [904, 228] on link "Baixar arquivo" at bounding box center [1060, 263] width 67 height 11
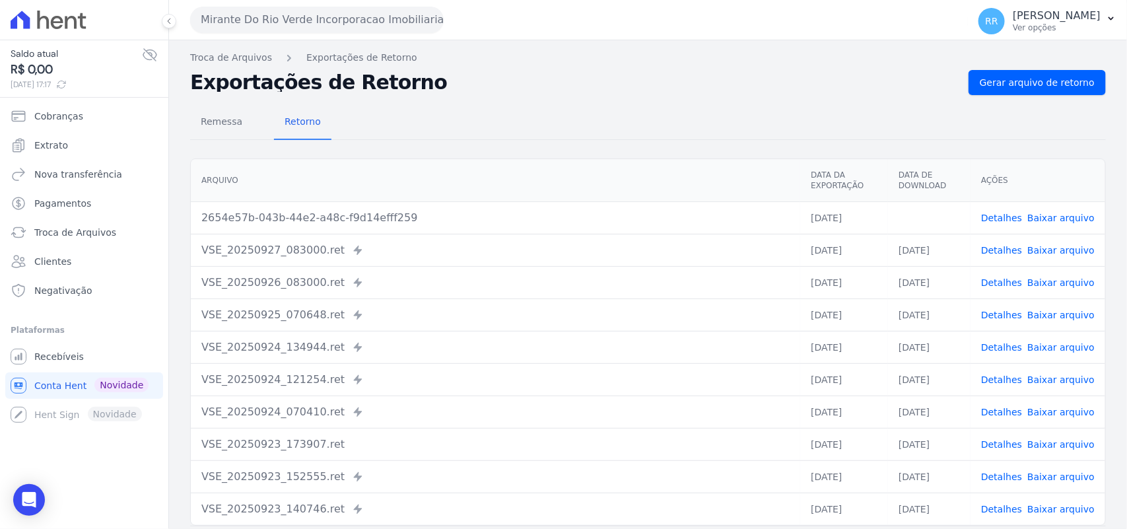
click at [718, 120] on div "Remessa Retorno" at bounding box center [648, 123] width 916 height 34
drag, startPoint x: 253, startPoint y: 30, endPoint x: 298, endPoint y: 50, distance: 49.3
click at [253, 30] on button "Mirante Do Rio Verde Incorporacao Imobiliaria SPE LTDA" at bounding box center [317, 20] width 254 height 26
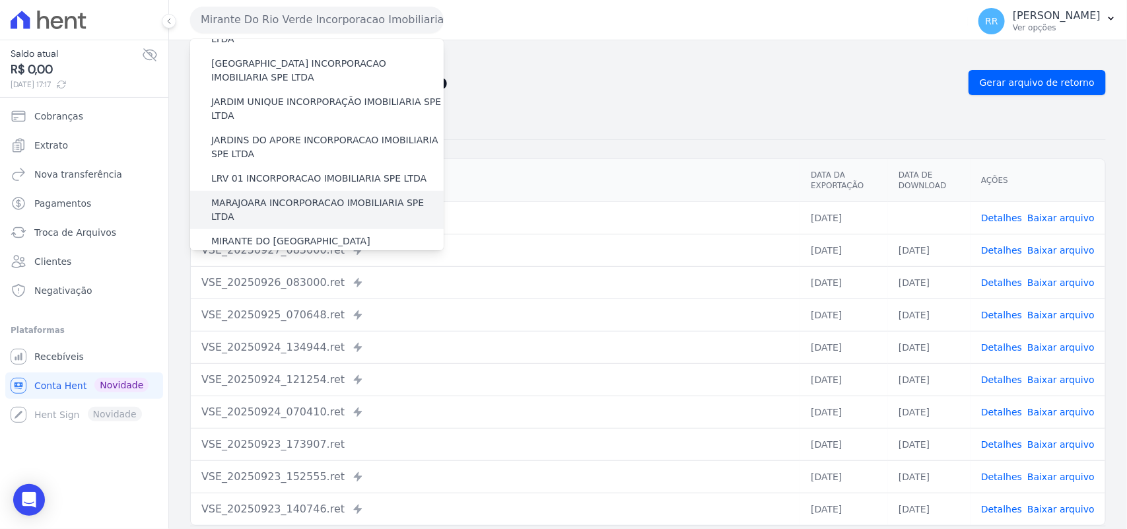
scroll to position [302, 0]
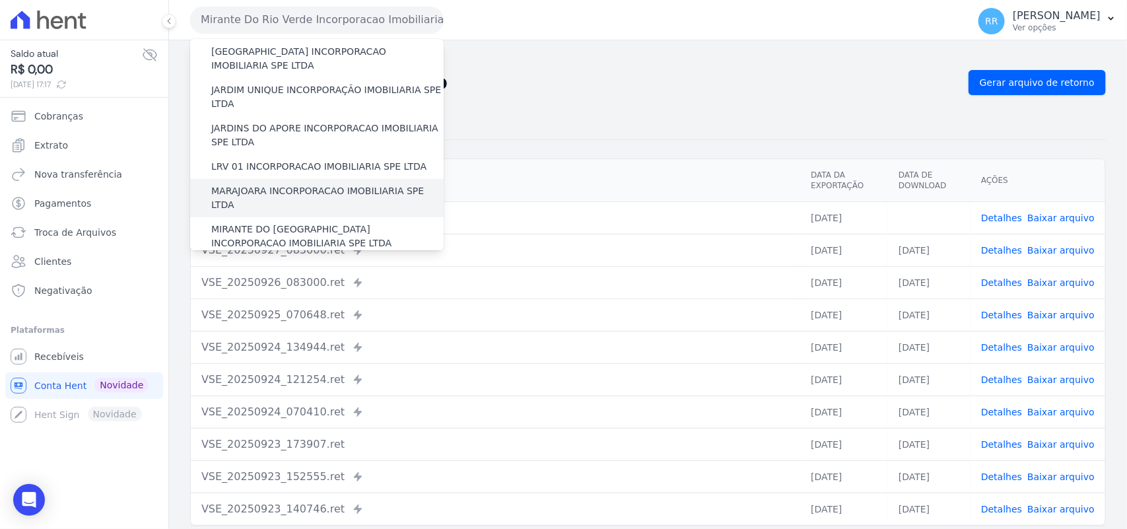
click at [254, 184] on label "MARAJOARA INCORPORACAO IMOBILIARIA SPE LTDA" at bounding box center [327, 198] width 232 height 28
click at [0, 0] on input "MARAJOARA INCORPORACAO IMOBILIARIA SPE LTDA" at bounding box center [0, 0] width 0 height 0
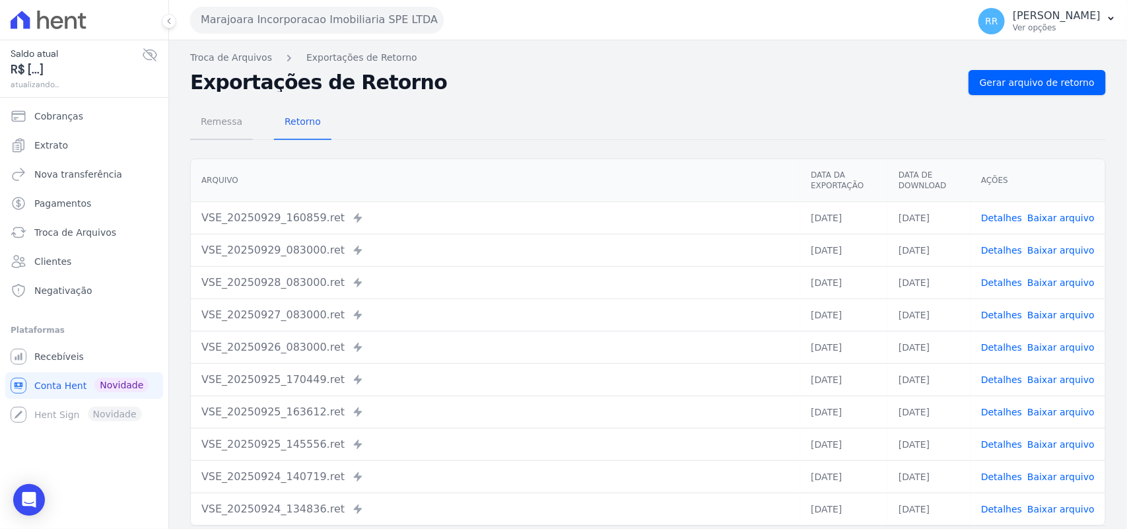
click at [234, 135] on span "Remessa" at bounding box center [221, 121] width 57 height 26
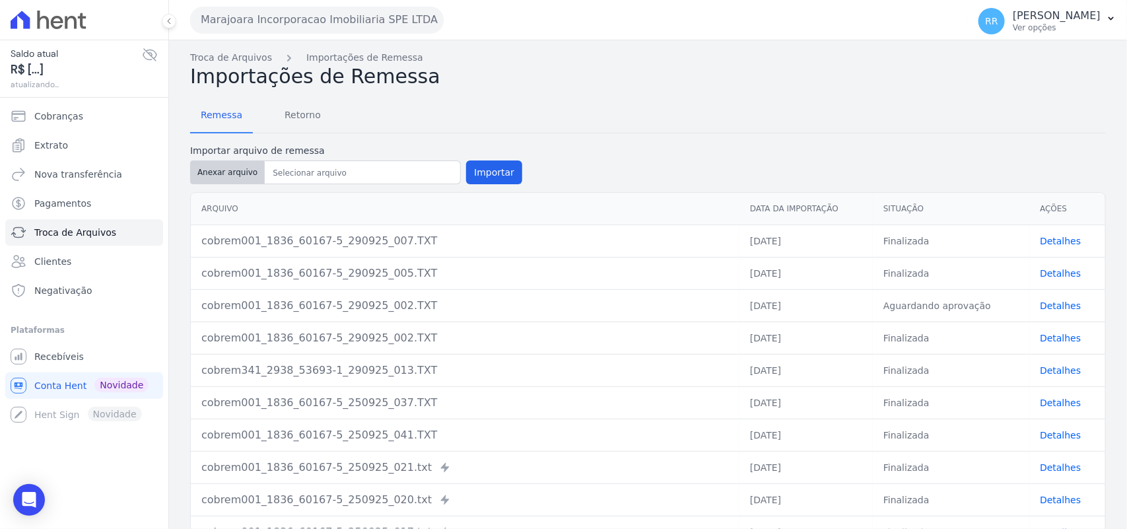
click at [228, 174] on button "Anexar arquivo" at bounding box center [227, 172] width 75 height 24
type input "cobrem001_1836_60167-5_290925_011.TXT"
click at [474, 160] on button "Importar" at bounding box center [494, 172] width 56 height 24
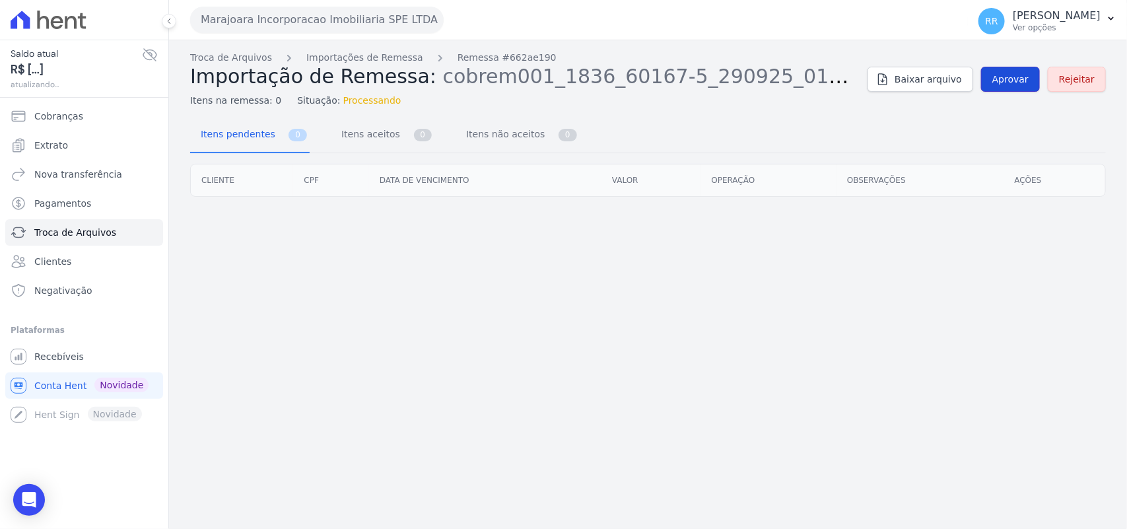
click at [904, 87] on link "Aprovar" at bounding box center [1010, 79] width 59 height 25
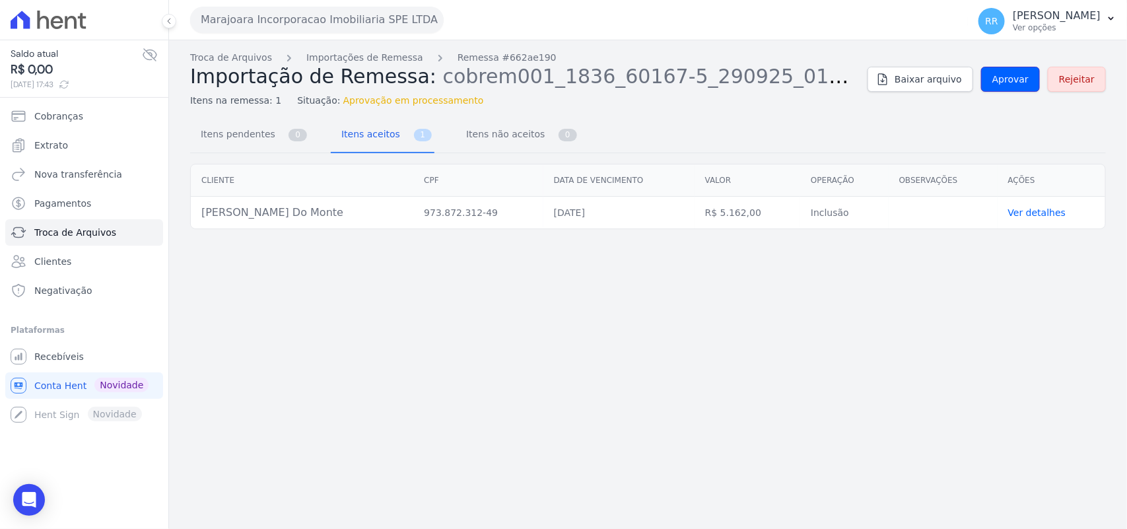
click at [904, 87] on link "Aprovar" at bounding box center [1010, 79] width 59 height 25
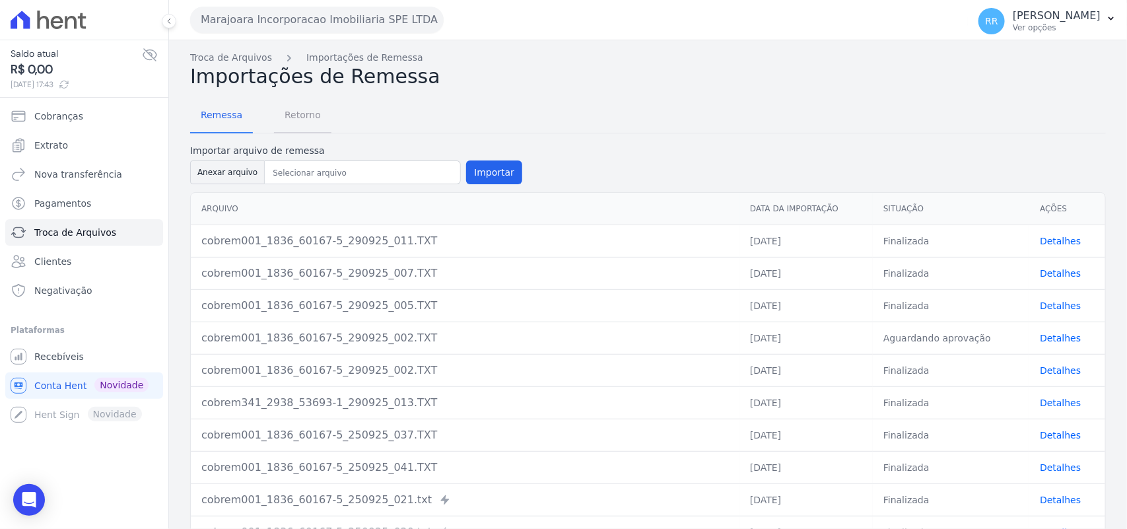
click at [292, 117] on span "Retorno" at bounding box center [303, 115] width 52 height 26
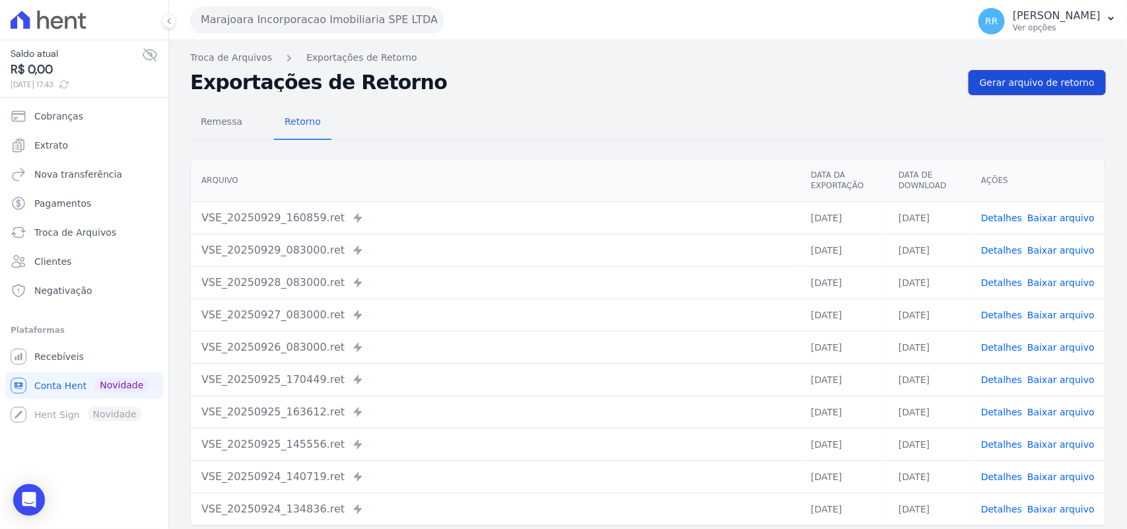
click at [904, 80] on span "Gerar arquivo de retorno" at bounding box center [1037, 82] width 115 height 13
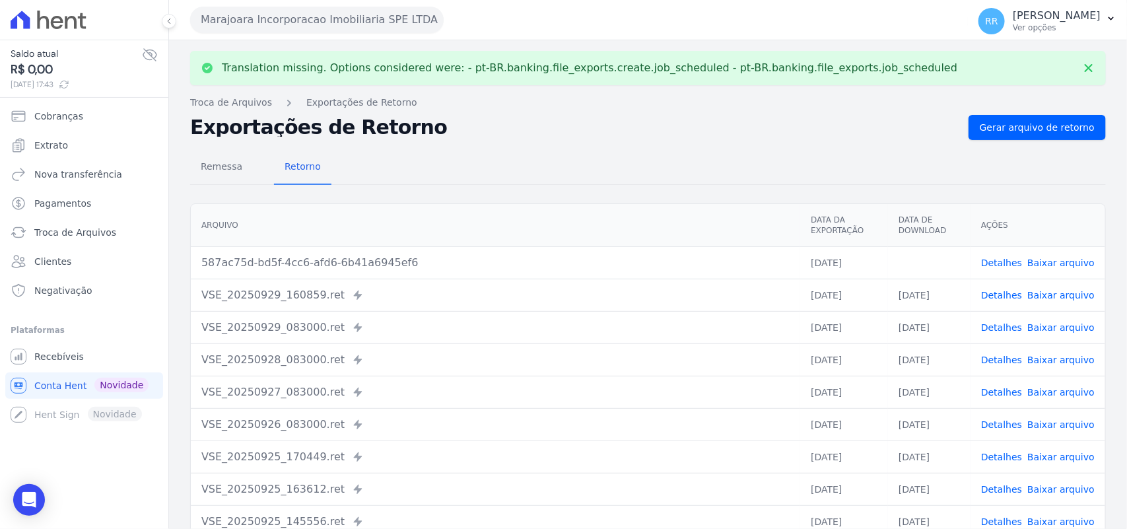
click at [904, 228] on link "Baixar arquivo" at bounding box center [1060, 263] width 67 height 11
